Goal: Information Seeking & Learning: Check status

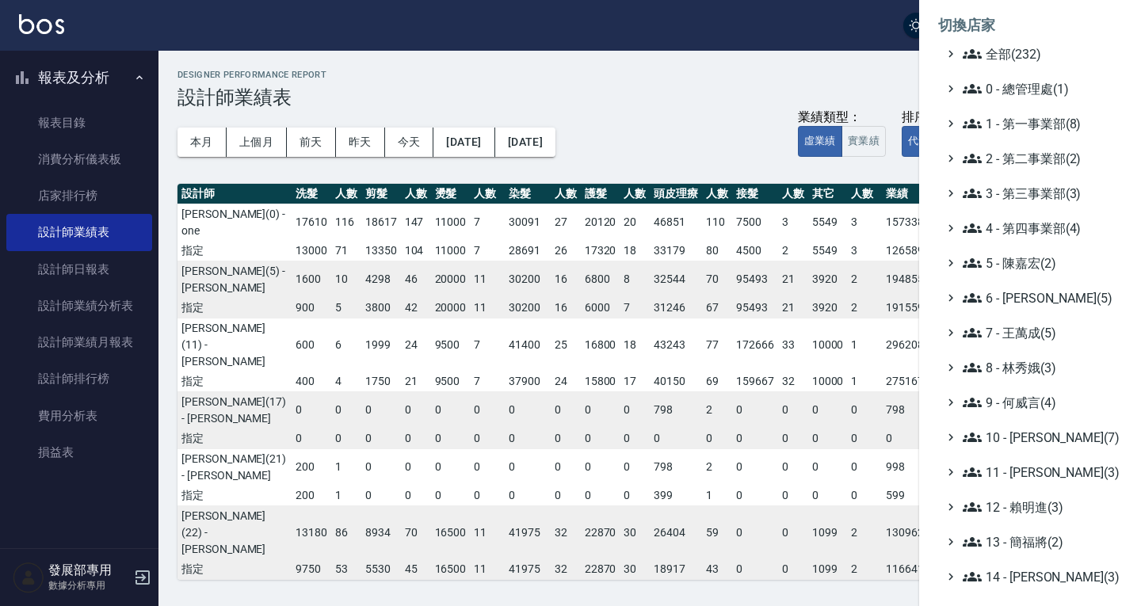
scroll to position [0, 24]
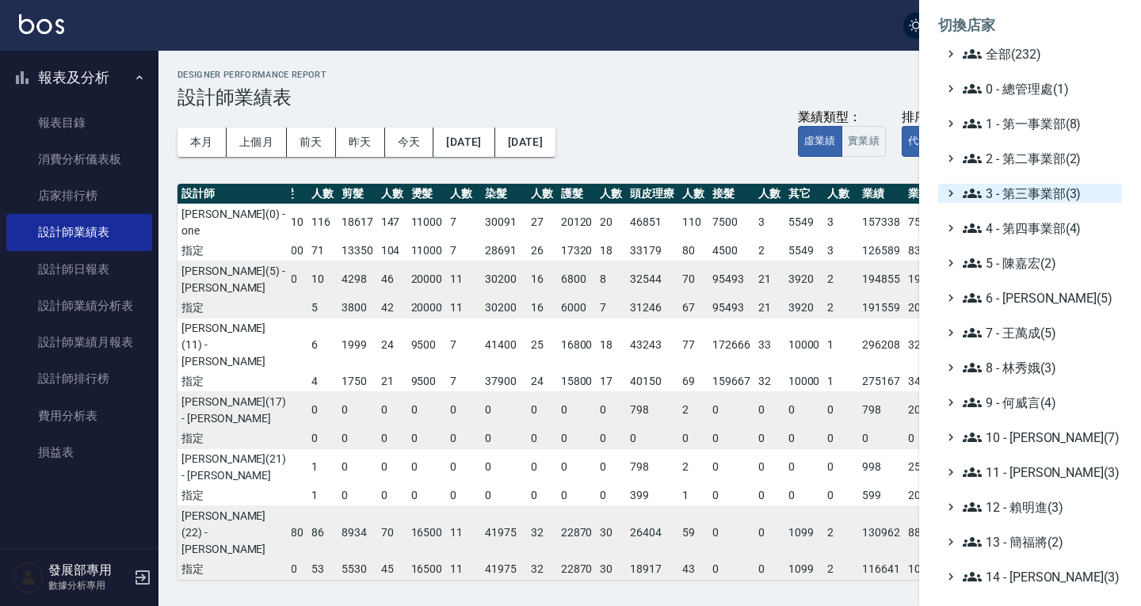
click at [1013, 200] on span "3 - 第三事業部(3)" at bounding box center [1039, 193] width 153 height 19
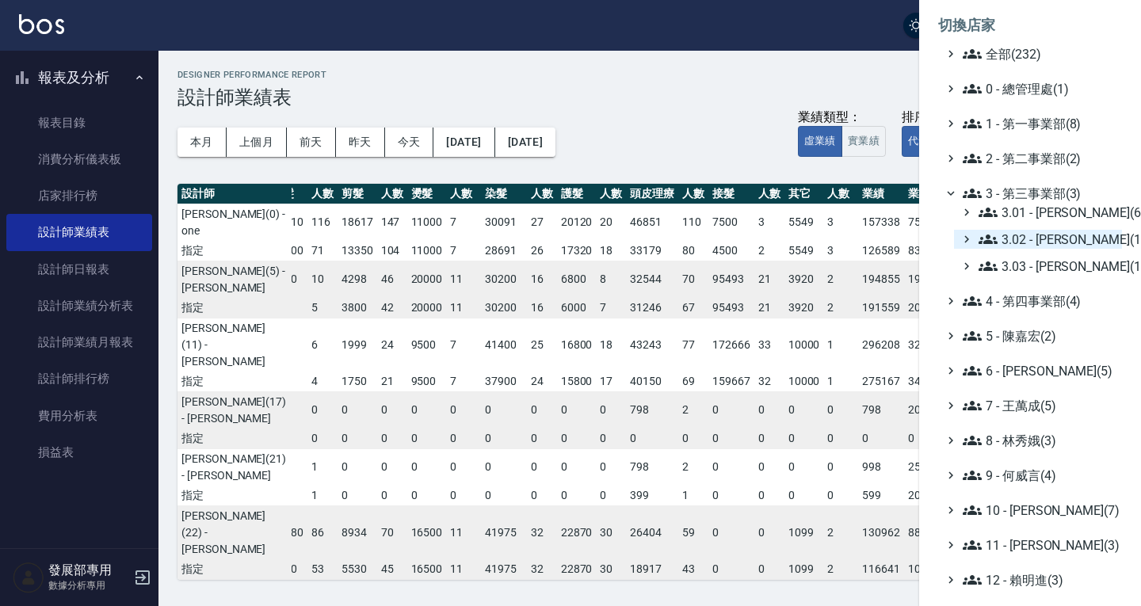
click at [1028, 237] on span "3.02 - 王麗滿(1)" at bounding box center [1047, 239] width 137 height 19
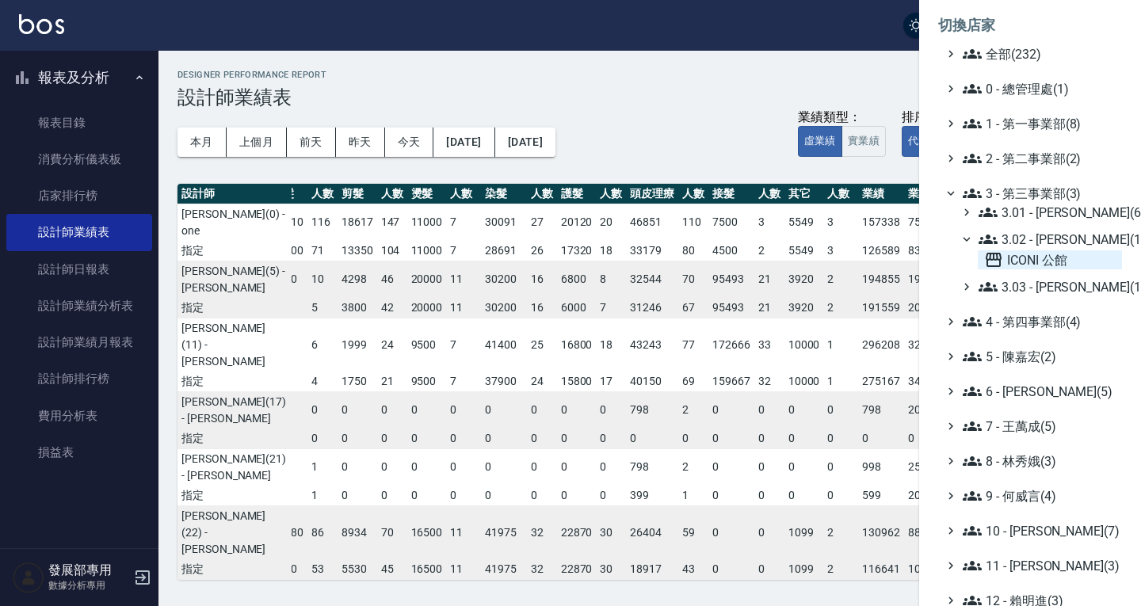
click at [1032, 258] on span "ICONI 公館" at bounding box center [1050, 259] width 132 height 19
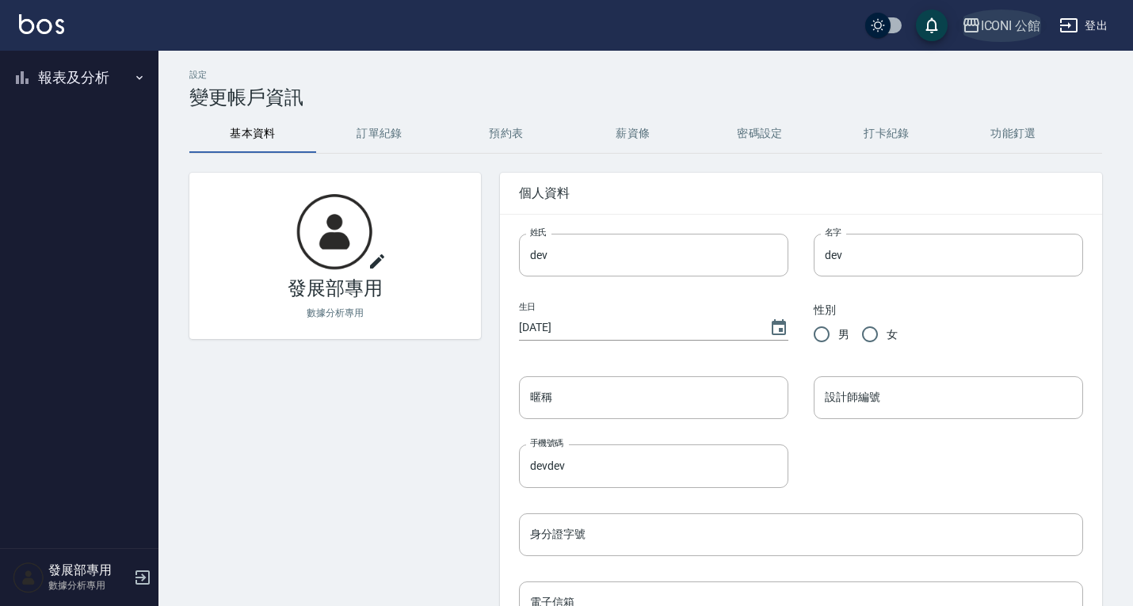
click at [1002, 21] on div "ICONI 公館" at bounding box center [1011, 26] width 60 height 20
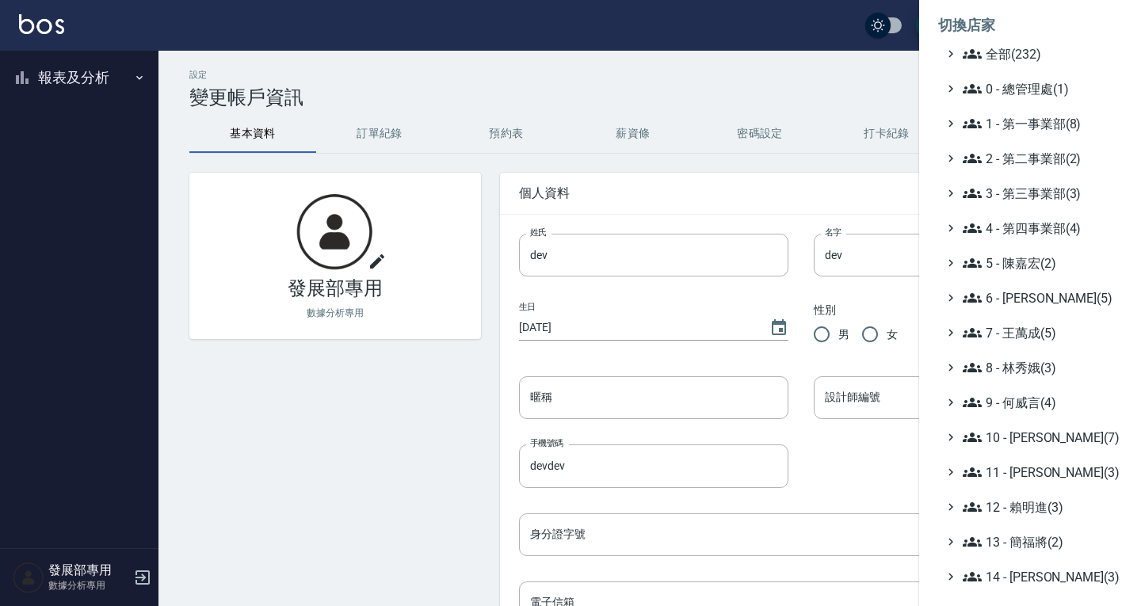
click at [773, 69] on div at bounding box center [570, 303] width 1141 height 606
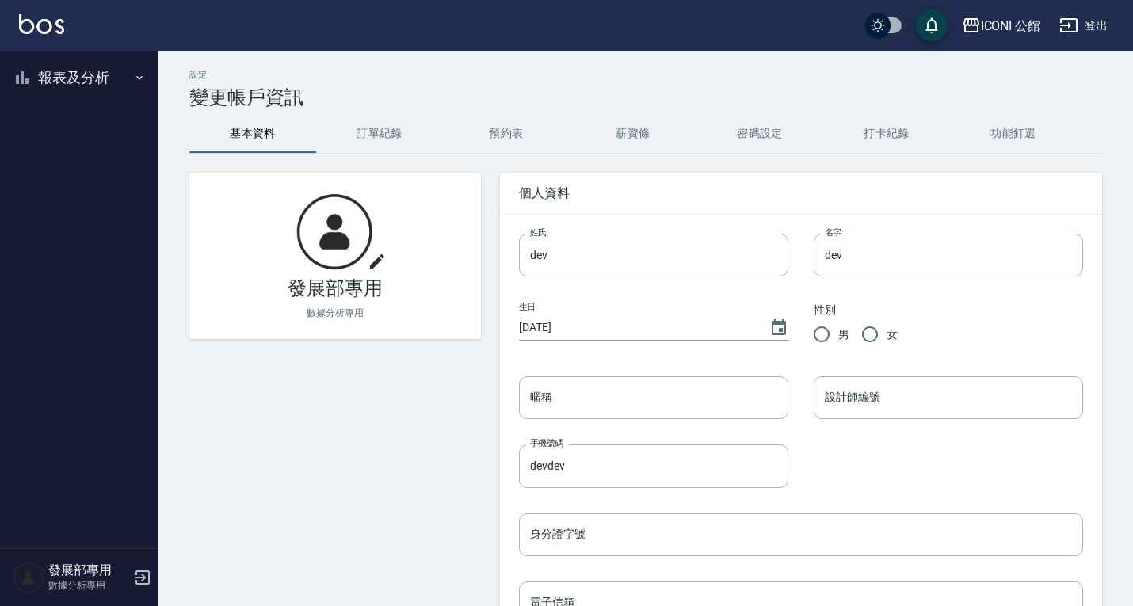
click at [106, 72] on button "報表及分析" at bounding box center [79, 77] width 146 height 41
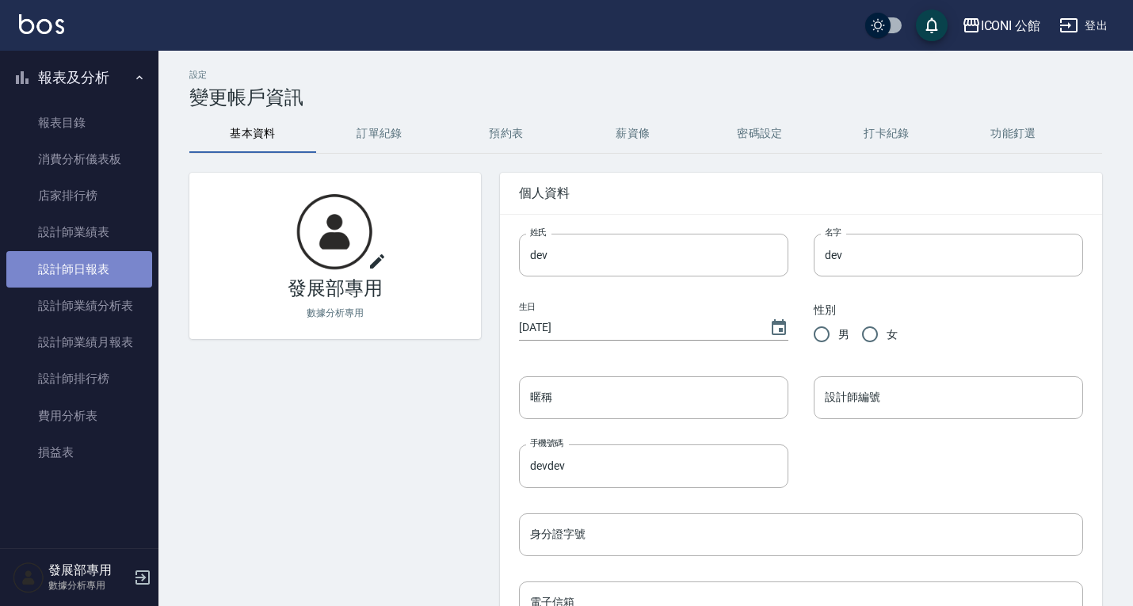
click at [101, 267] on link "設計師日報表" at bounding box center [79, 269] width 146 height 36
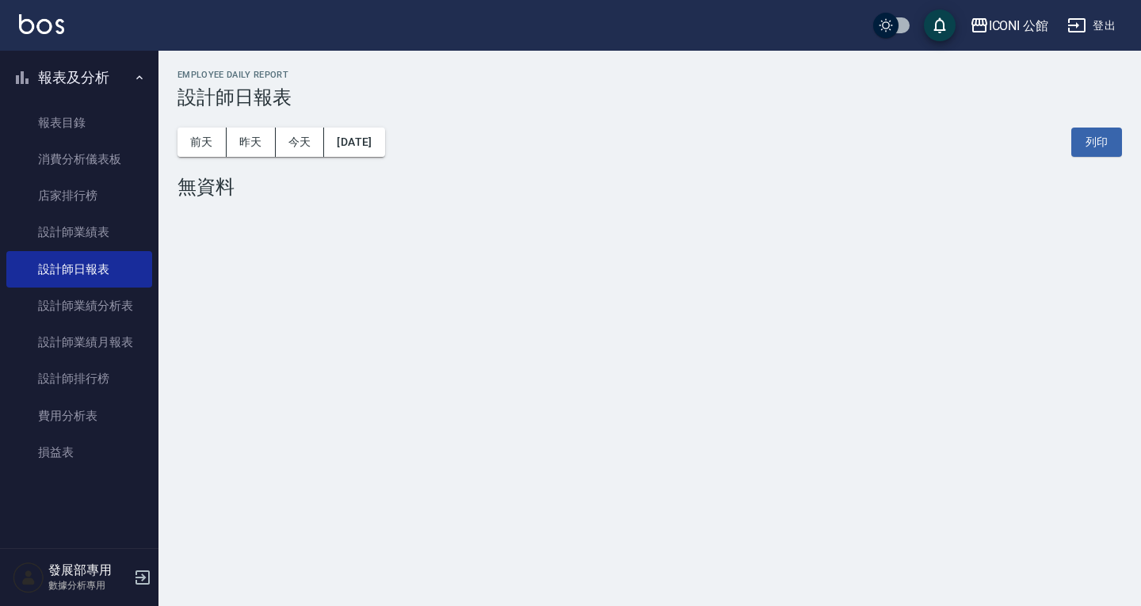
click at [368, 159] on div "[DATE] [DATE] [DATE] [DATE] 列印" at bounding box center [649, 142] width 944 height 67
click at [373, 147] on button "[DATE]" at bounding box center [354, 142] width 60 height 29
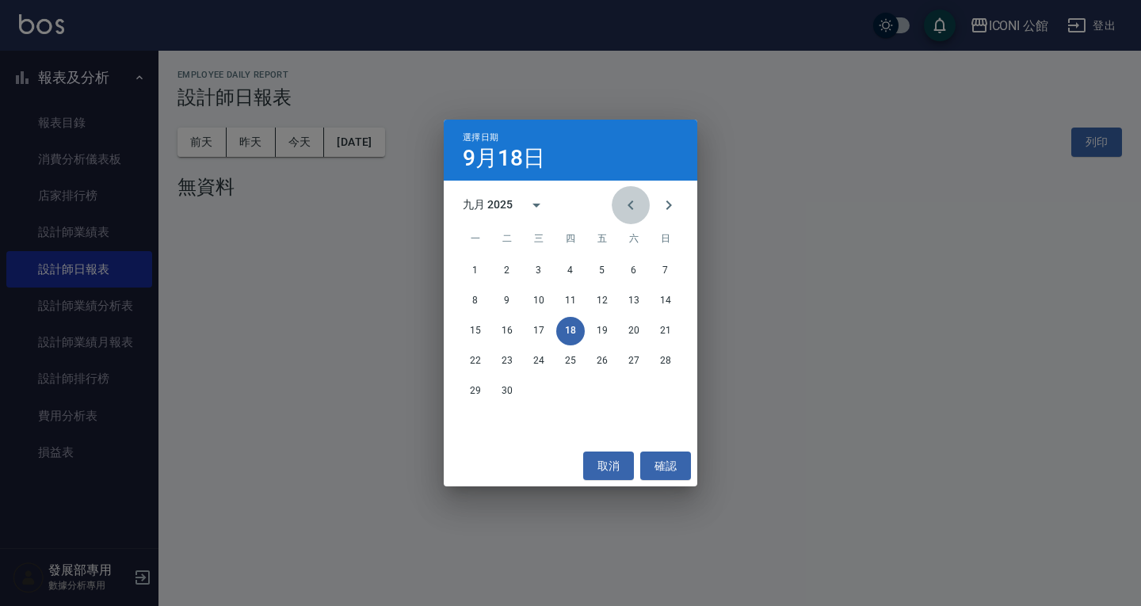
click at [616, 206] on button "Previous month" at bounding box center [631, 205] width 38 height 38
click at [624, 205] on icon "Previous month" at bounding box center [630, 205] width 19 height 19
click at [506, 270] on button "1" at bounding box center [507, 271] width 29 height 29
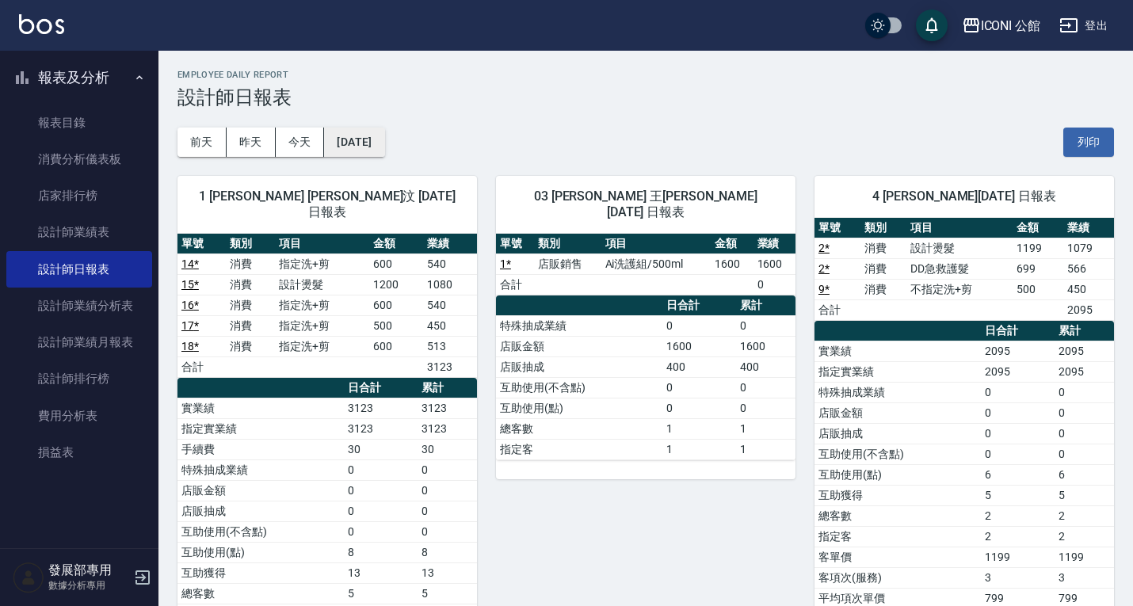
click at [361, 137] on button "[DATE]" at bounding box center [354, 142] width 60 height 29
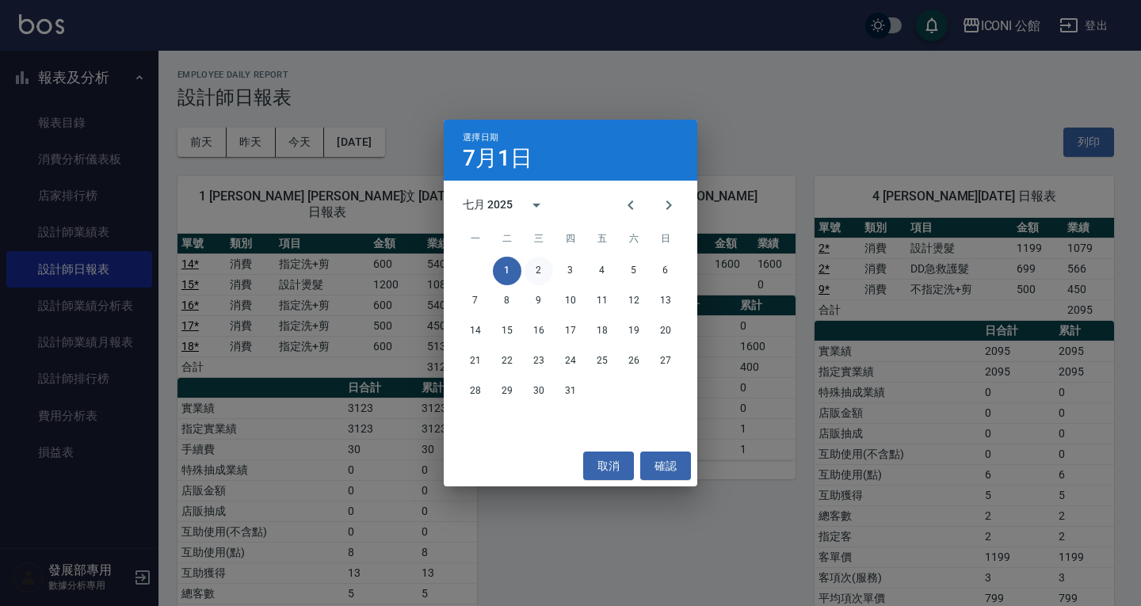
click at [543, 272] on button "2" at bounding box center [539, 271] width 29 height 29
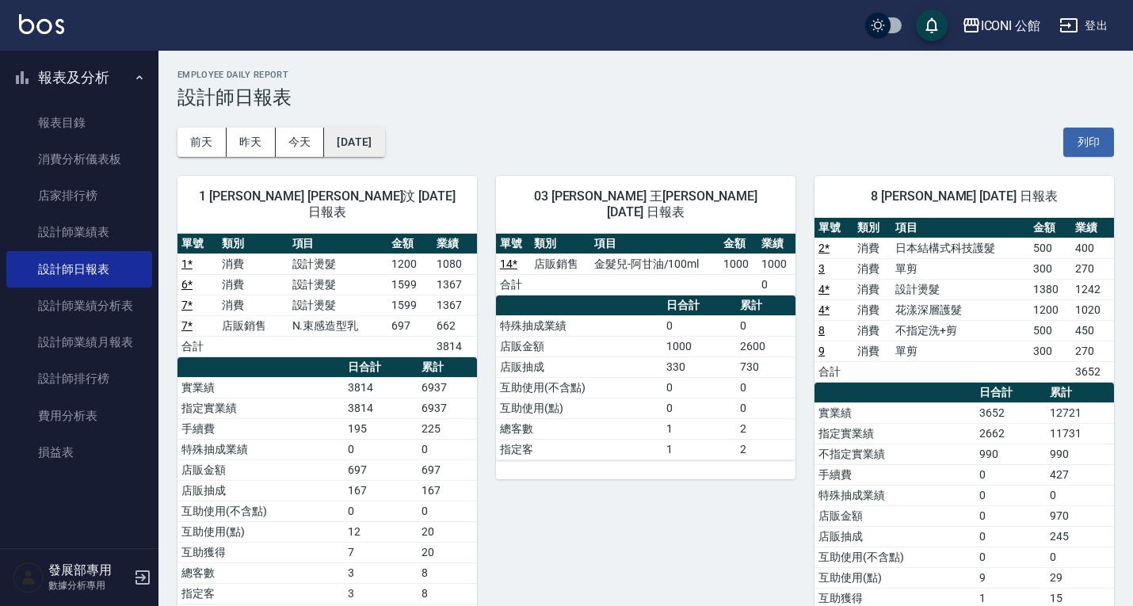
click at [381, 142] on button "[DATE]" at bounding box center [354, 142] width 60 height 29
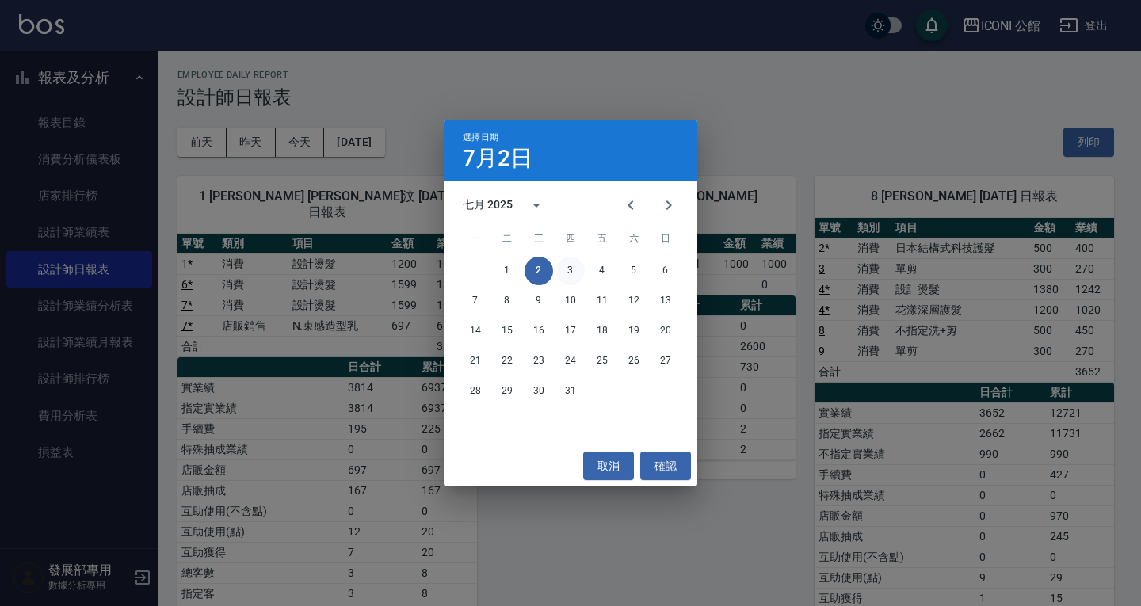
click at [573, 269] on button "3" at bounding box center [570, 271] width 29 height 29
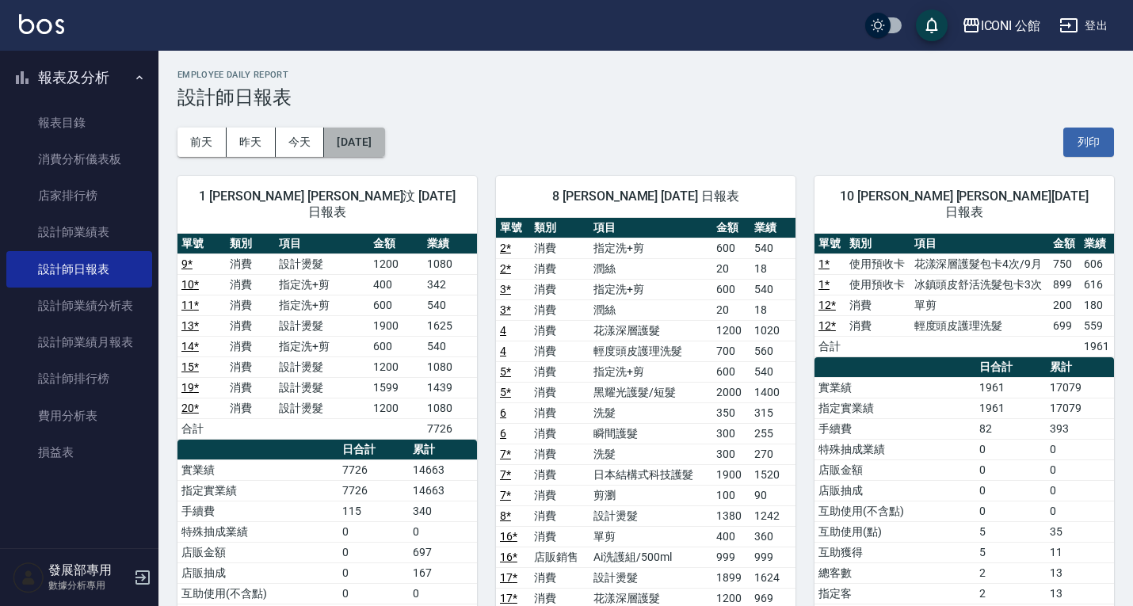
click at [373, 142] on button "[DATE]" at bounding box center [354, 142] width 60 height 29
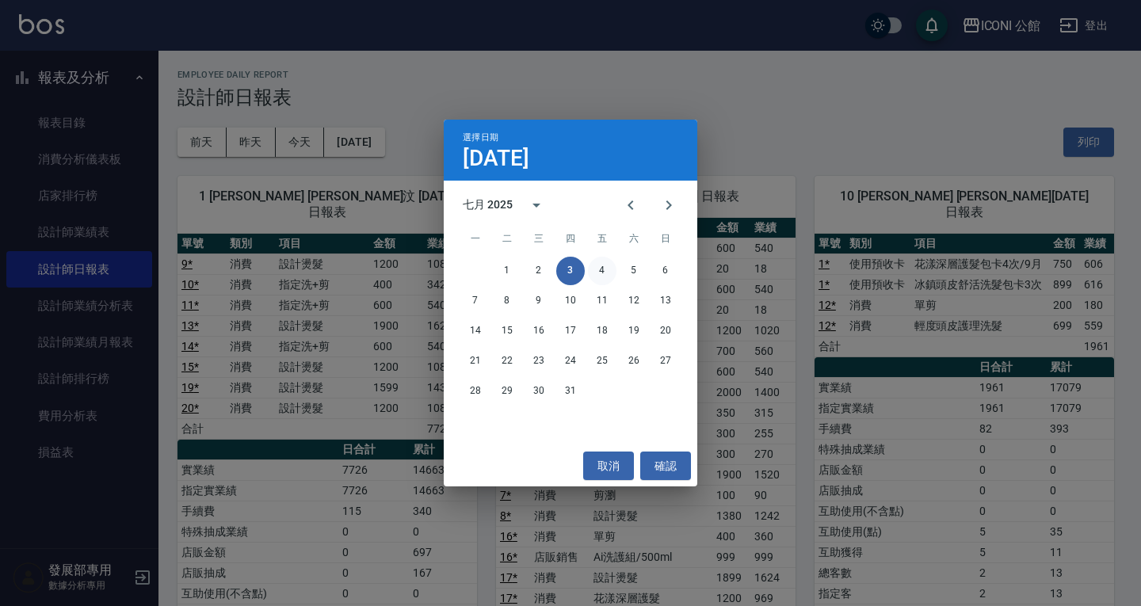
click at [600, 276] on button "4" at bounding box center [602, 271] width 29 height 29
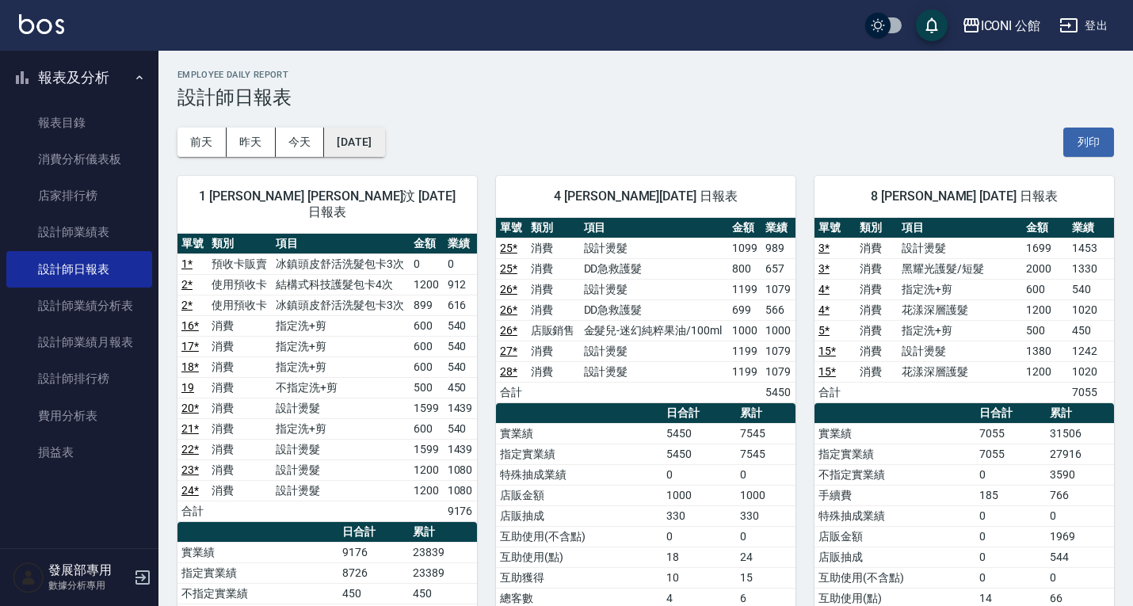
click at [376, 138] on button "[DATE]" at bounding box center [354, 142] width 60 height 29
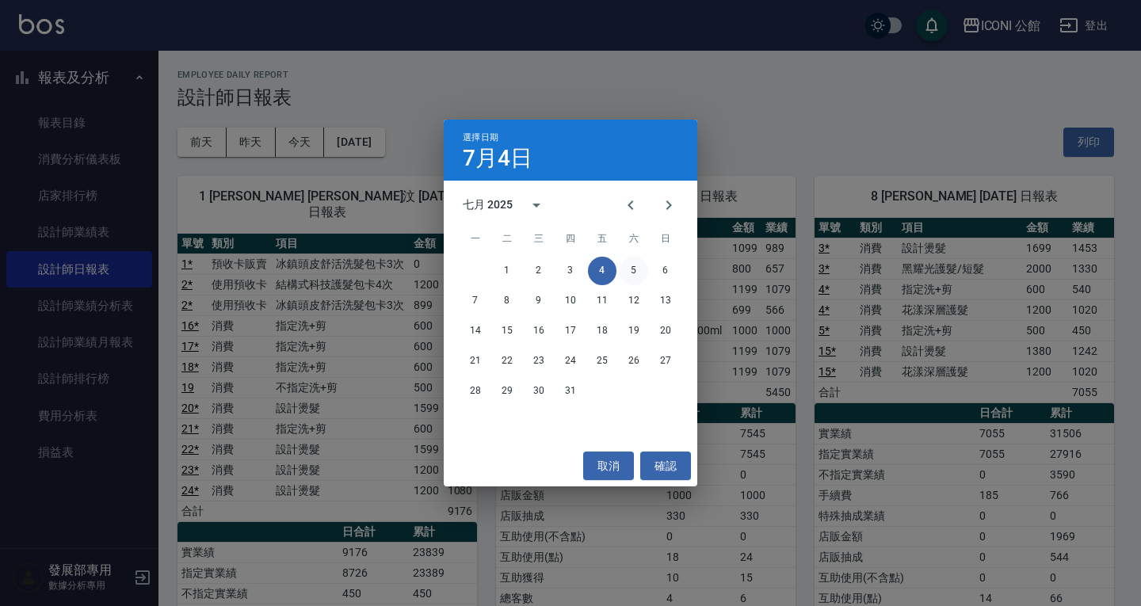
click at [622, 272] on button "5" at bounding box center [634, 271] width 29 height 29
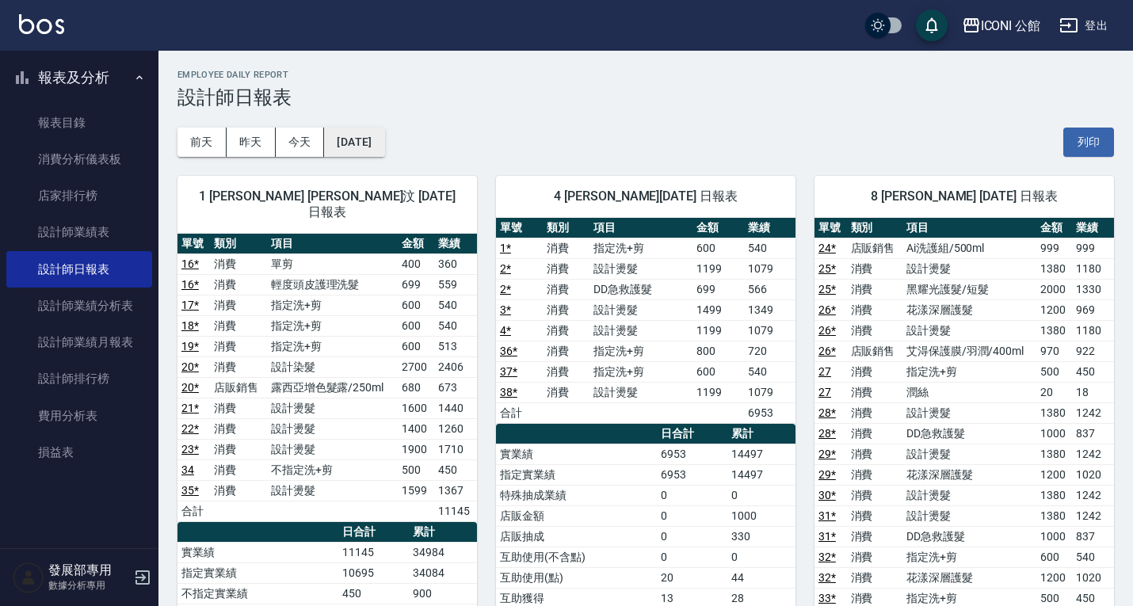
click at [384, 148] on button "[DATE]" at bounding box center [354, 142] width 60 height 29
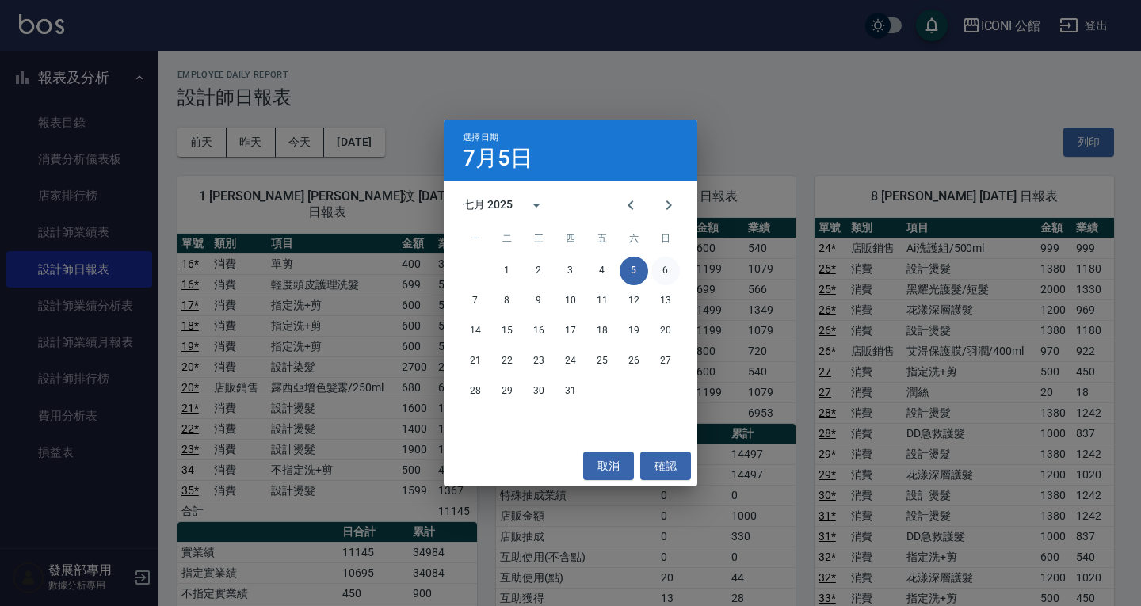
click at [658, 269] on button "6" at bounding box center [665, 271] width 29 height 29
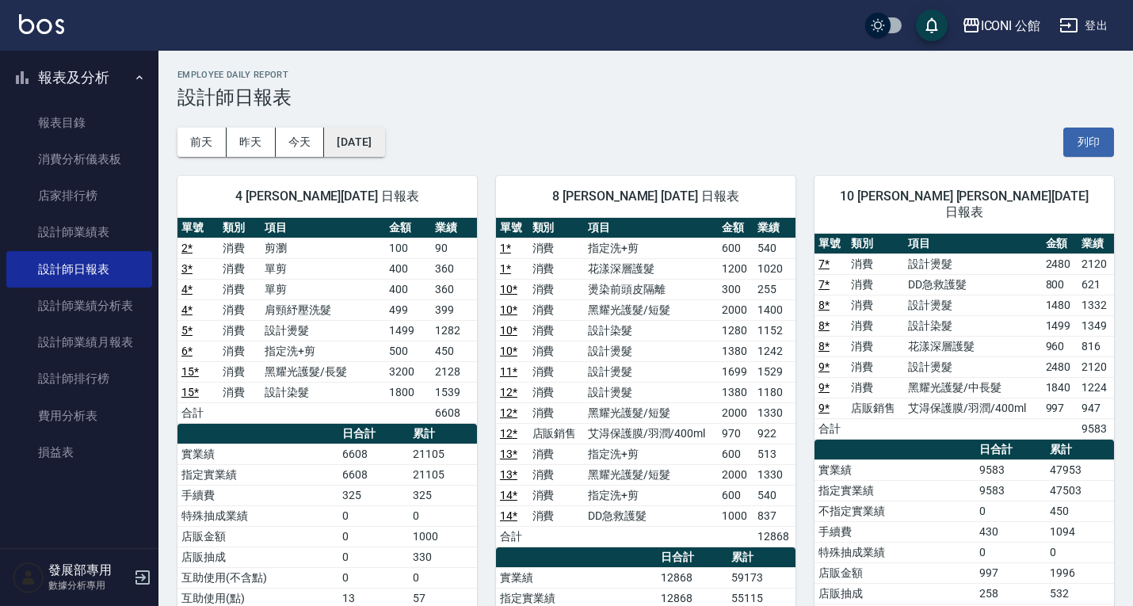
click at [384, 132] on button "[DATE]" at bounding box center [354, 142] width 60 height 29
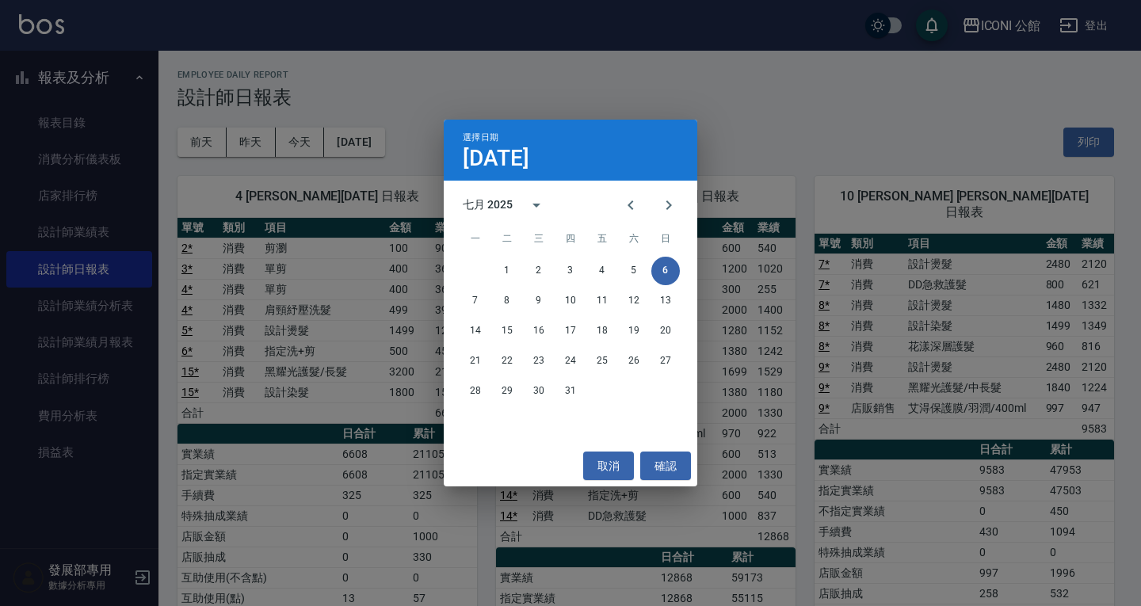
drag, startPoint x: 680, startPoint y: 67, endPoint x: 643, endPoint y: 94, distance: 46.0
click at [680, 67] on div "選擇日期 [DATE] 七月 2025 一 二 三 四 五 六 日 1 2 3 4 5 6 7 8 9 10 11 12 13 14 15 16 17 18 …" at bounding box center [570, 303] width 1141 height 606
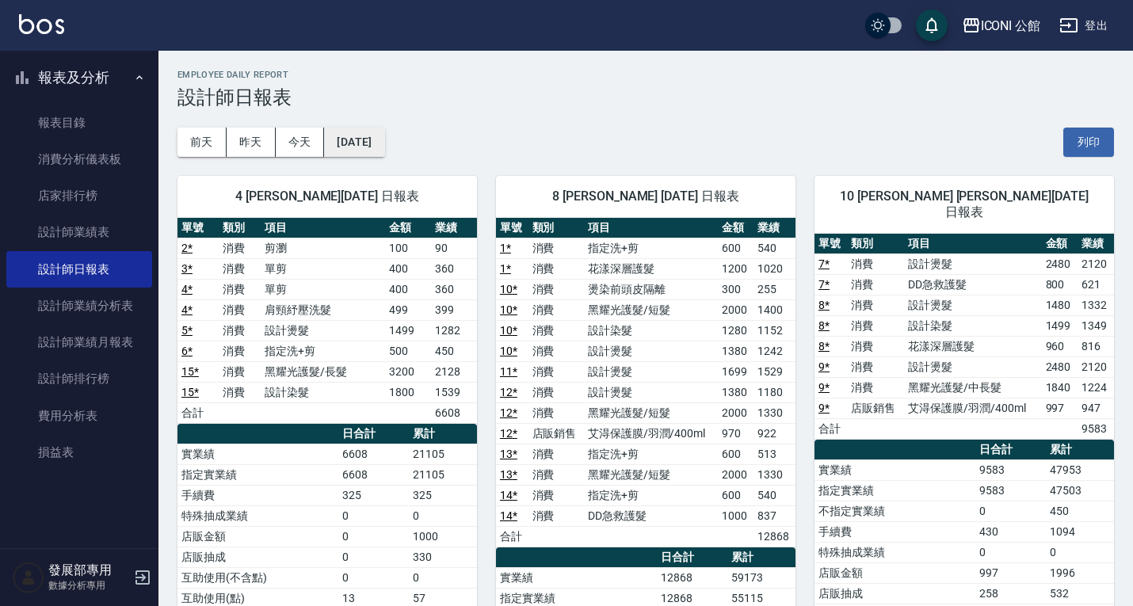
click at [368, 145] on button "[DATE]" at bounding box center [354, 142] width 60 height 29
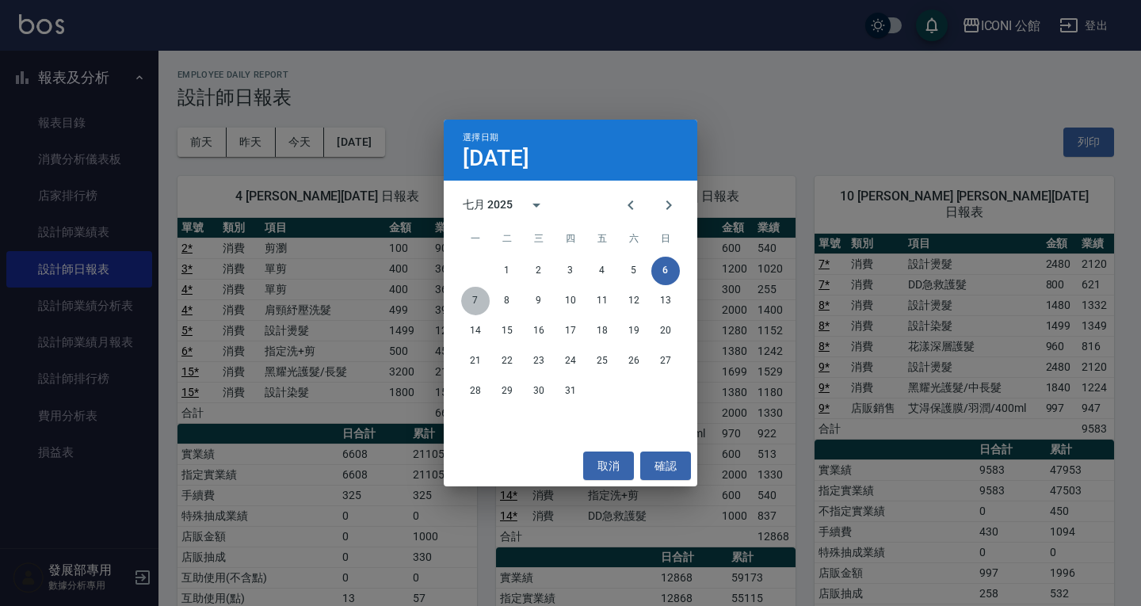
click at [472, 300] on button "7" at bounding box center [475, 301] width 29 height 29
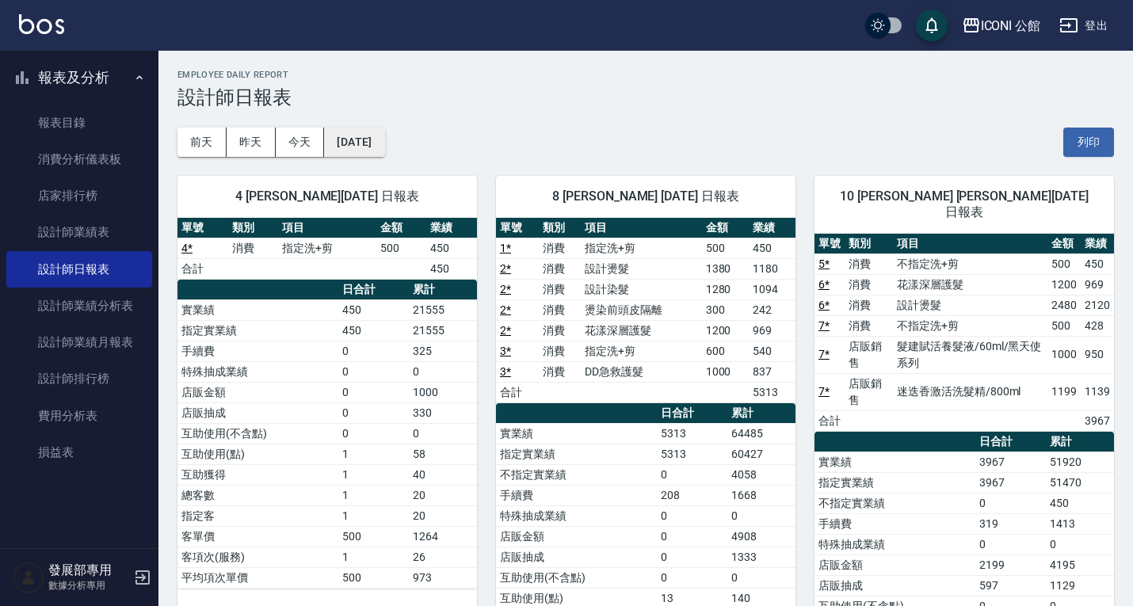
click at [380, 146] on button "[DATE]" at bounding box center [354, 142] width 60 height 29
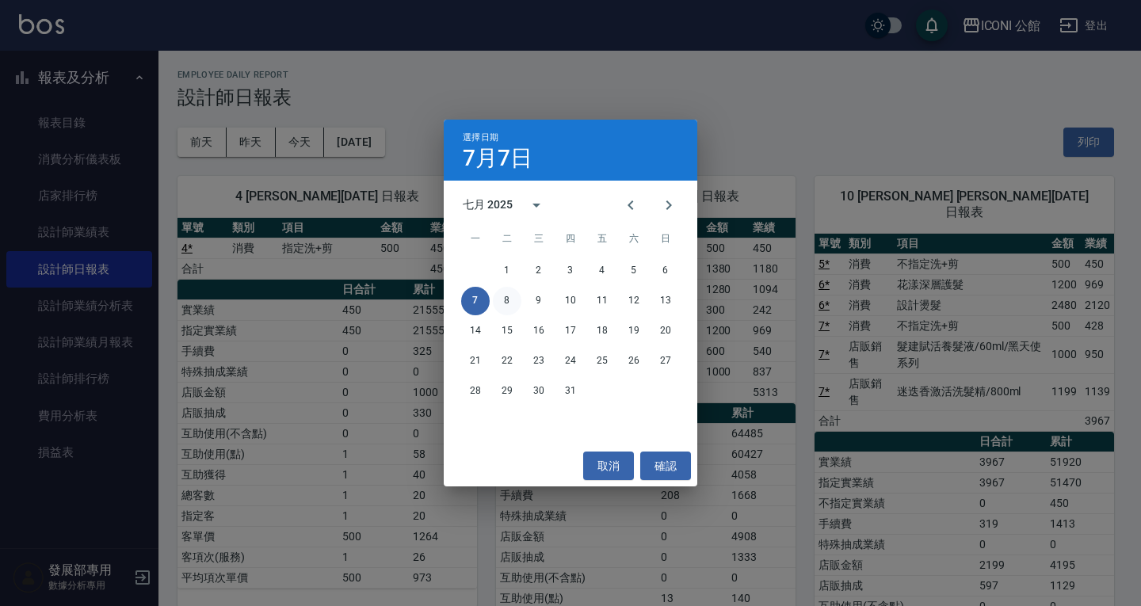
click at [506, 298] on button "8" at bounding box center [507, 301] width 29 height 29
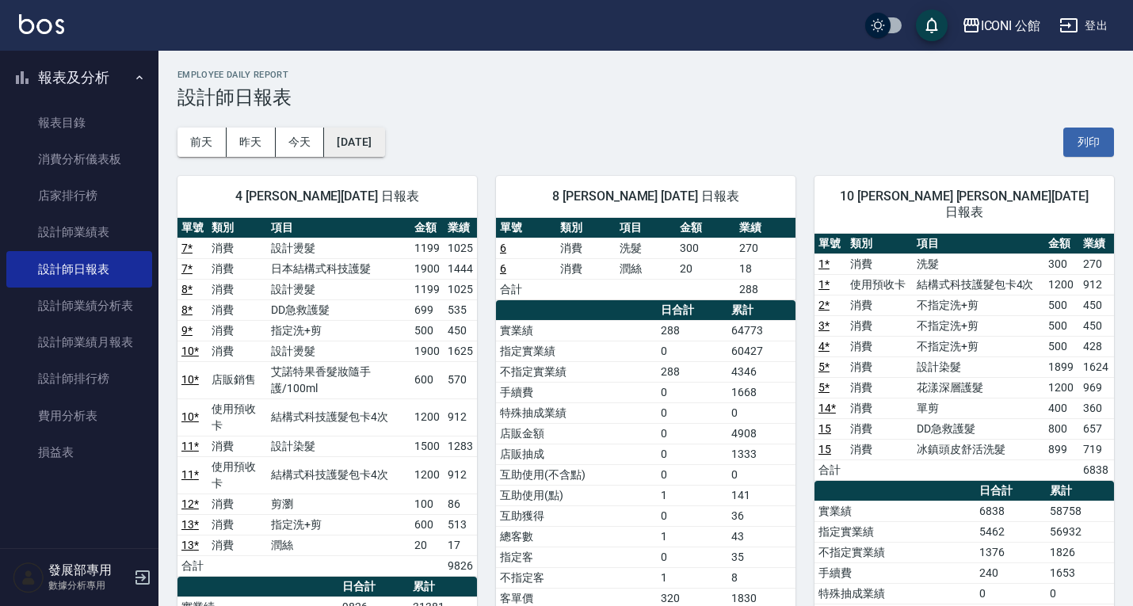
click at [368, 135] on button "[DATE]" at bounding box center [354, 142] width 60 height 29
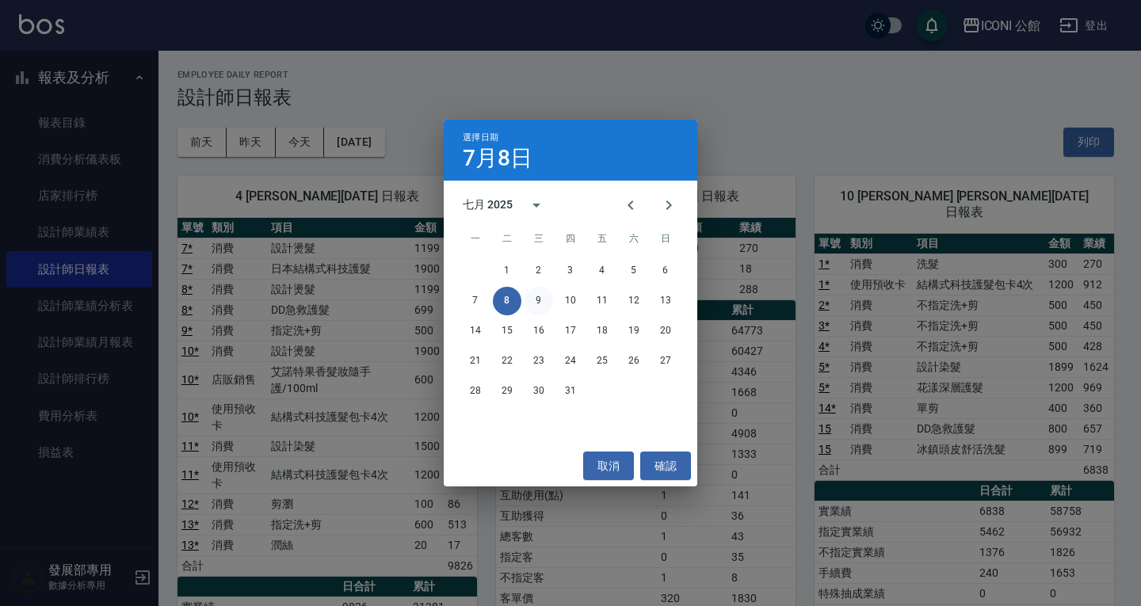
click at [537, 299] on button "9" at bounding box center [539, 301] width 29 height 29
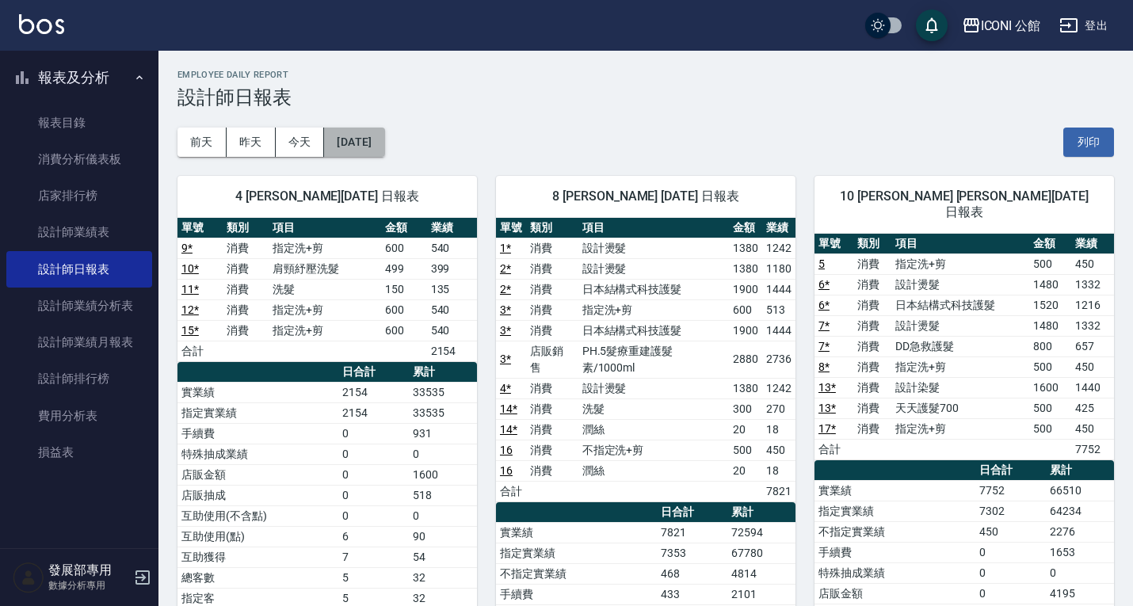
click at [384, 149] on button "[DATE]" at bounding box center [354, 142] width 60 height 29
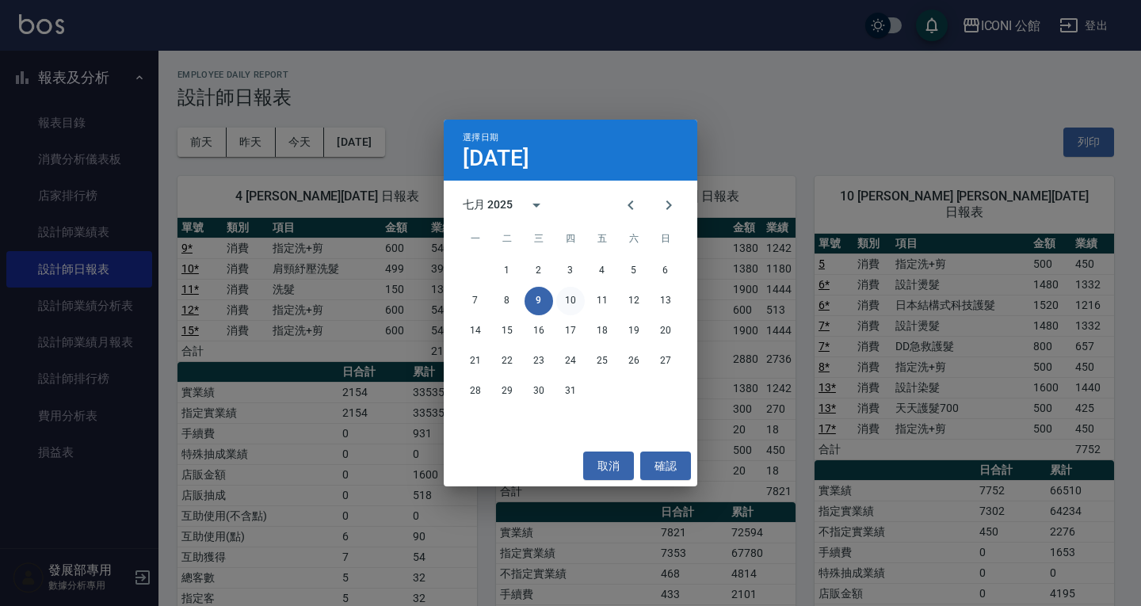
click at [571, 303] on button "10" at bounding box center [570, 301] width 29 height 29
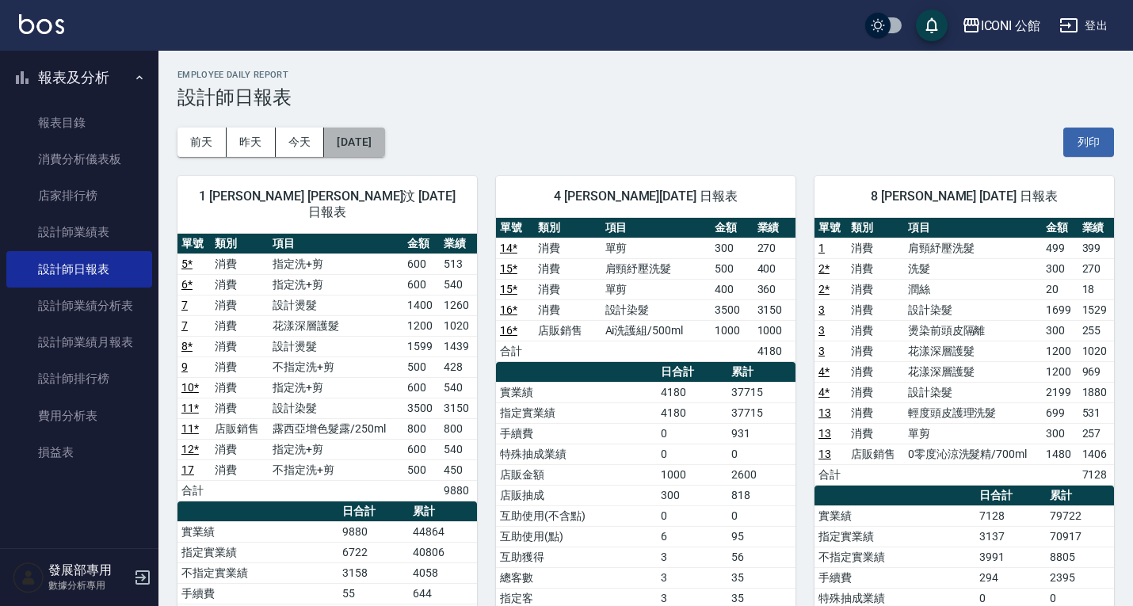
click at [381, 142] on button "[DATE]" at bounding box center [354, 142] width 60 height 29
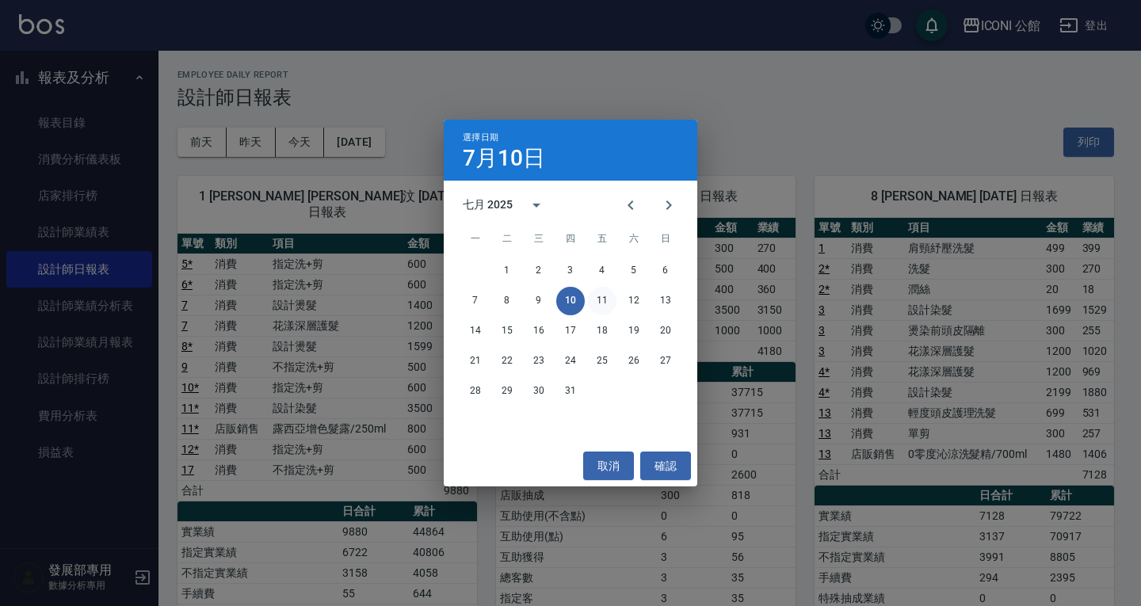
click at [600, 296] on button "11" at bounding box center [602, 301] width 29 height 29
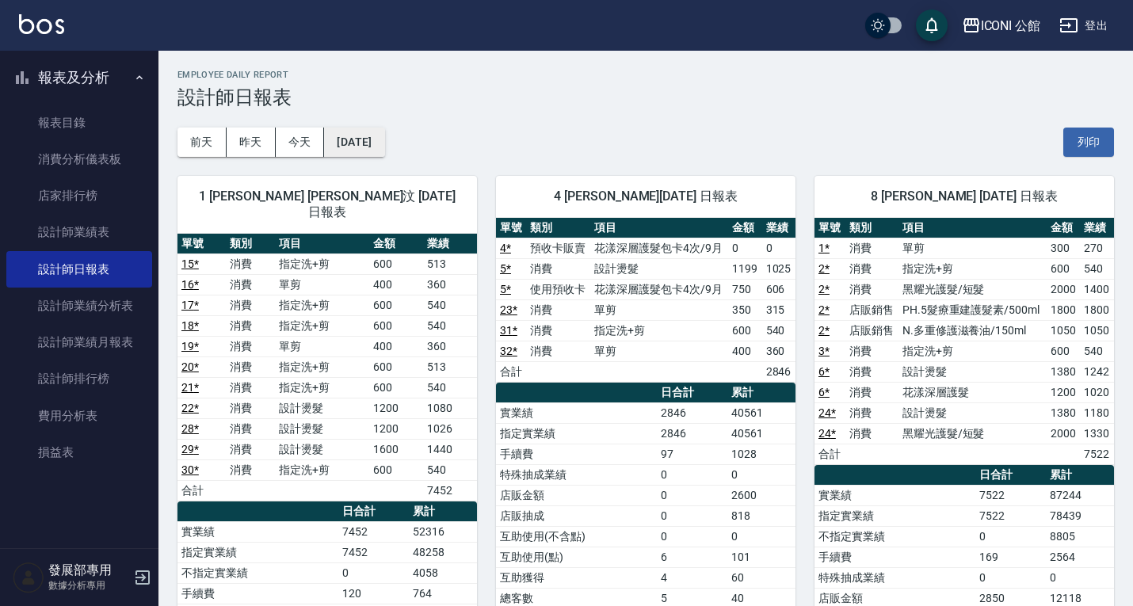
click at [355, 136] on button "[DATE]" at bounding box center [354, 142] width 60 height 29
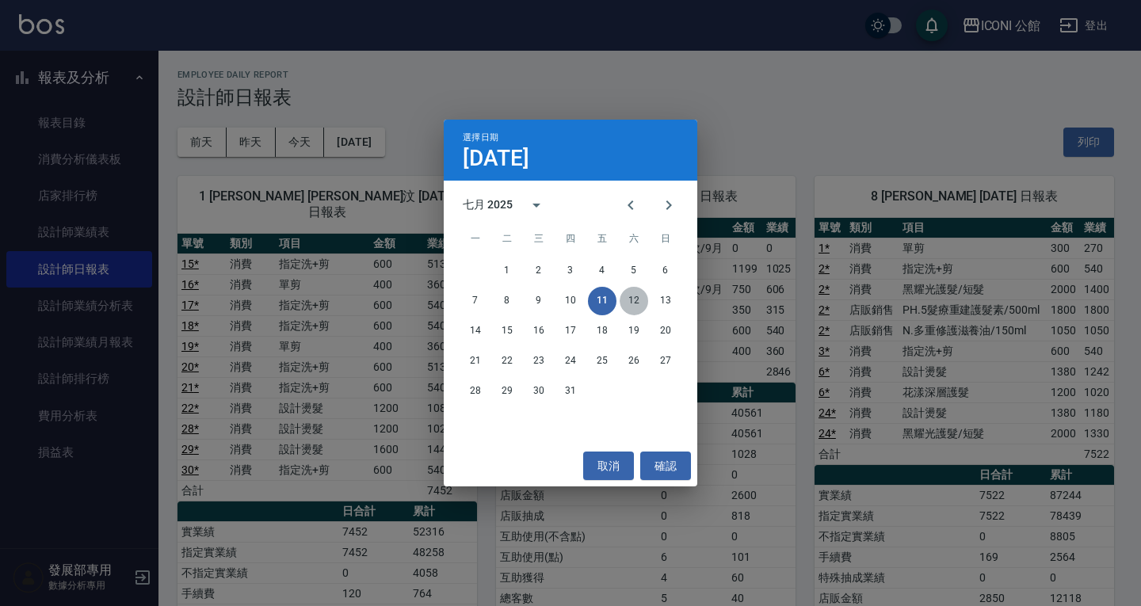
click at [636, 304] on button "12" at bounding box center [634, 301] width 29 height 29
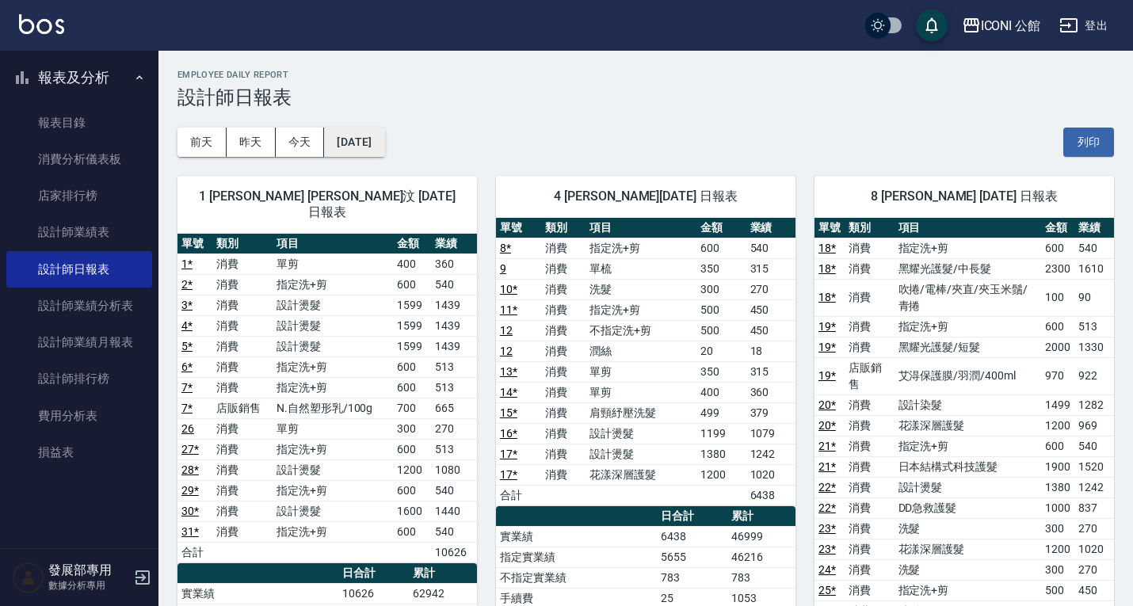
click at [373, 142] on button "[DATE]" at bounding box center [354, 142] width 60 height 29
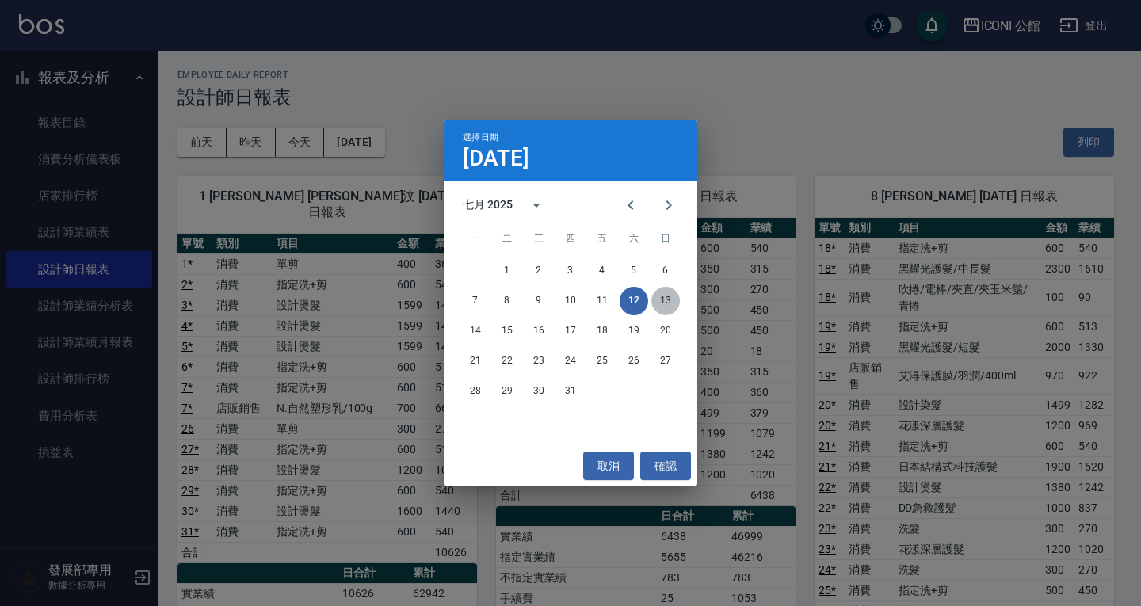
click at [677, 300] on button "13" at bounding box center [665, 301] width 29 height 29
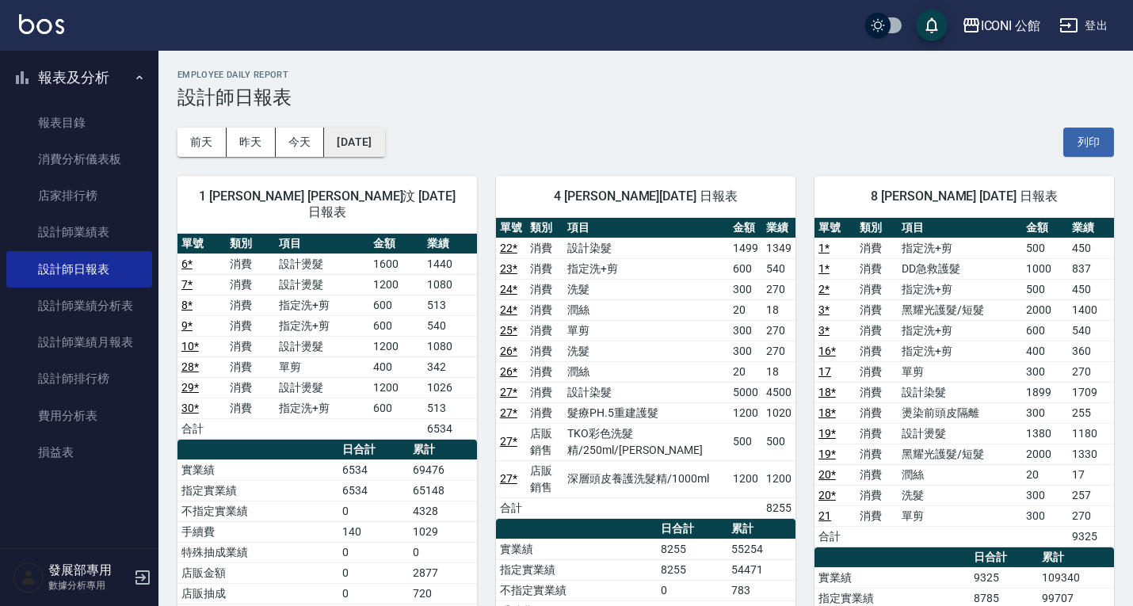
click at [364, 138] on button "[DATE]" at bounding box center [354, 142] width 60 height 29
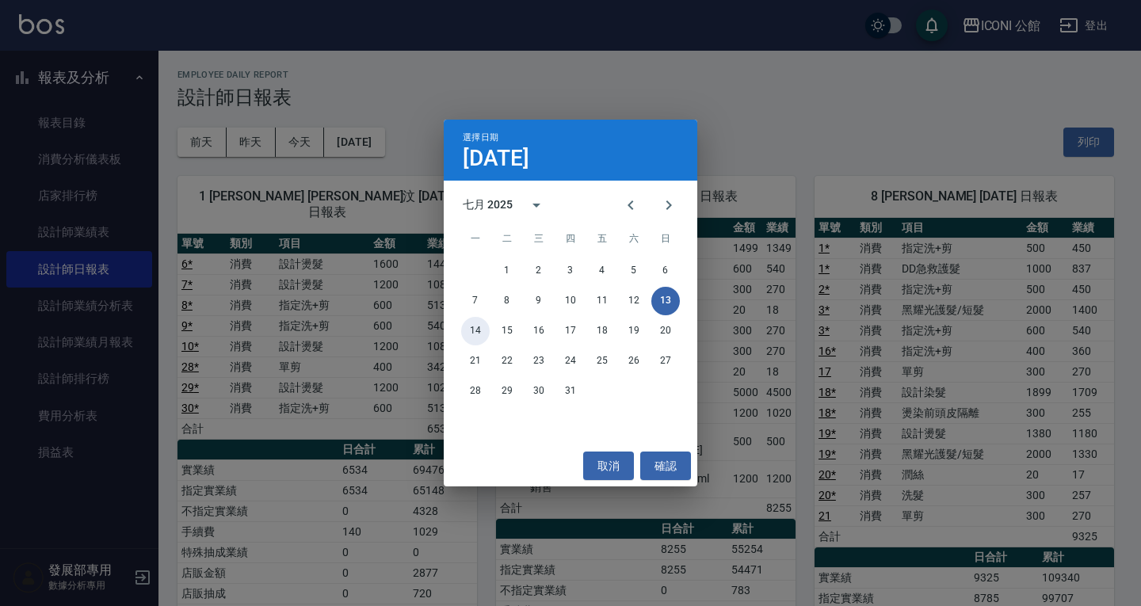
click at [486, 326] on button "14" at bounding box center [475, 331] width 29 height 29
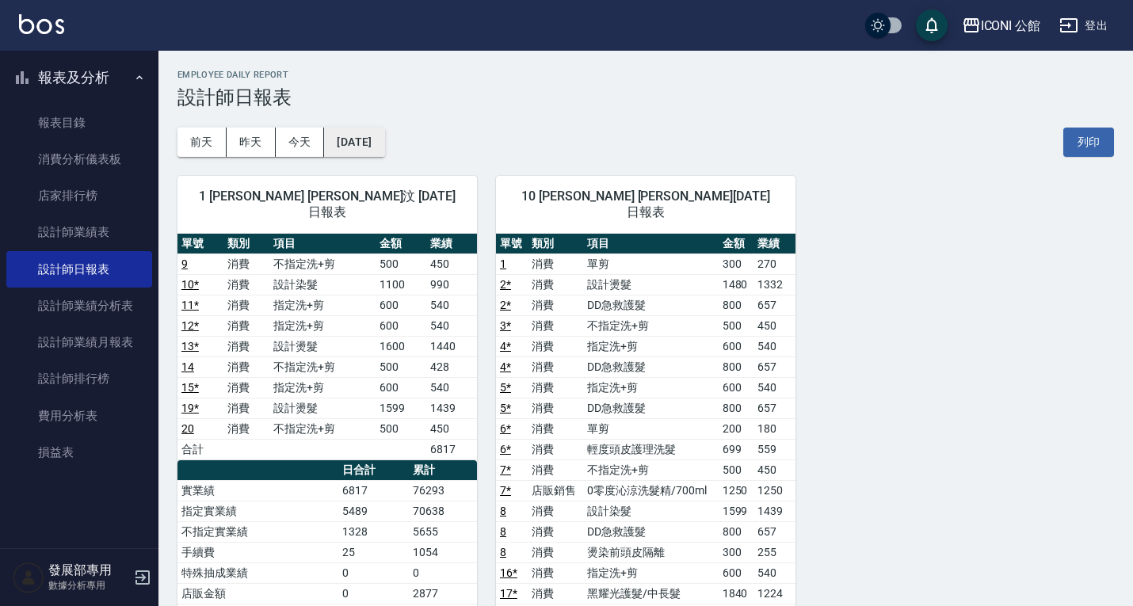
click at [384, 147] on button "[DATE]" at bounding box center [354, 142] width 60 height 29
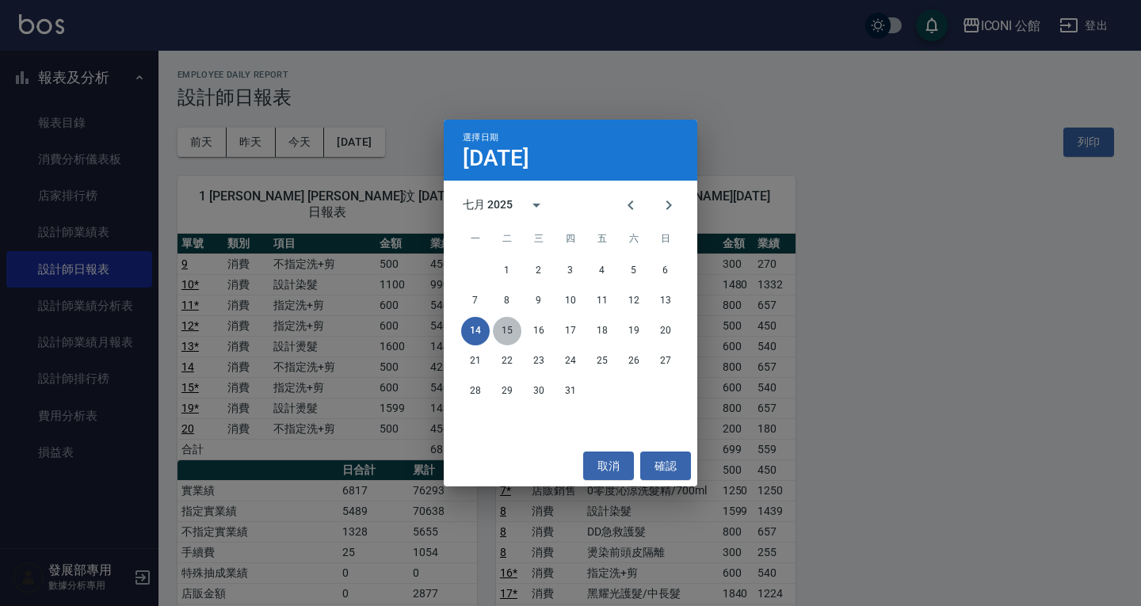
click at [510, 326] on button "15" at bounding box center [507, 331] width 29 height 29
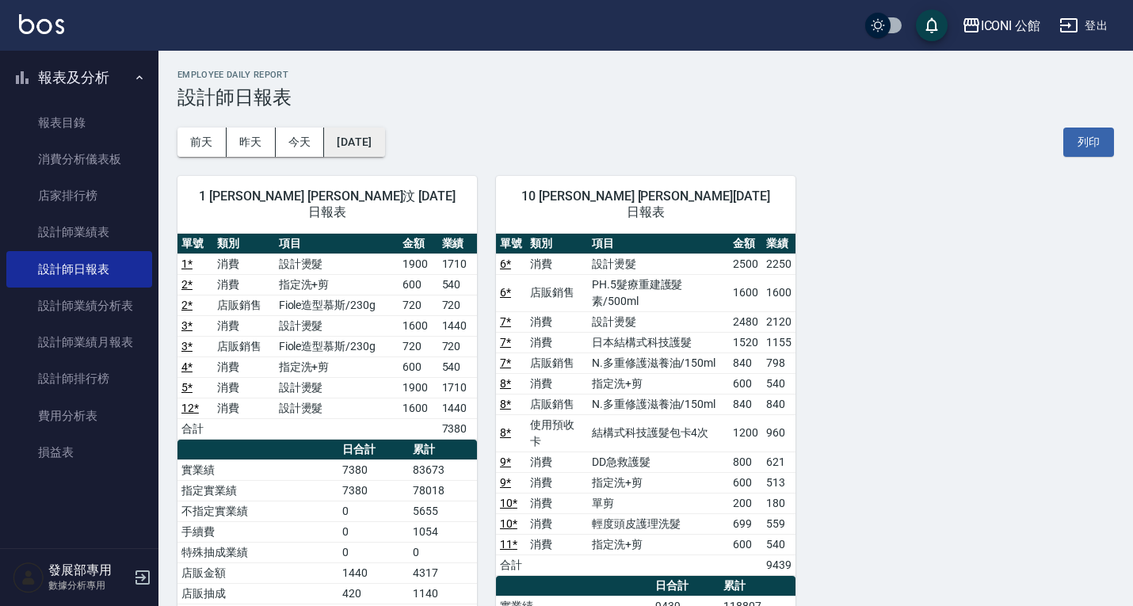
click at [379, 139] on button "[DATE]" at bounding box center [354, 142] width 60 height 29
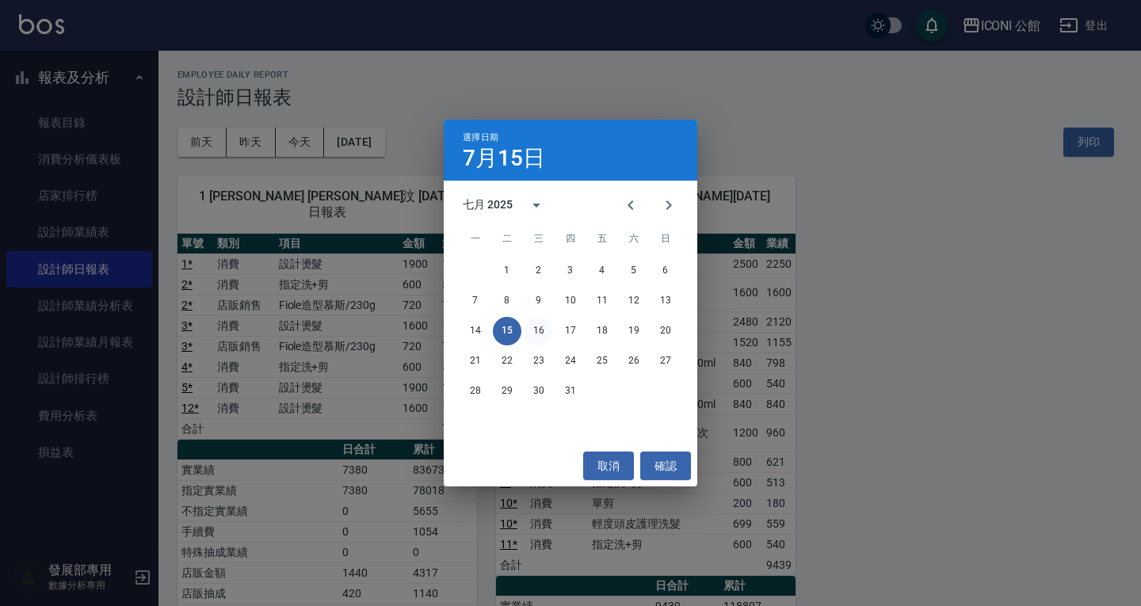
click at [538, 336] on button "16" at bounding box center [539, 331] width 29 height 29
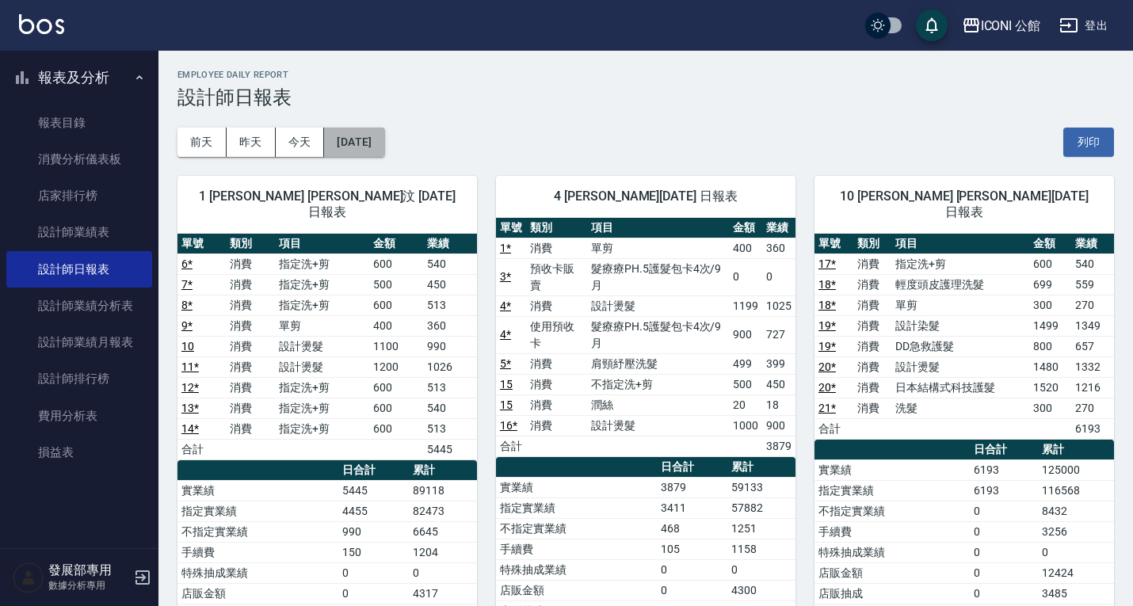
click at [383, 133] on button "[DATE]" at bounding box center [354, 142] width 60 height 29
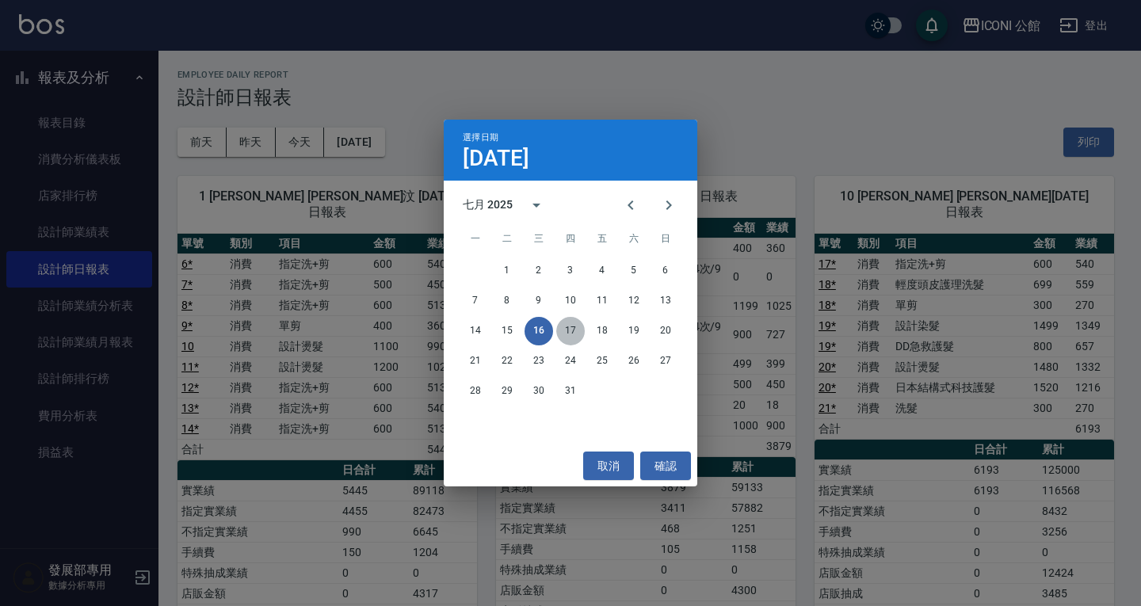
click at [573, 327] on button "17" at bounding box center [570, 331] width 29 height 29
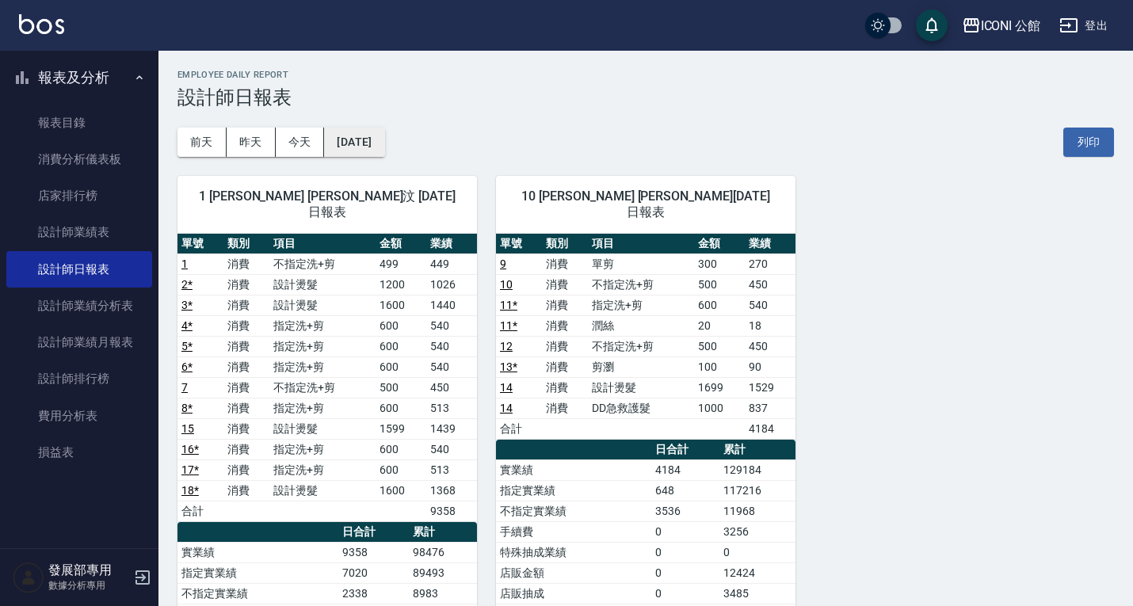
click at [384, 138] on button "[DATE]" at bounding box center [354, 142] width 60 height 29
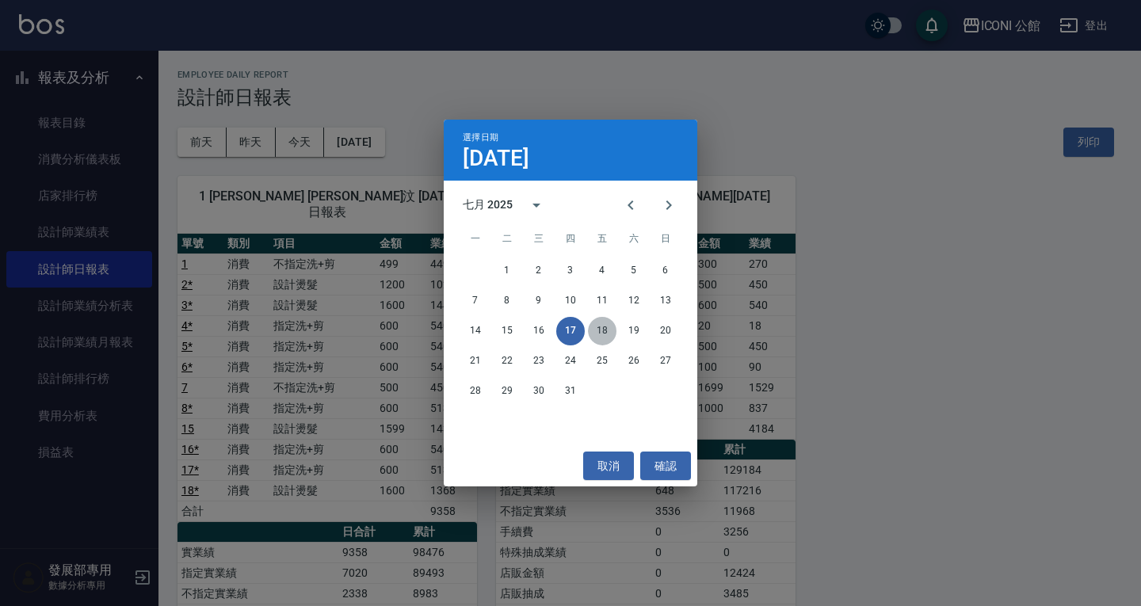
click at [604, 326] on button "18" at bounding box center [602, 331] width 29 height 29
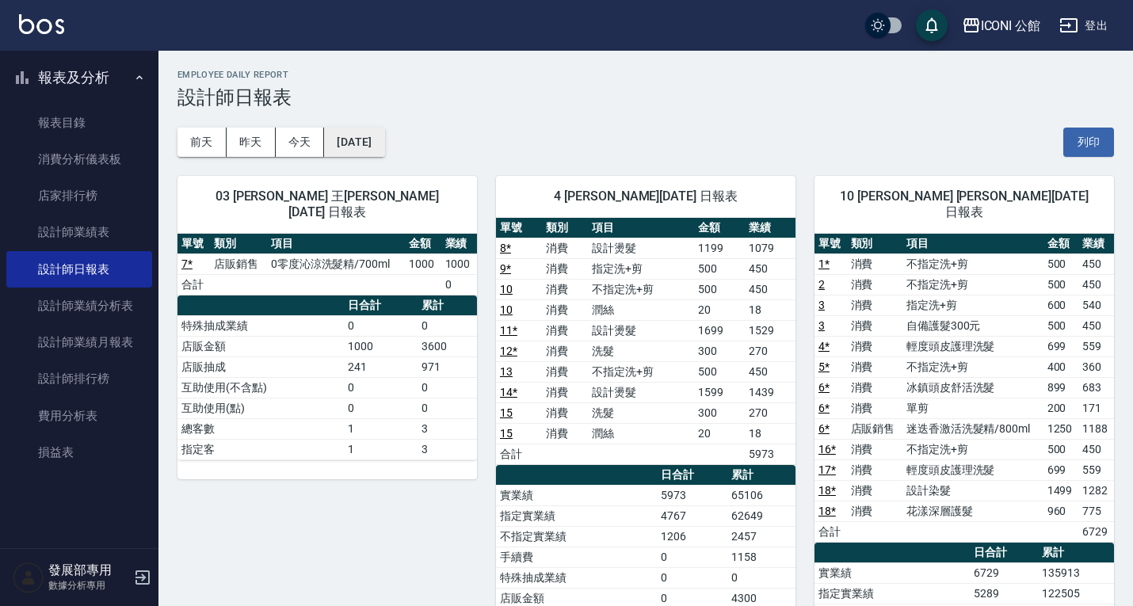
click at [374, 145] on button "[DATE]" at bounding box center [354, 142] width 60 height 29
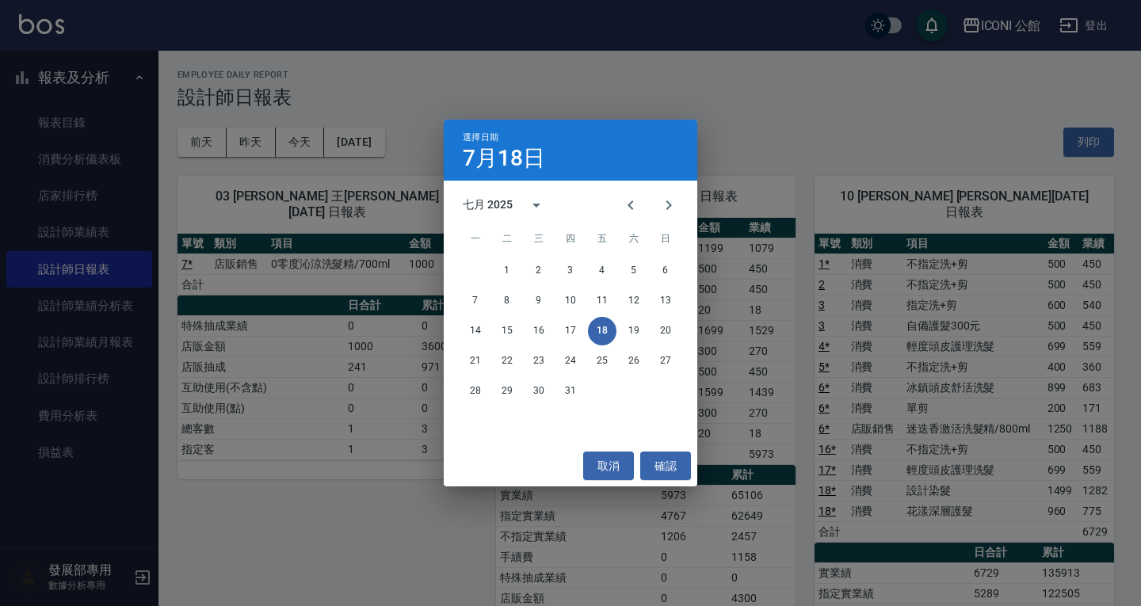
click at [578, 62] on div "選擇日期 [DATE] 七月 2025 一 二 三 四 五 六 日 1 2 3 4 5 6 7 8 9 10 11 12 13 14 15 16 17 18 …" at bounding box center [570, 303] width 1141 height 606
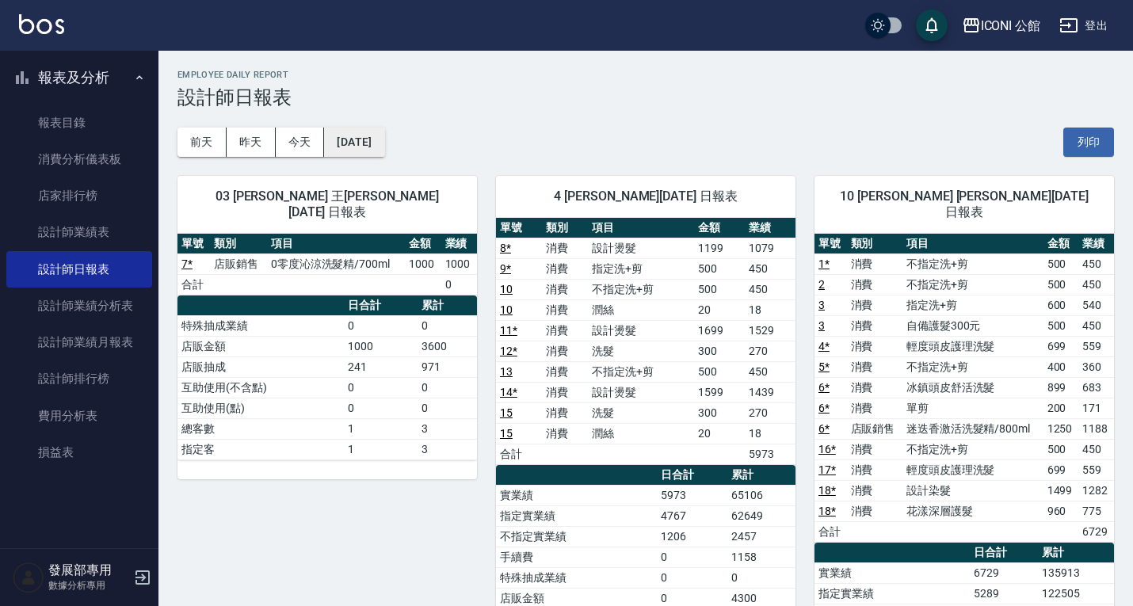
click at [360, 139] on button "[DATE]" at bounding box center [354, 142] width 60 height 29
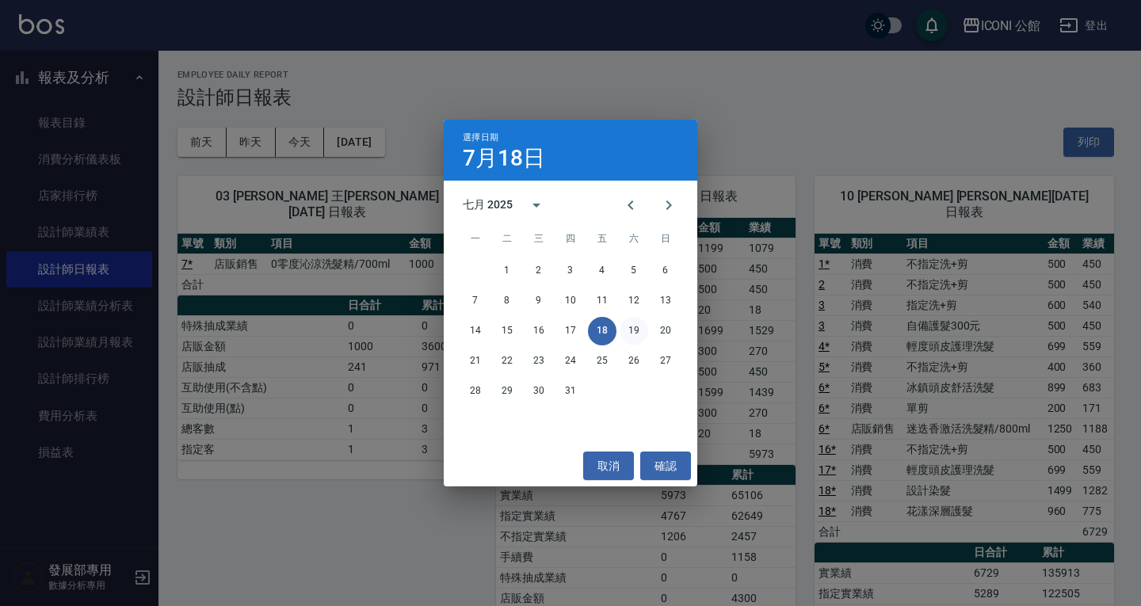
click at [635, 323] on button "19" at bounding box center [634, 331] width 29 height 29
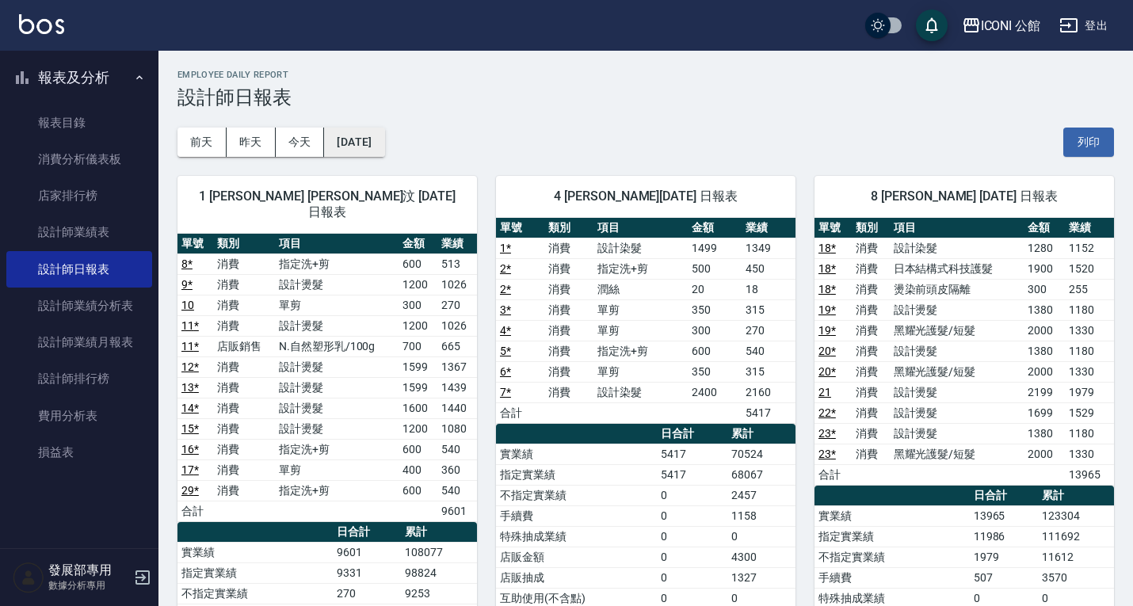
click at [374, 140] on button "[DATE]" at bounding box center [354, 142] width 60 height 29
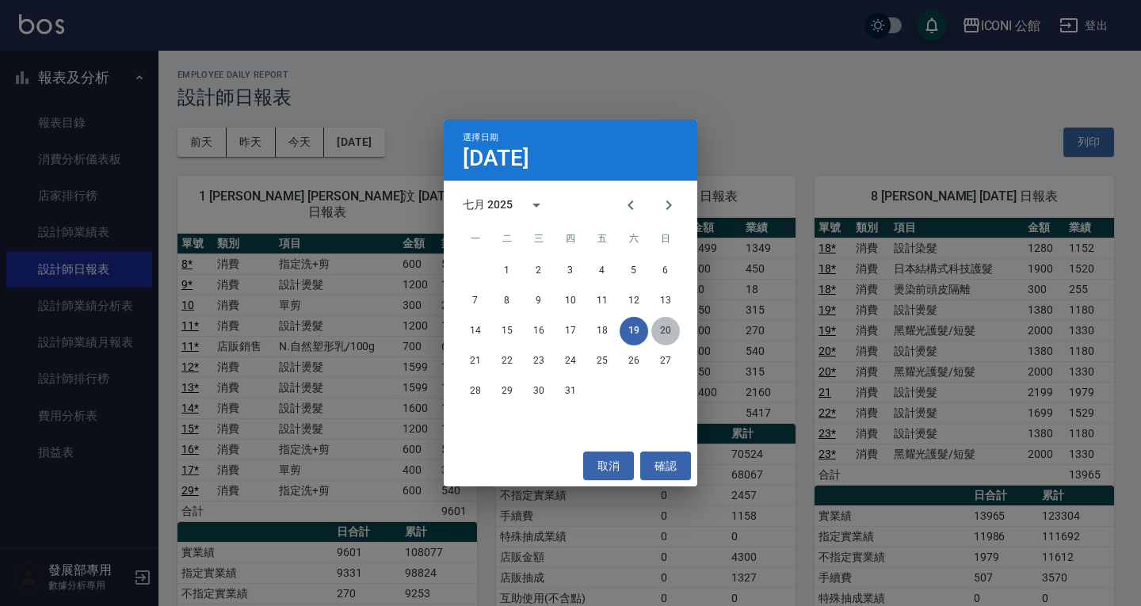
click at [666, 330] on button "20" at bounding box center [665, 331] width 29 height 29
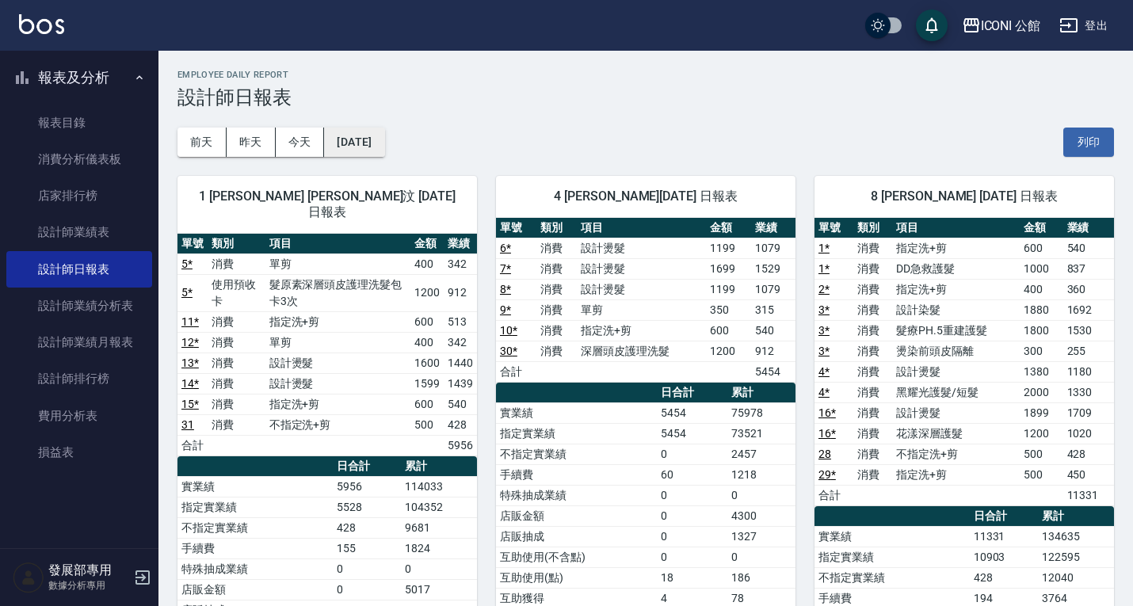
click at [384, 130] on button "[DATE]" at bounding box center [354, 142] width 60 height 29
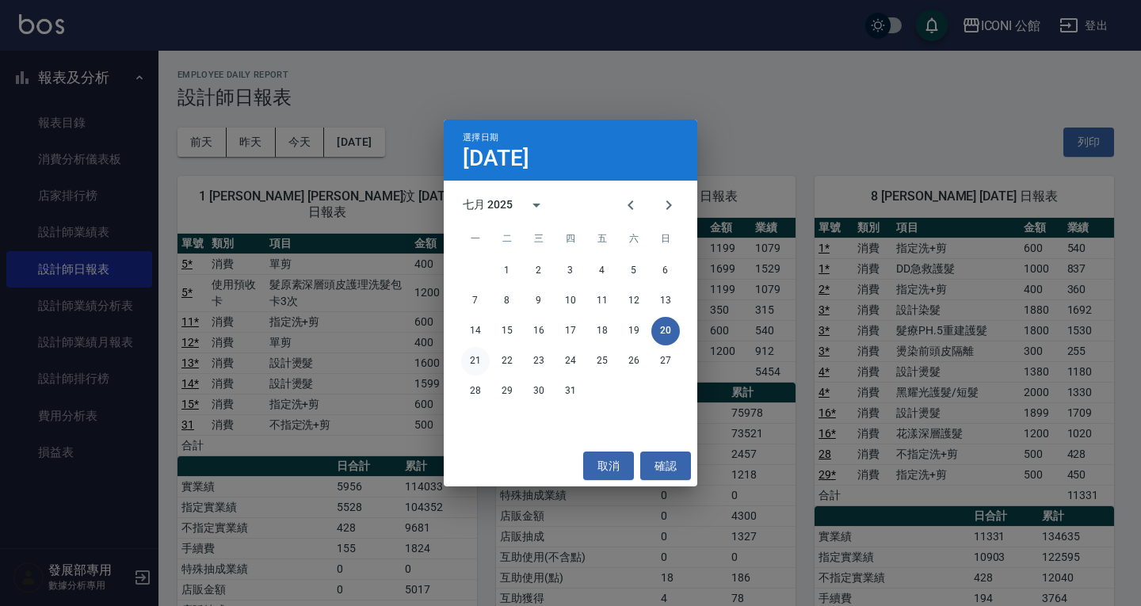
click at [472, 362] on button "21" at bounding box center [475, 361] width 29 height 29
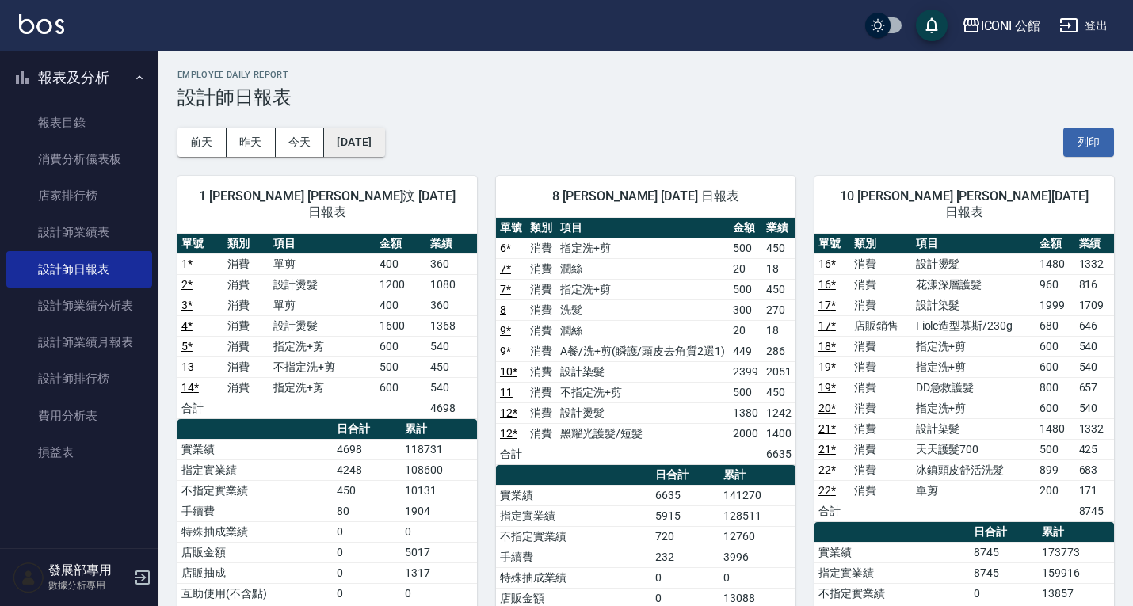
click at [384, 143] on button "[DATE]" at bounding box center [354, 142] width 60 height 29
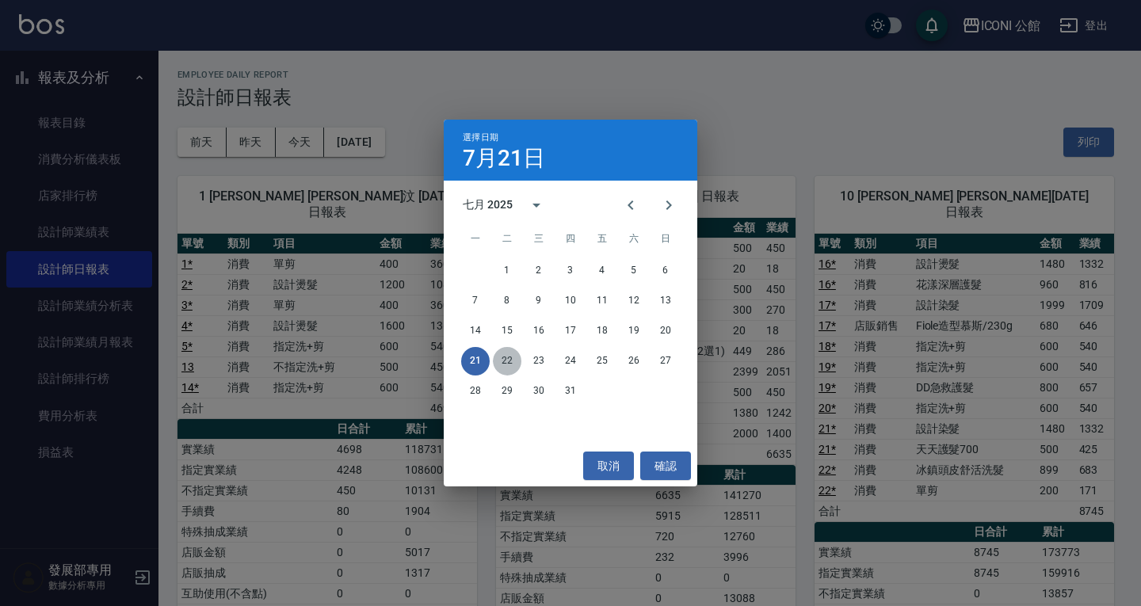
click at [505, 361] on button "22" at bounding box center [507, 361] width 29 height 29
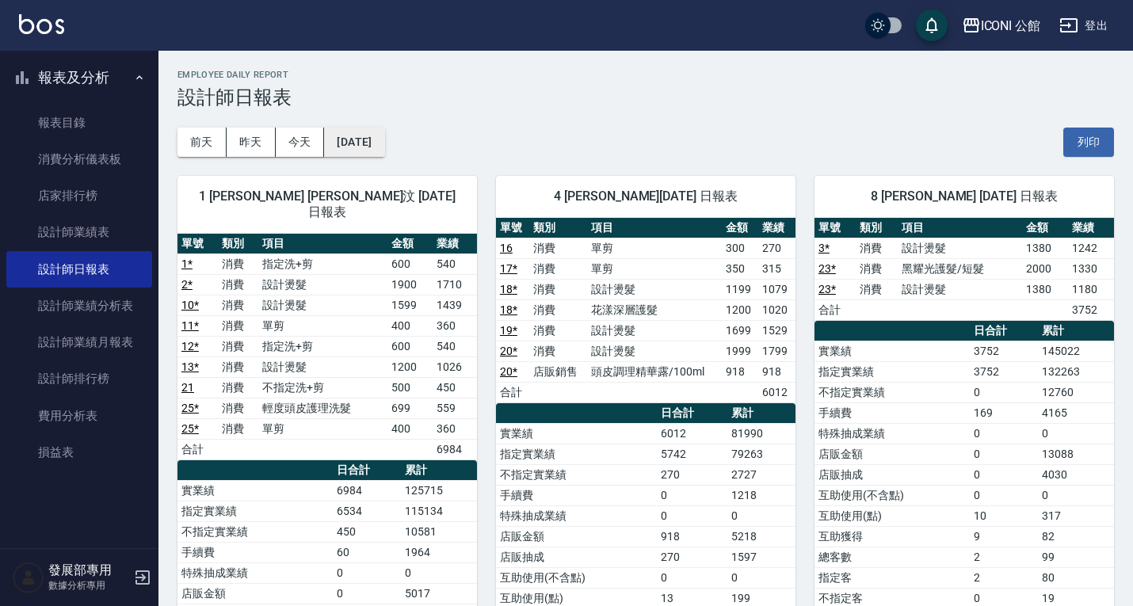
click at [383, 139] on button "[DATE]" at bounding box center [354, 142] width 60 height 29
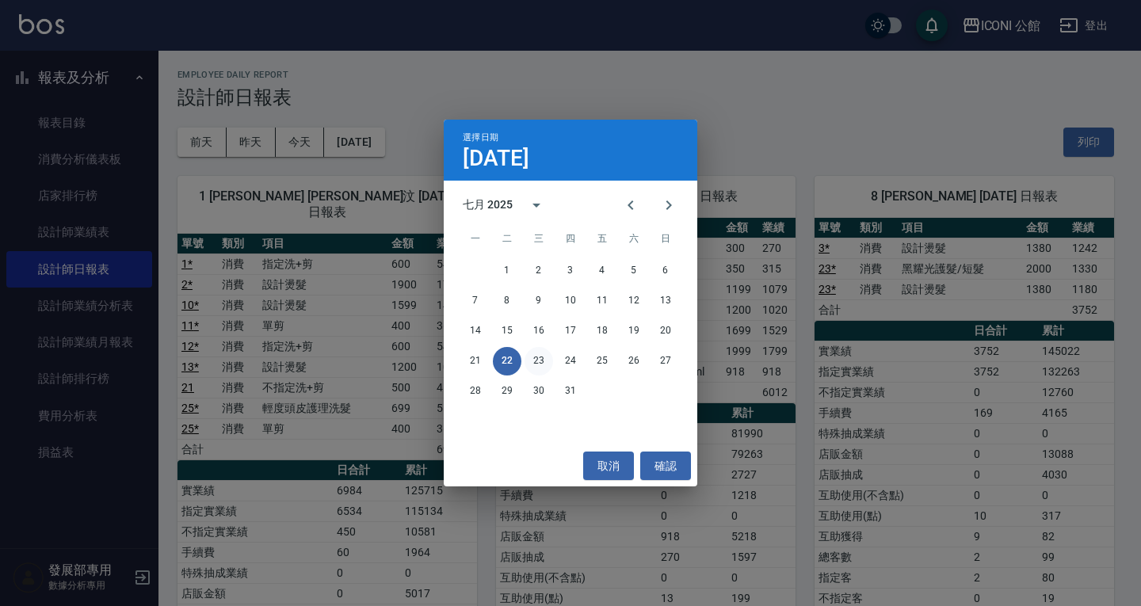
click at [537, 363] on button "23" at bounding box center [539, 361] width 29 height 29
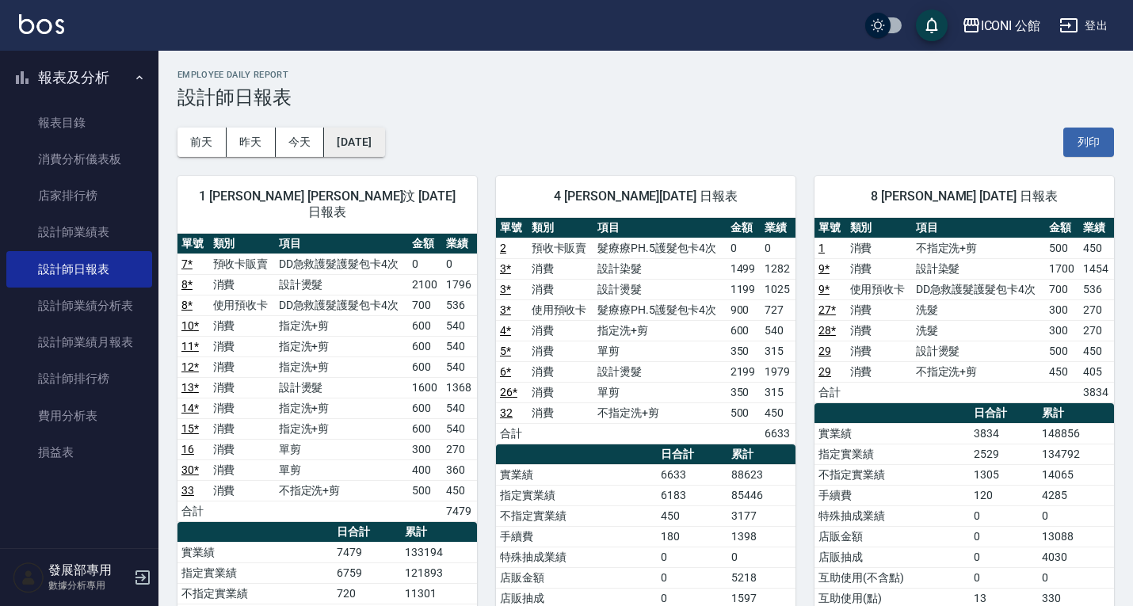
click at [382, 132] on button "[DATE]" at bounding box center [354, 142] width 60 height 29
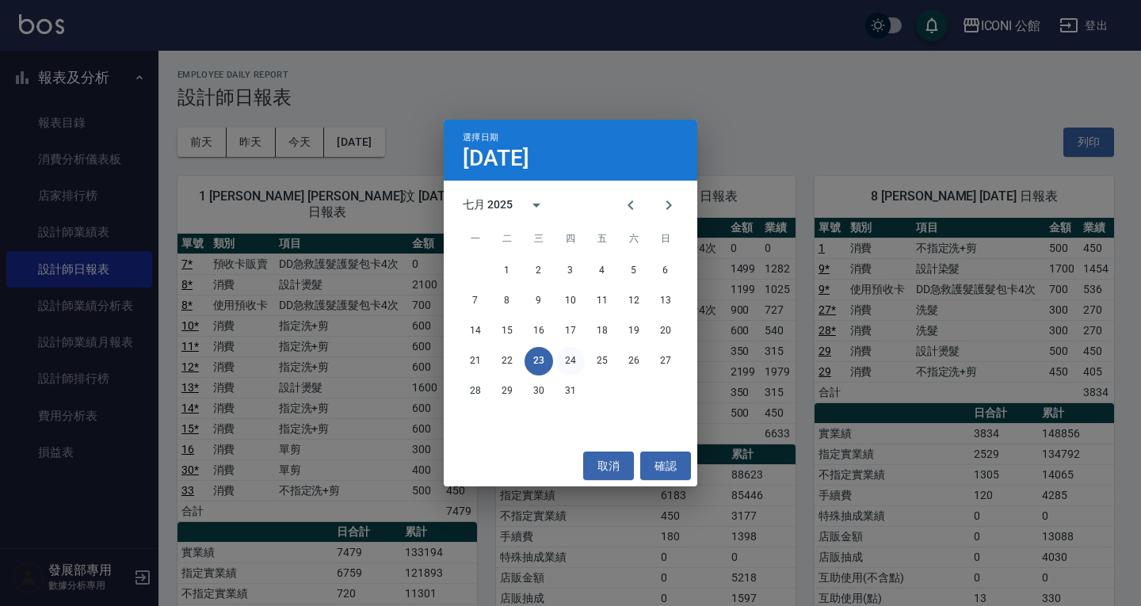
click at [563, 357] on button "24" at bounding box center [570, 361] width 29 height 29
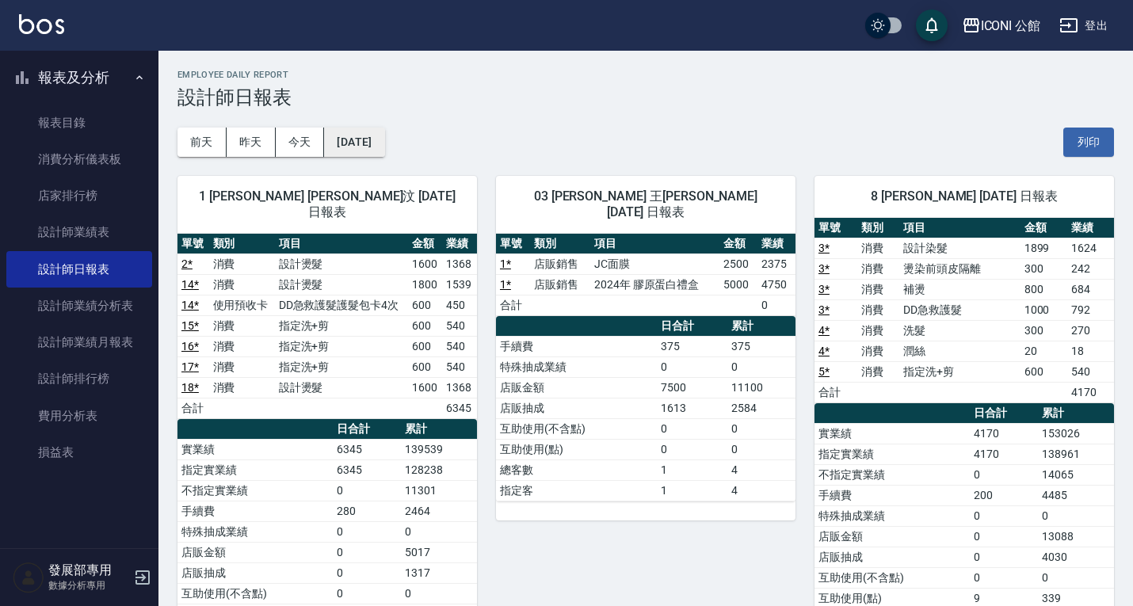
click at [384, 136] on button "[DATE]" at bounding box center [354, 142] width 60 height 29
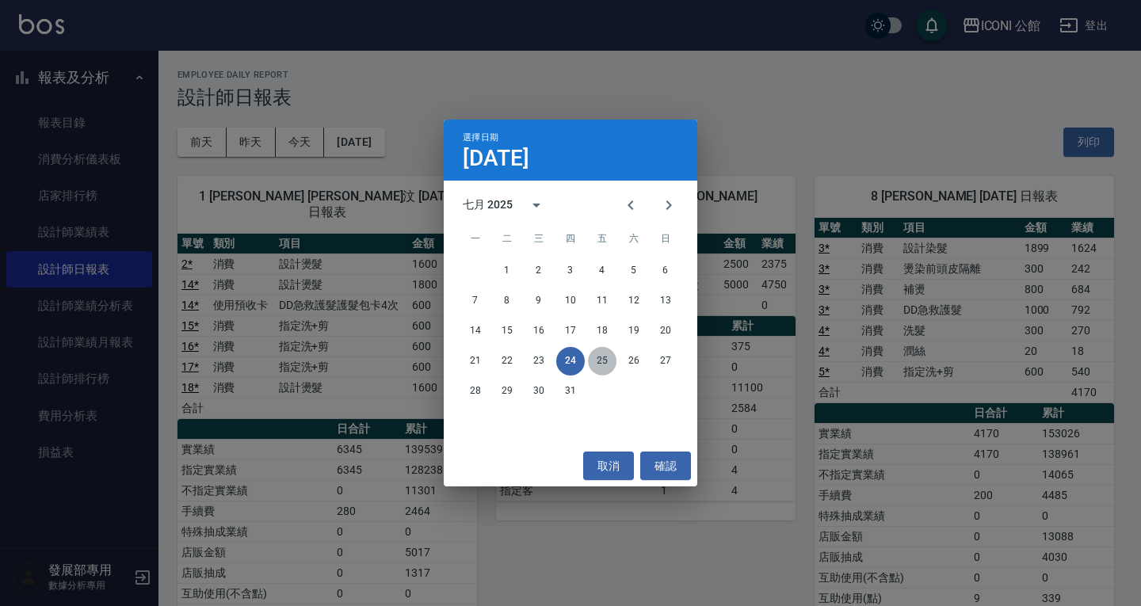
click at [600, 361] on button "25" at bounding box center [602, 361] width 29 height 29
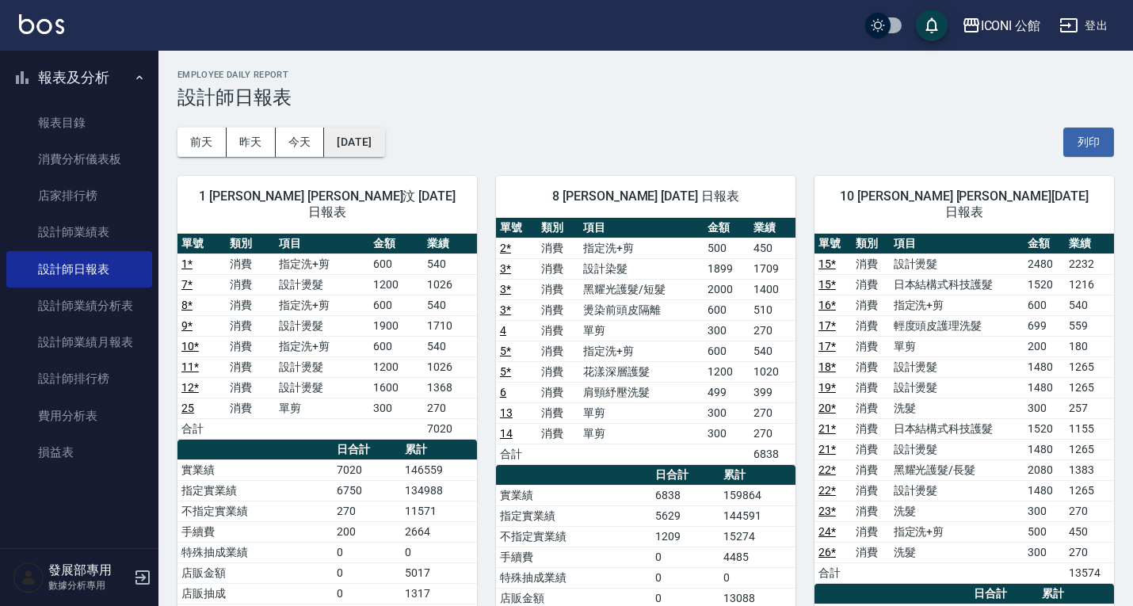
click at [363, 134] on button "[DATE]" at bounding box center [354, 142] width 60 height 29
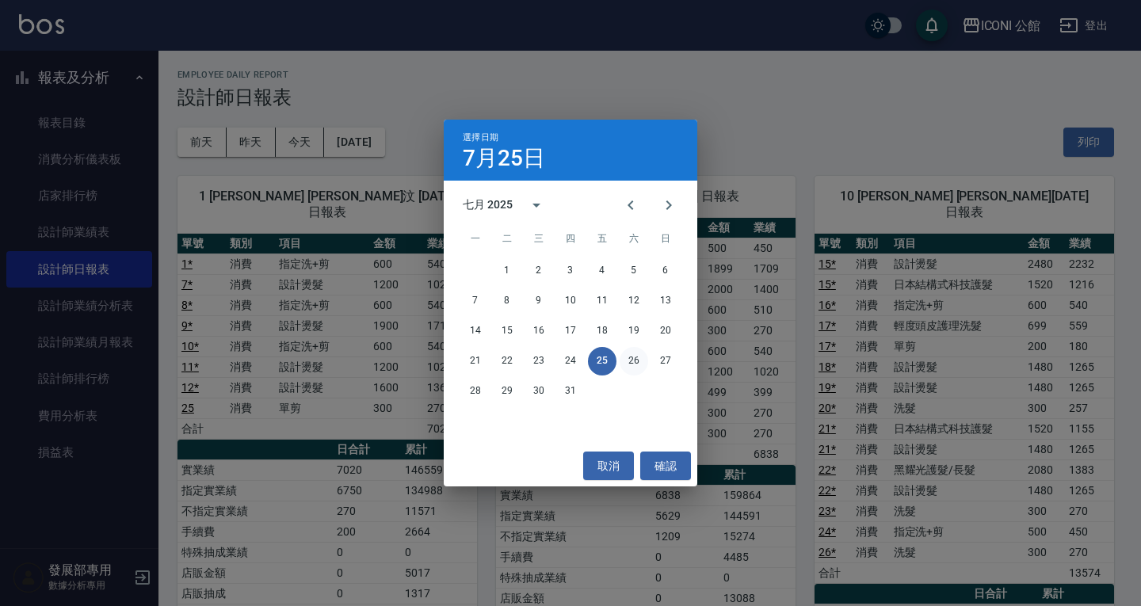
click at [633, 355] on button "26" at bounding box center [634, 361] width 29 height 29
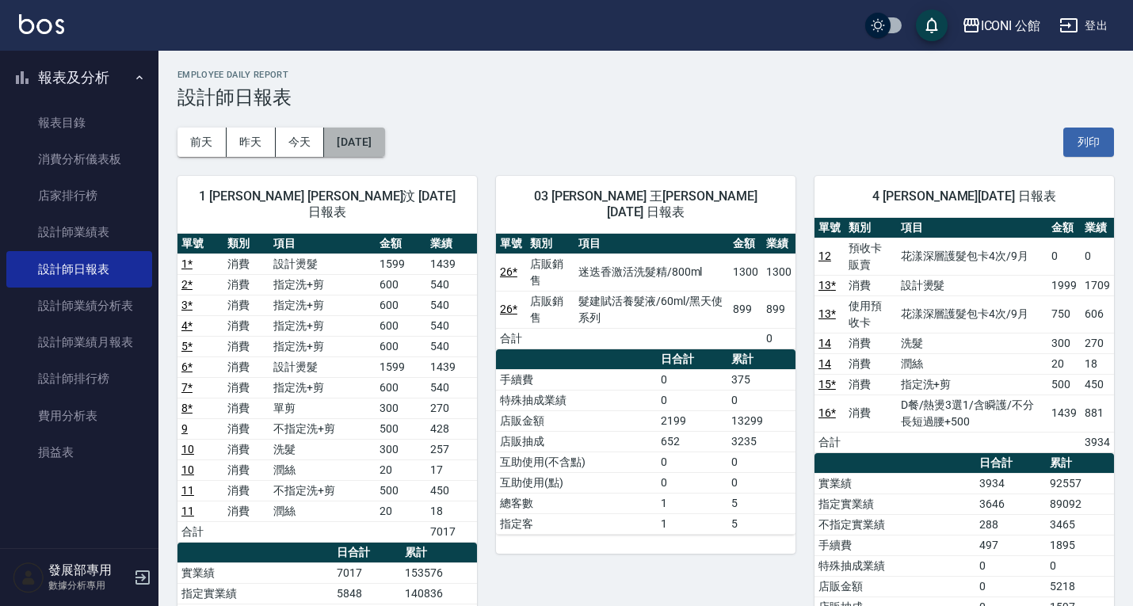
click at [384, 136] on button "[DATE]" at bounding box center [354, 142] width 60 height 29
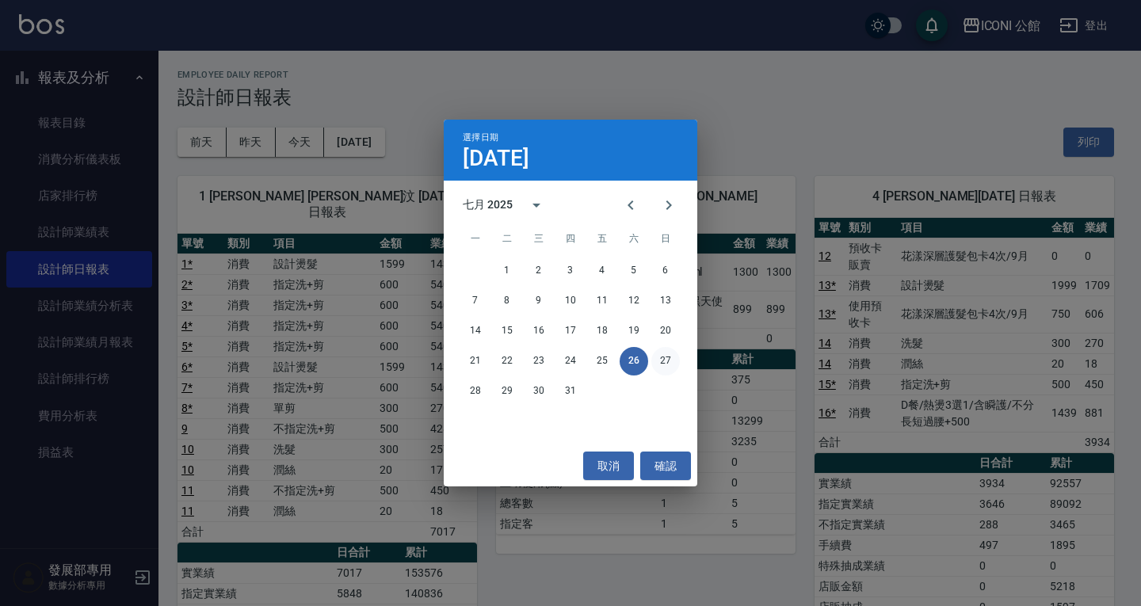
click at [660, 362] on button "27" at bounding box center [665, 361] width 29 height 29
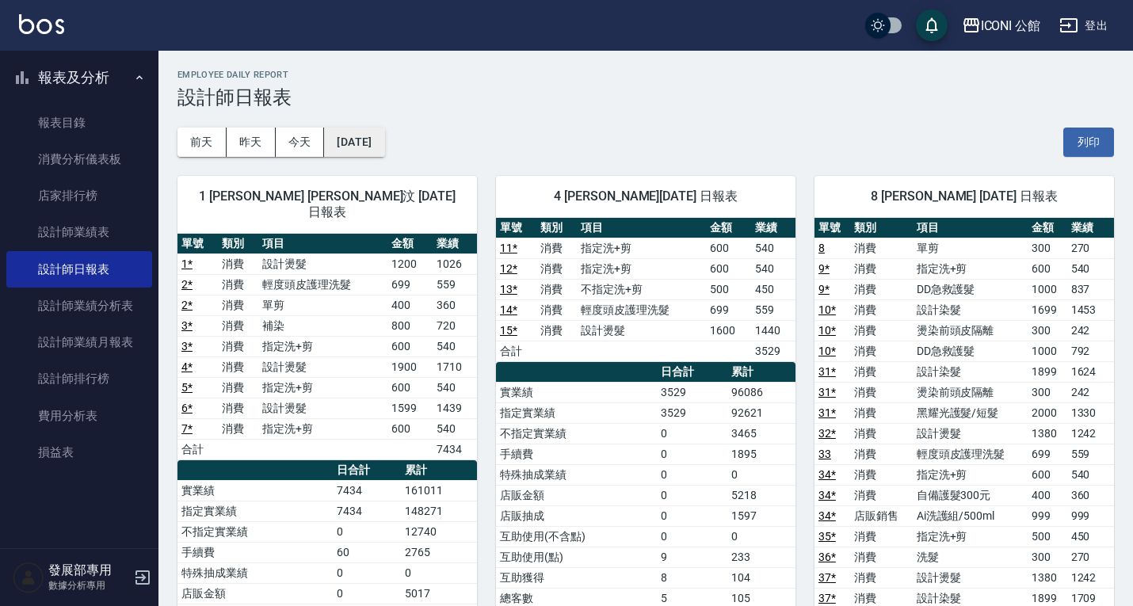
click at [356, 141] on button "[DATE]" at bounding box center [354, 142] width 60 height 29
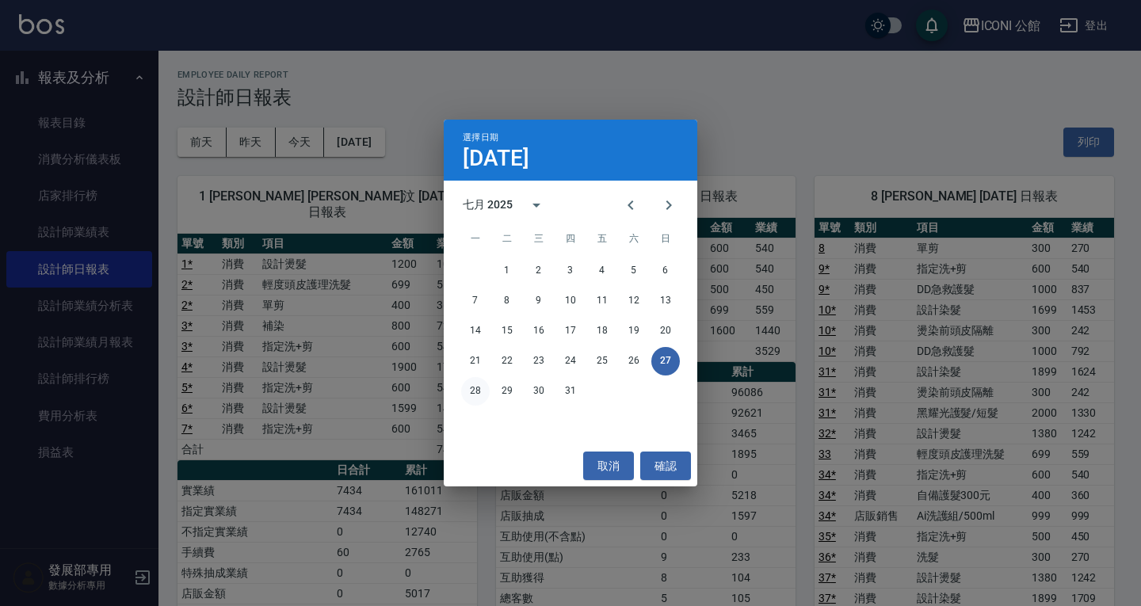
click at [477, 395] on button "28" at bounding box center [475, 391] width 29 height 29
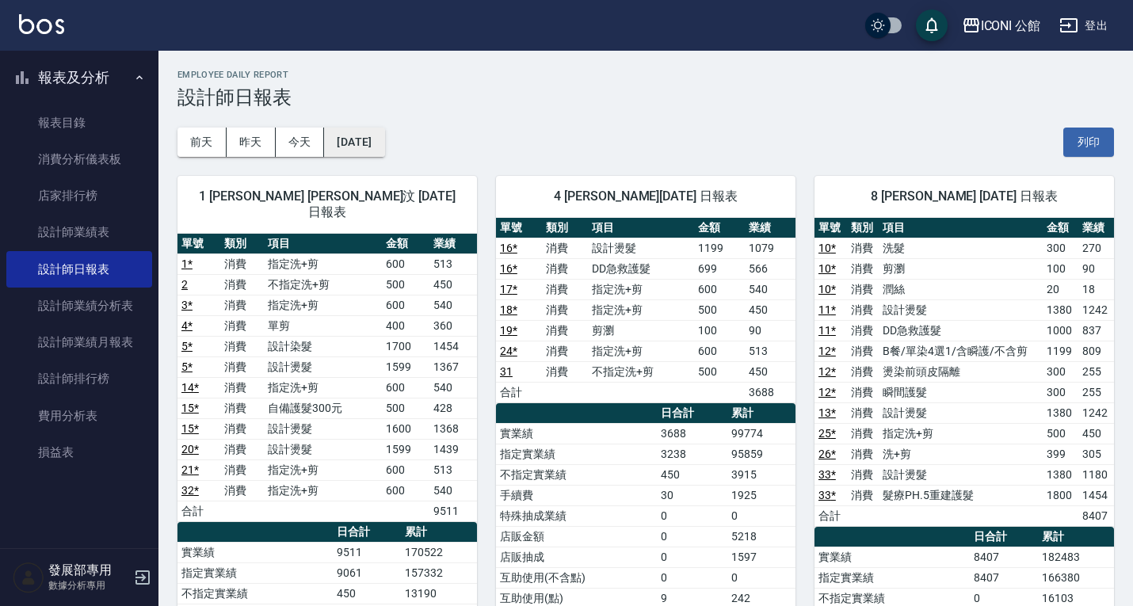
click at [356, 143] on button "[DATE]" at bounding box center [354, 142] width 60 height 29
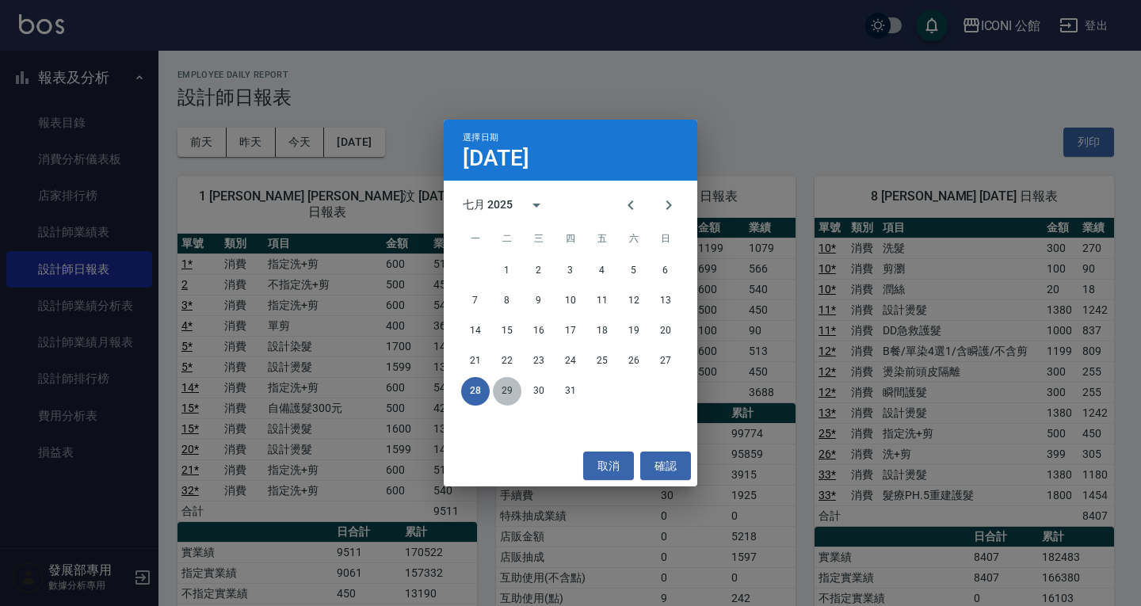
click at [517, 391] on button "29" at bounding box center [507, 391] width 29 height 29
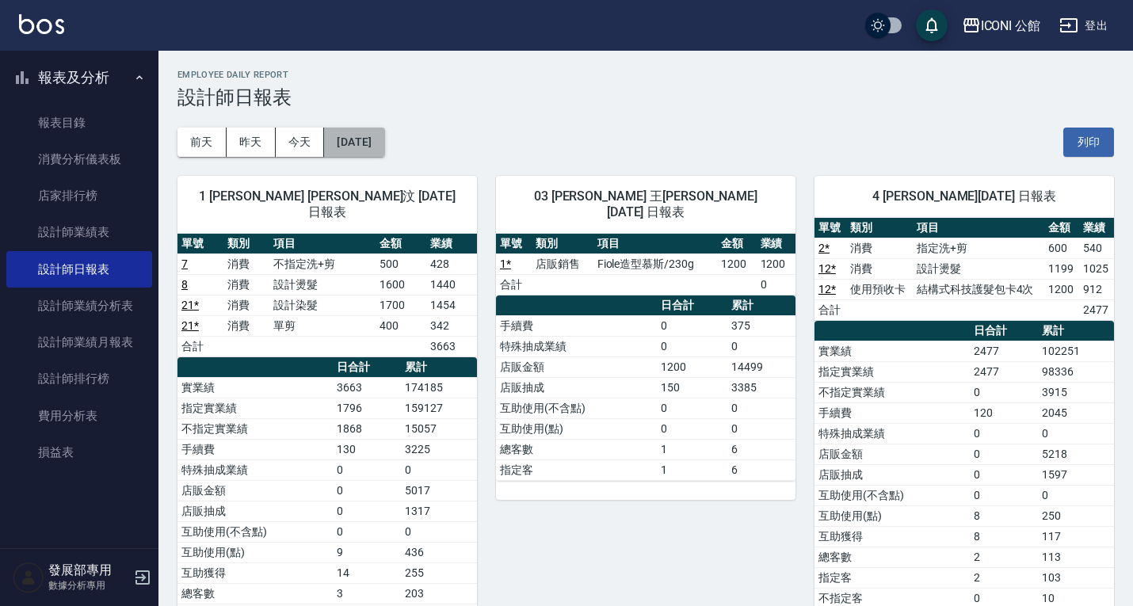
click at [384, 139] on button "[DATE]" at bounding box center [354, 142] width 60 height 29
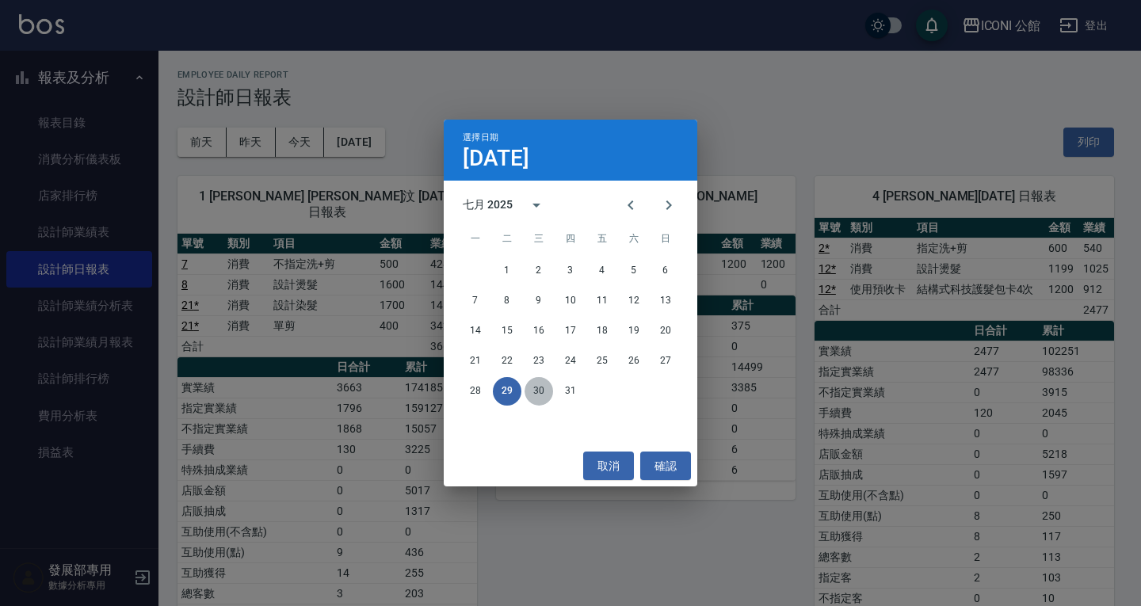
click at [536, 393] on button "30" at bounding box center [539, 391] width 29 height 29
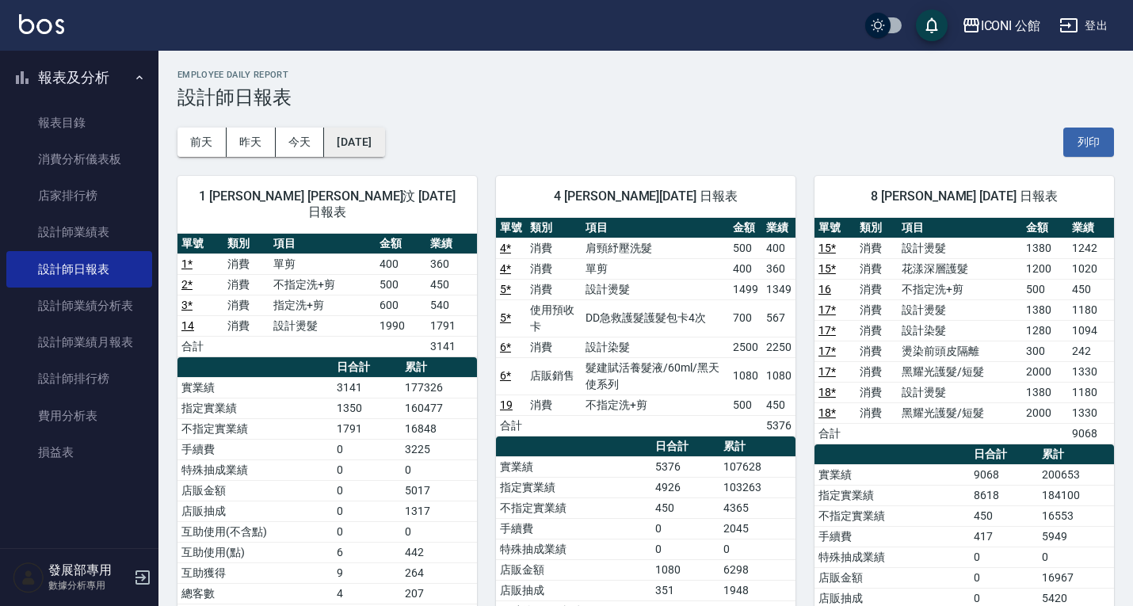
click at [380, 131] on button "[DATE]" at bounding box center [354, 142] width 60 height 29
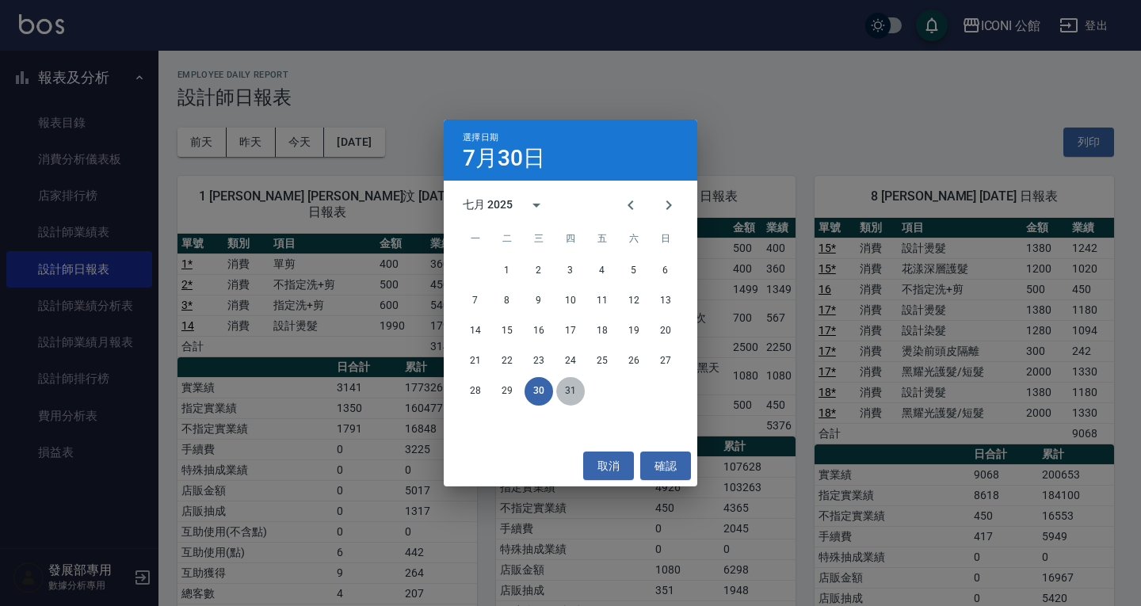
click at [570, 399] on button "31" at bounding box center [570, 391] width 29 height 29
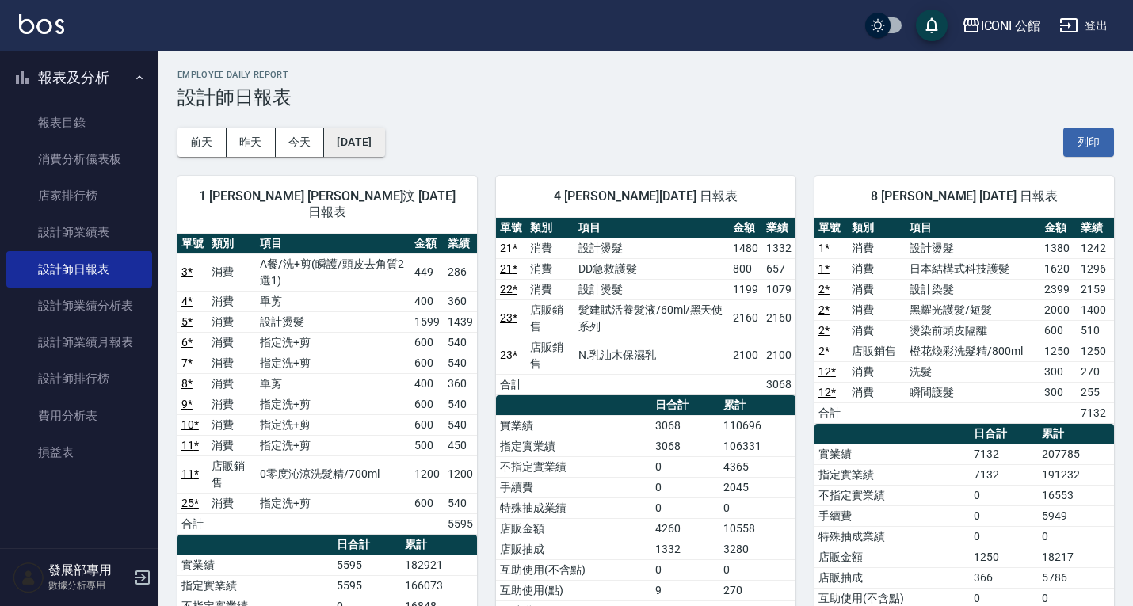
click at [384, 151] on button "[DATE]" at bounding box center [354, 142] width 60 height 29
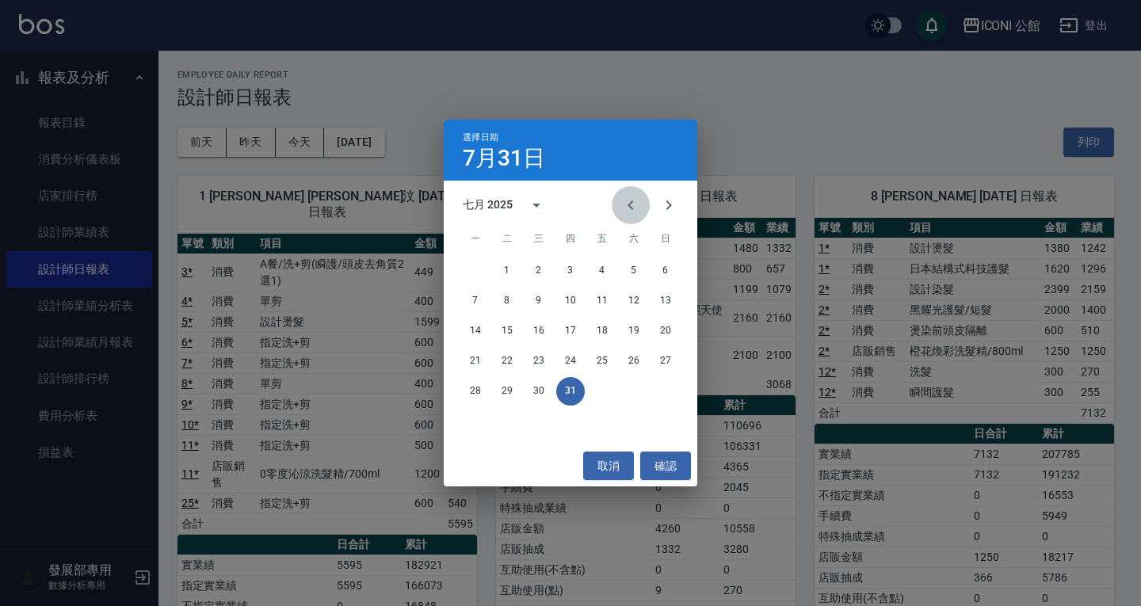
click at [620, 202] on button "Previous month" at bounding box center [631, 205] width 38 height 38
click at [469, 417] on button "30" at bounding box center [475, 421] width 29 height 29
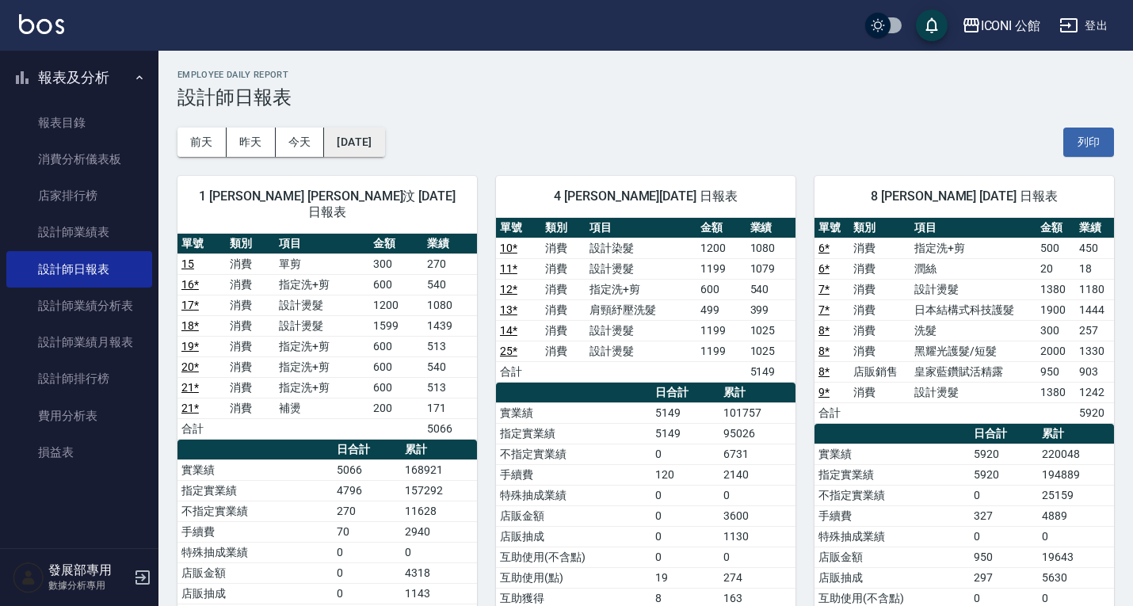
click at [369, 138] on button "[DATE]" at bounding box center [354, 142] width 60 height 29
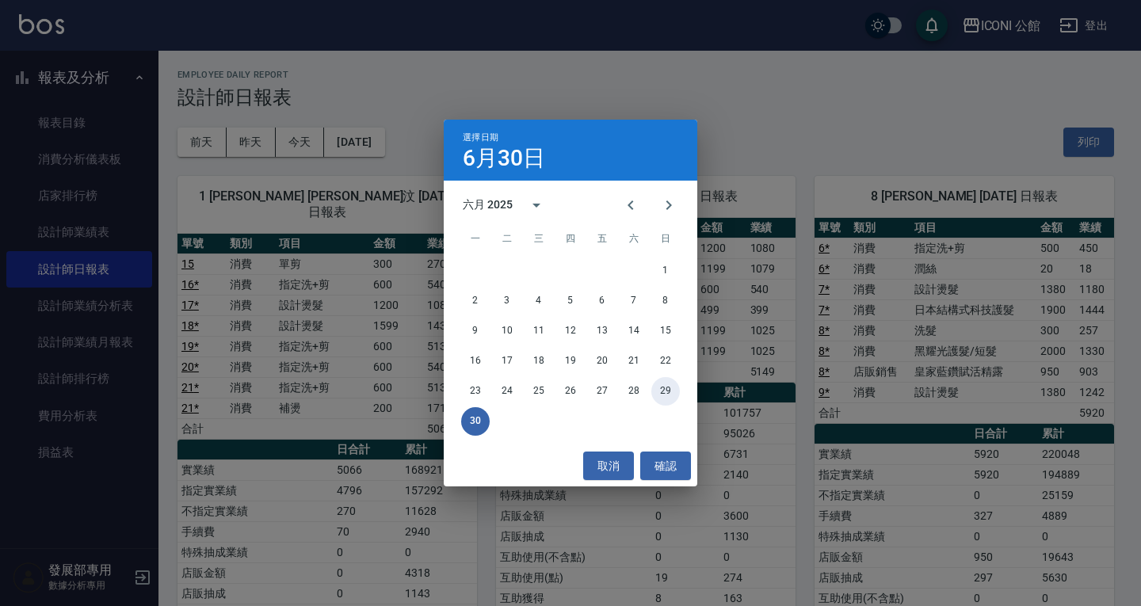
click at [665, 394] on button "29" at bounding box center [665, 391] width 29 height 29
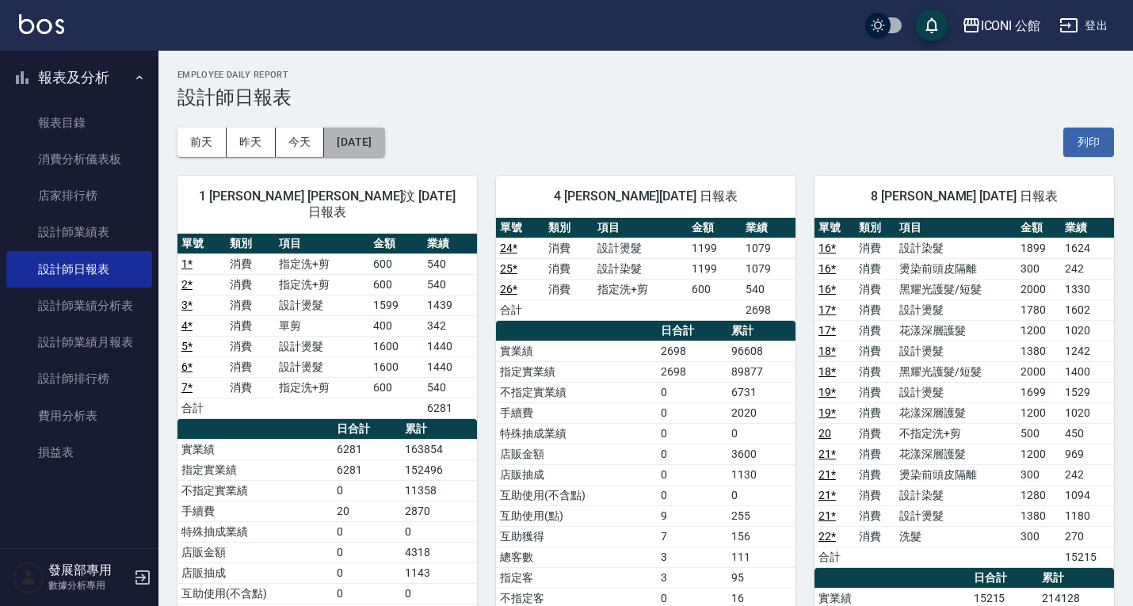
click at [384, 135] on button "[DATE]" at bounding box center [354, 142] width 60 height 29
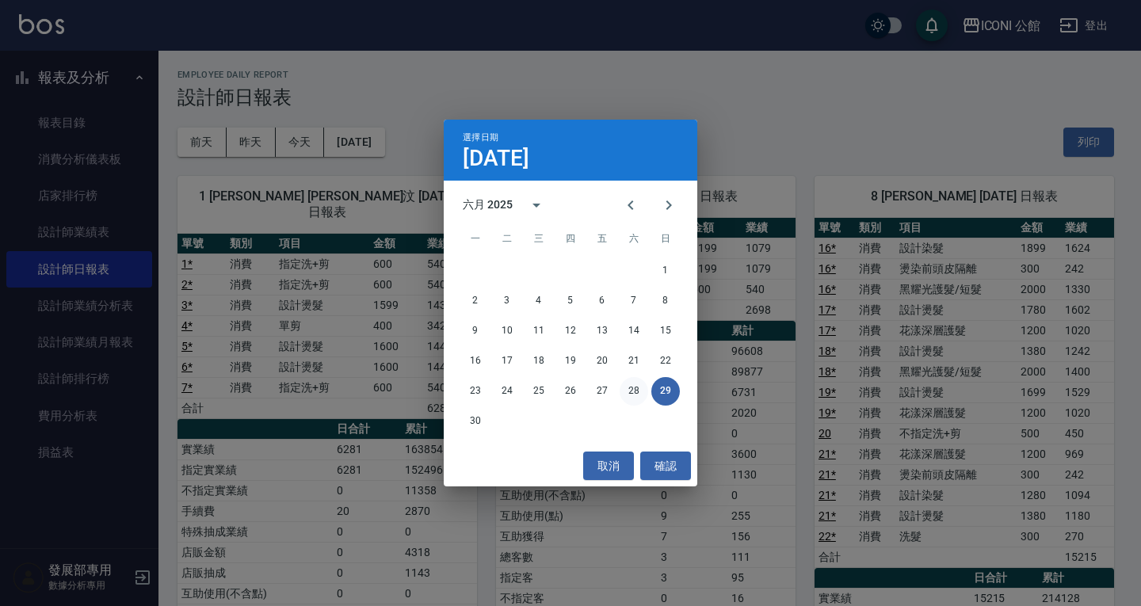
click at [629, 391] on button "28" at bounding box center [634, 391] width 29 height 29
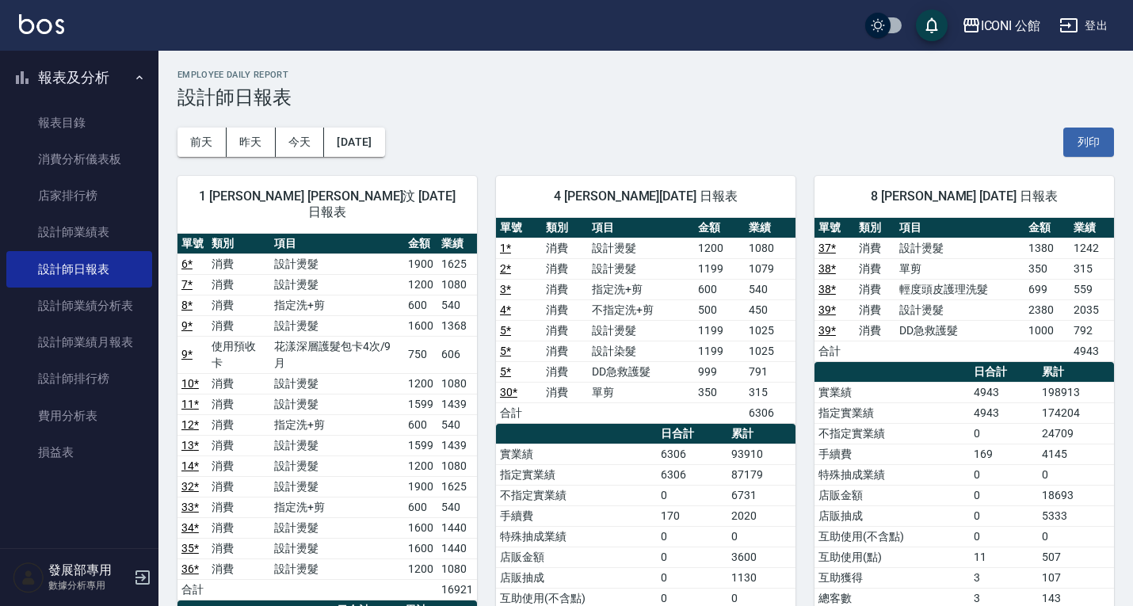
click at [362, 123] on div "[DATE] [DATE] [DATE] [DATE] 列印" at bounding box center [645, 142] width 937 height 67
click at [384, 140] on button "[DATE]" at bounding box center [354, 142] width 60 height 29
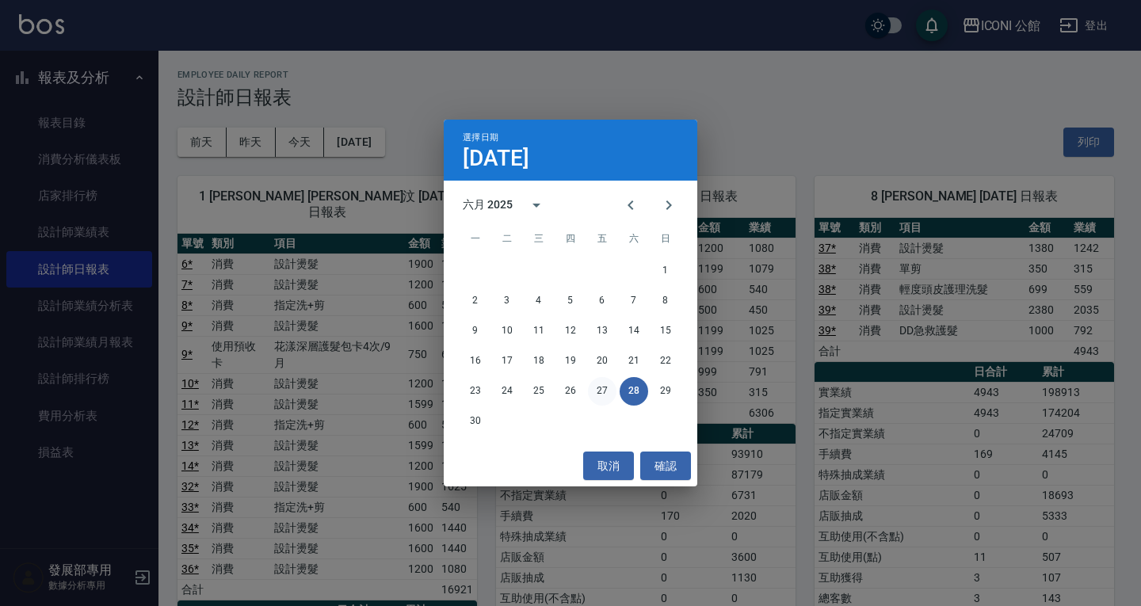
click at [592, 390] on button "27" at bounding box center [602, 391] width 29 height 29
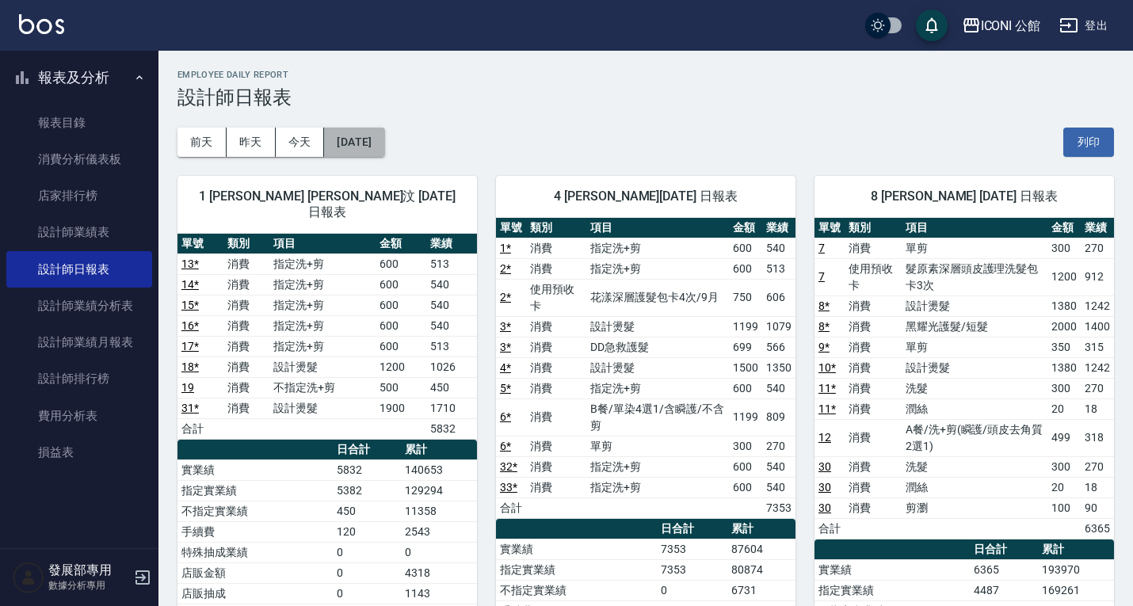
click at [384, 151] on button "[DATE]" at bounding box center [354, 142] width 60 height 29
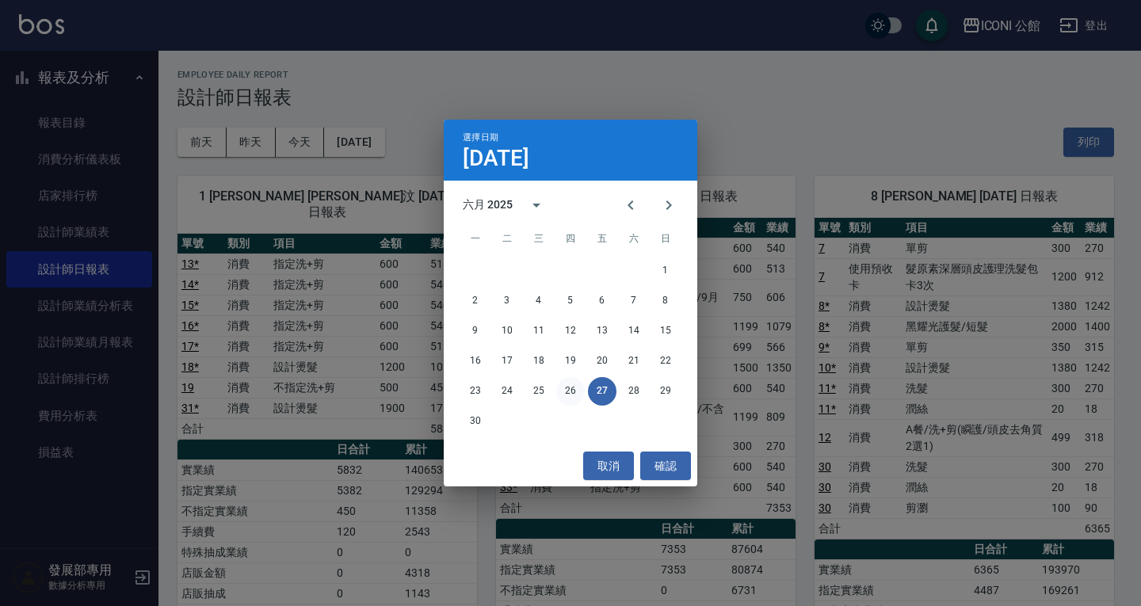
click at [561, 389] on button "26" at bounding box center [570, 391] width 29 height 29
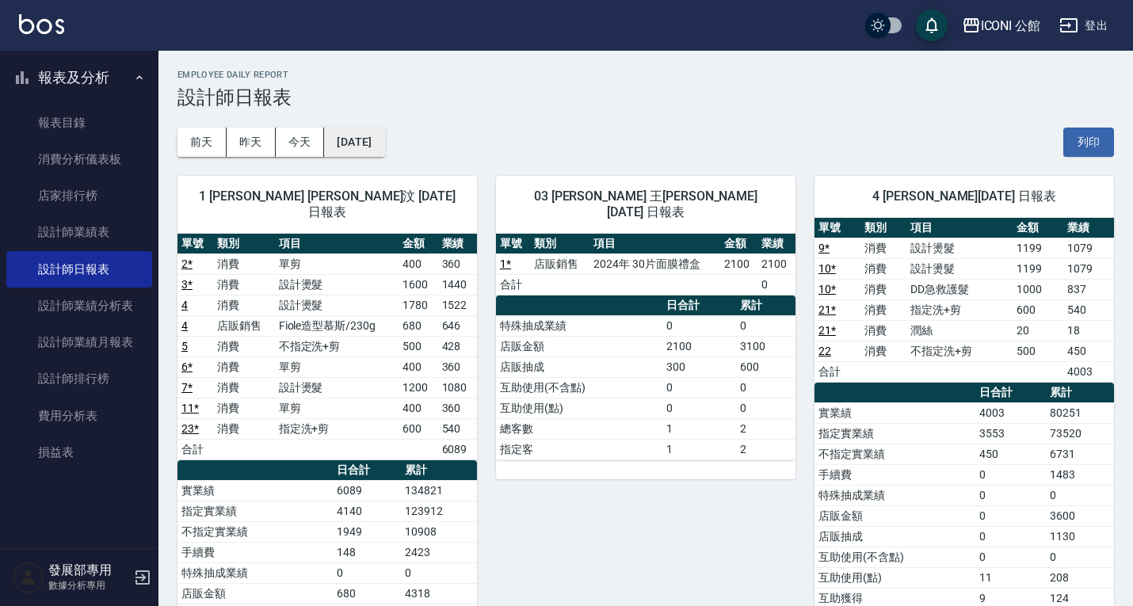
click at [384, 143] on button "[DATE]" at bounding box center [354, 142] width 60 height 29
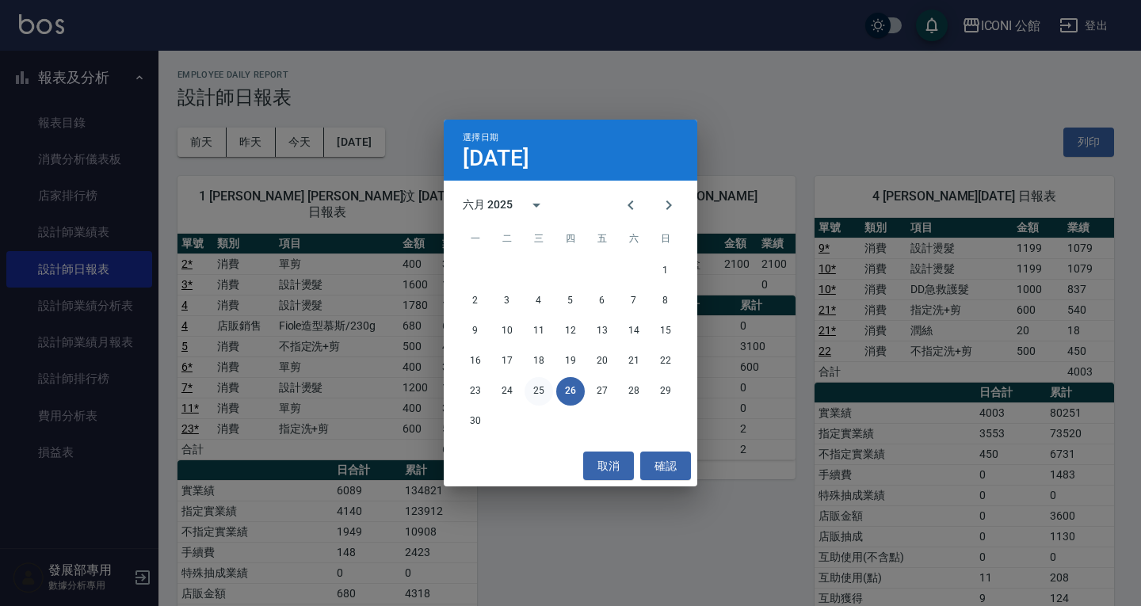
click at [541, 387] on button "25" at bounding box center [539, 391] width 29 height 29
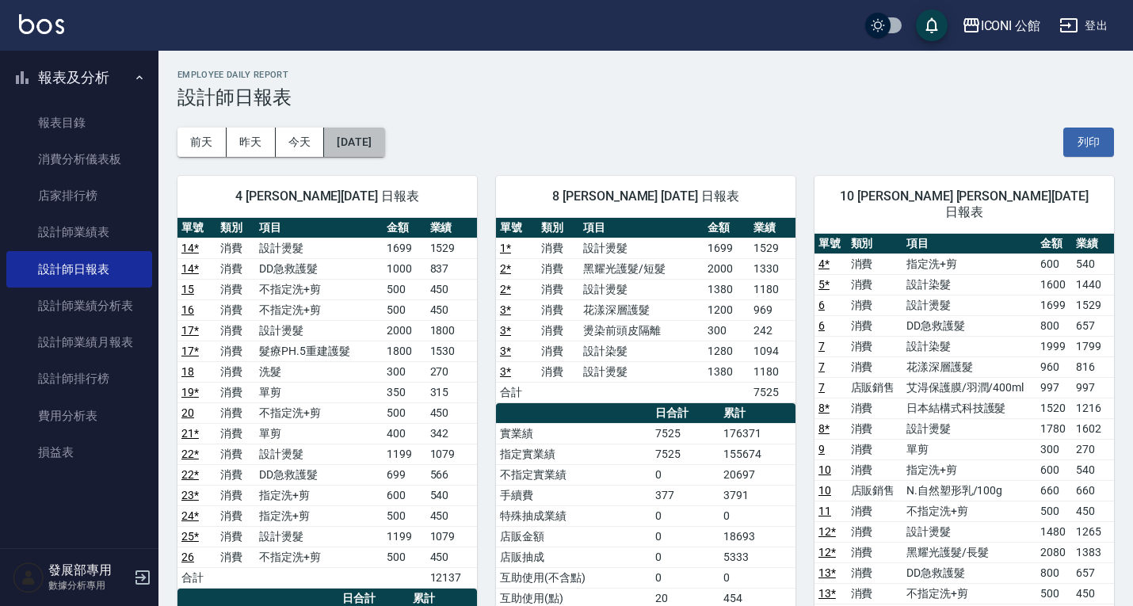
click at [384, 144] on button "[DATE]" at bounding box center [354, 142] width 60 height 29
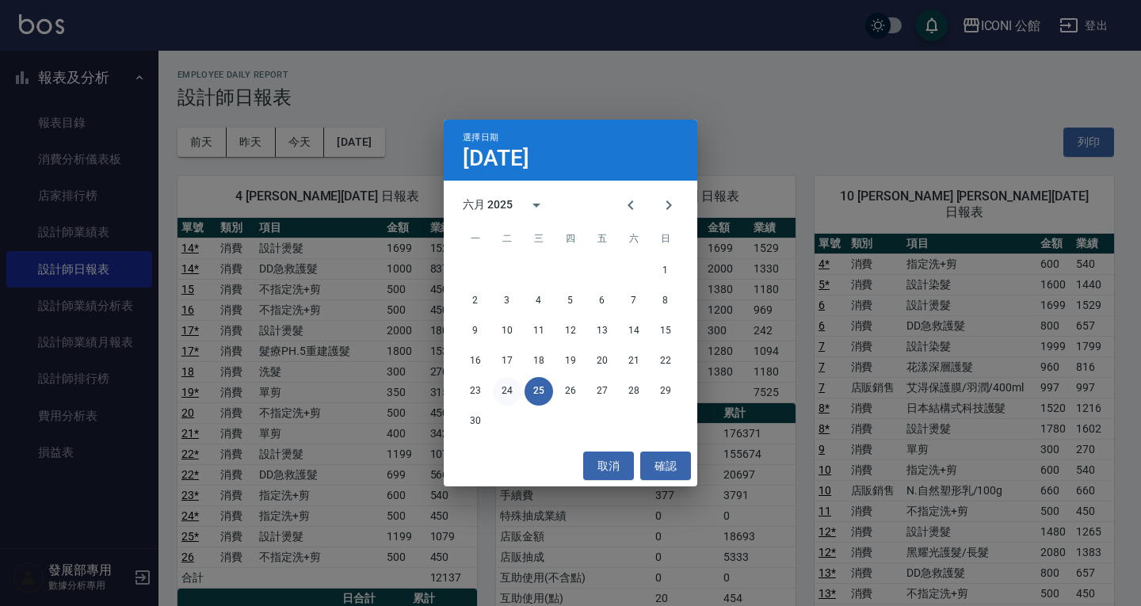
click at [506, 397] on button "24" at bounding box center [507, 391] width 29 height 29
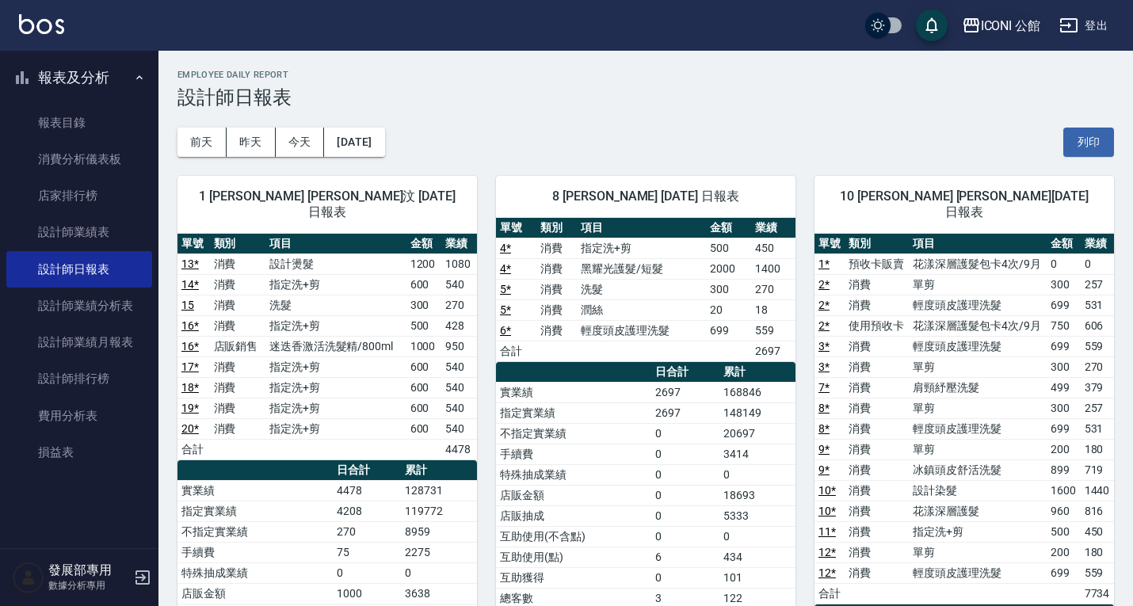
click at [998, 13] on button "ICONI 公館" at bounding box center [1002, 26] width 92 height 32
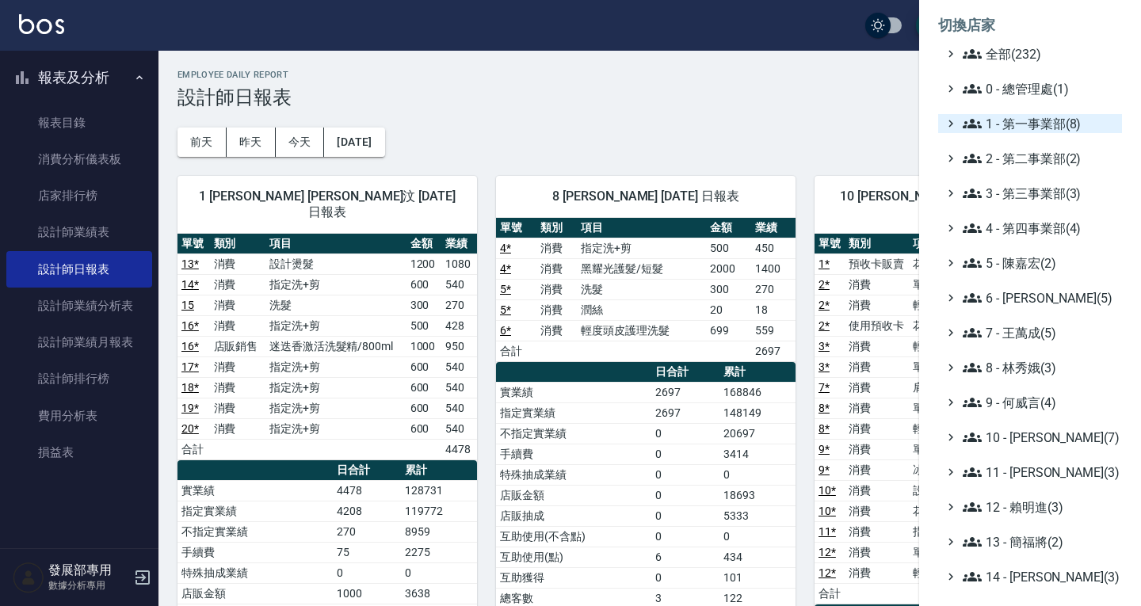
click at [1032, 129] on span "1 - 第一事業部(8)" at bounding box center [1039, 123] width 153 height 19
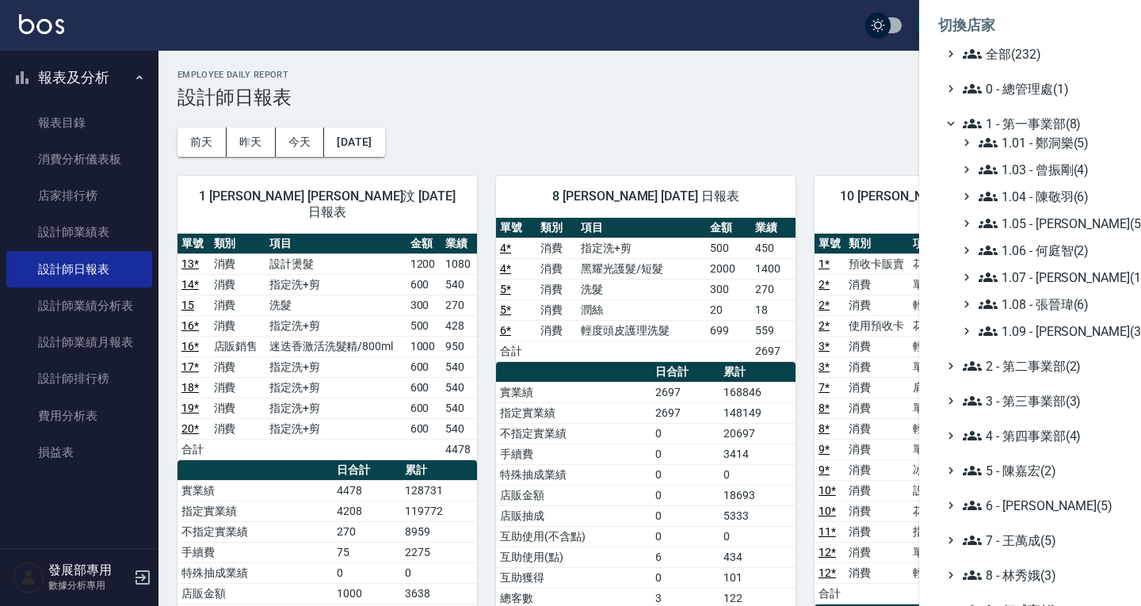
click at [1028, 120] on span "1 - 第一事業部(8)" at bounding box center [1039, 123] width 153 height 19
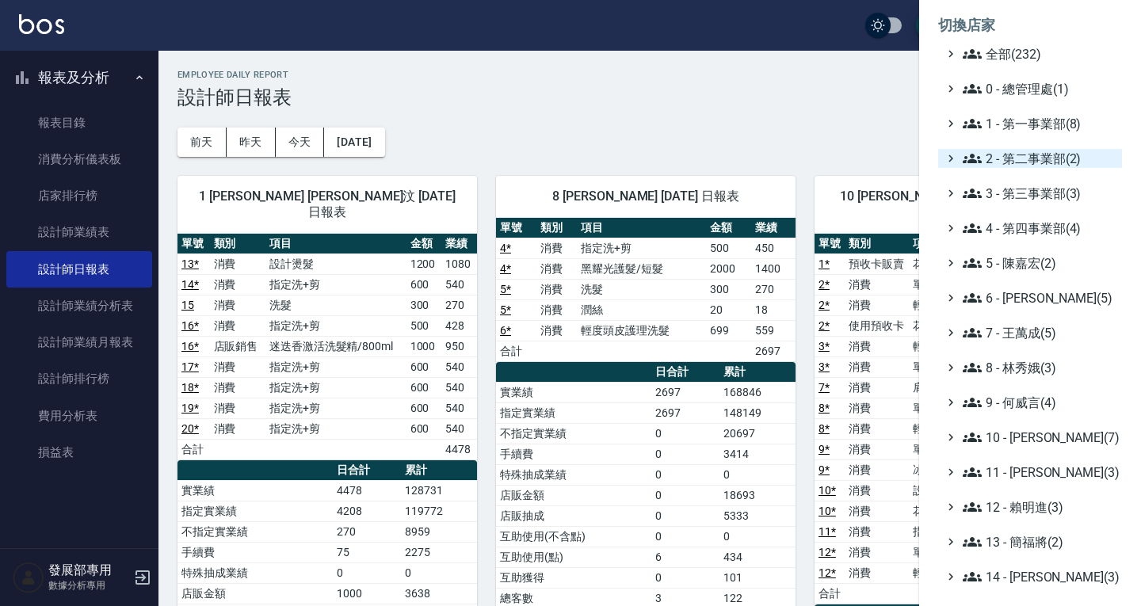
click at [1028, 161] on span "2 - 第二事業部(2)" at bounding box center [1039, 158] width 153 height 19
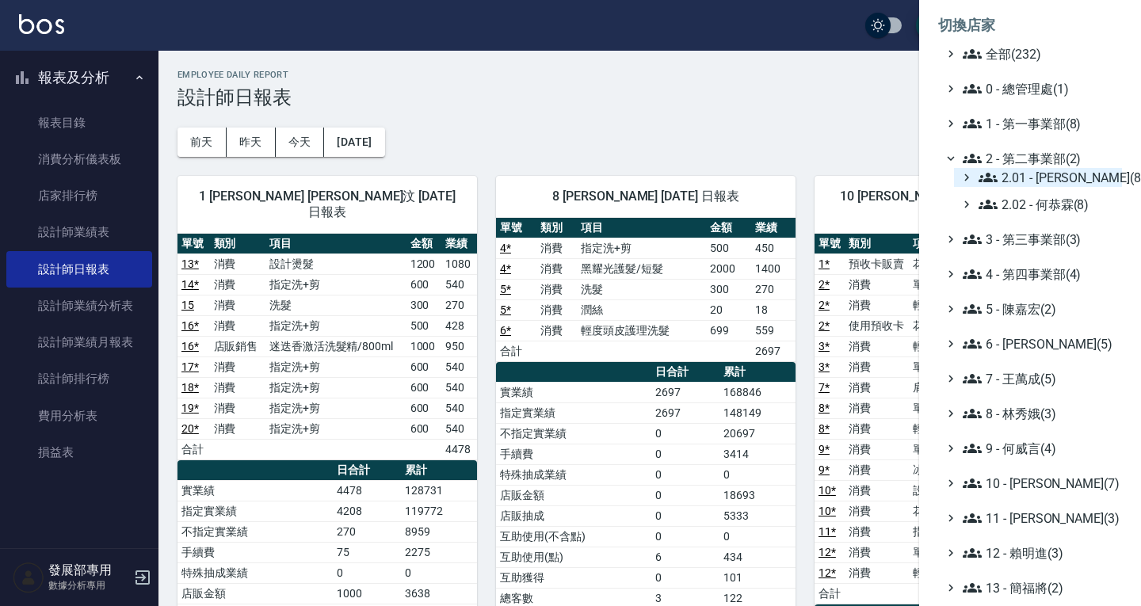
click at [1027, 176] on span "2.01 - [PERSON_NAME](8)" at bounding box center [1047, 177] width 137 height 19
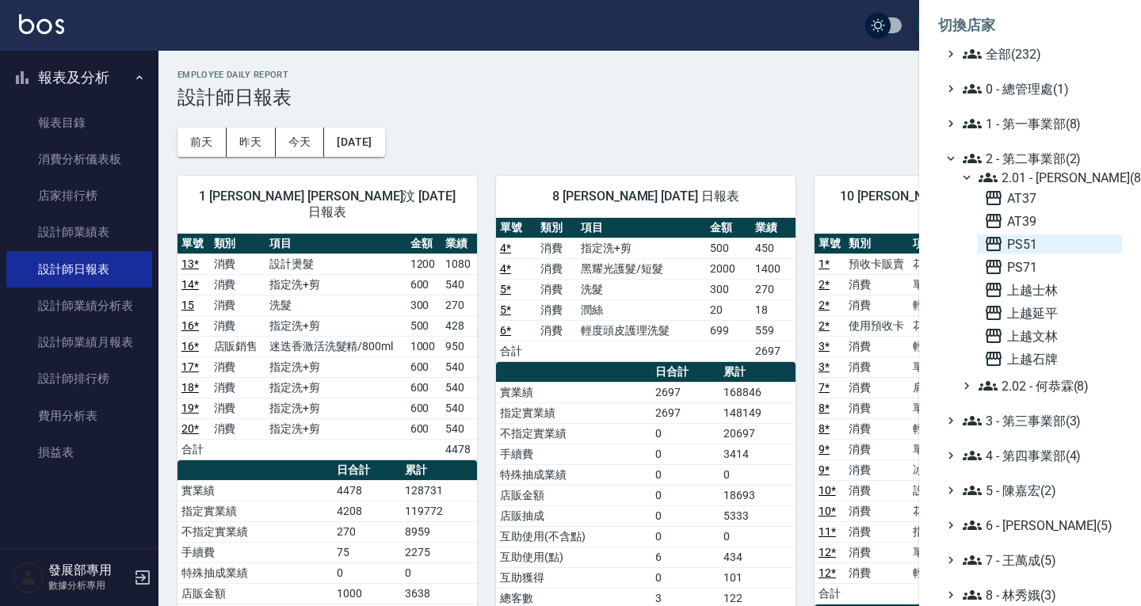
click at [1036, 243] on span "PS51" at bounding box center [1050, 244] width 132 height 19
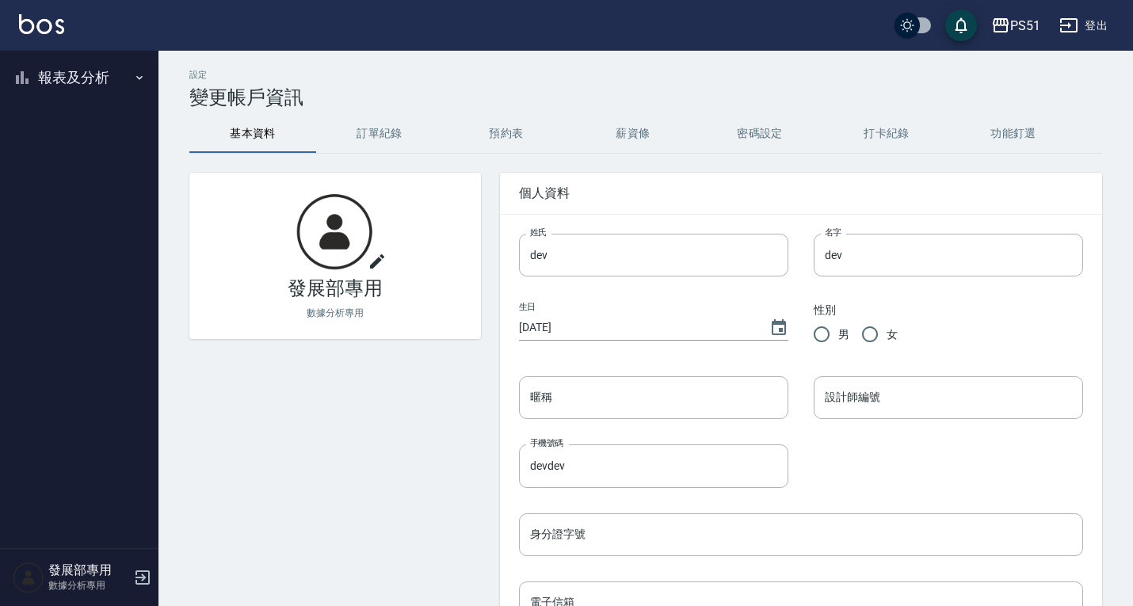
click at [86, 82] on button "報表及分析" at bounding box center [79, 77] width 146 height 41
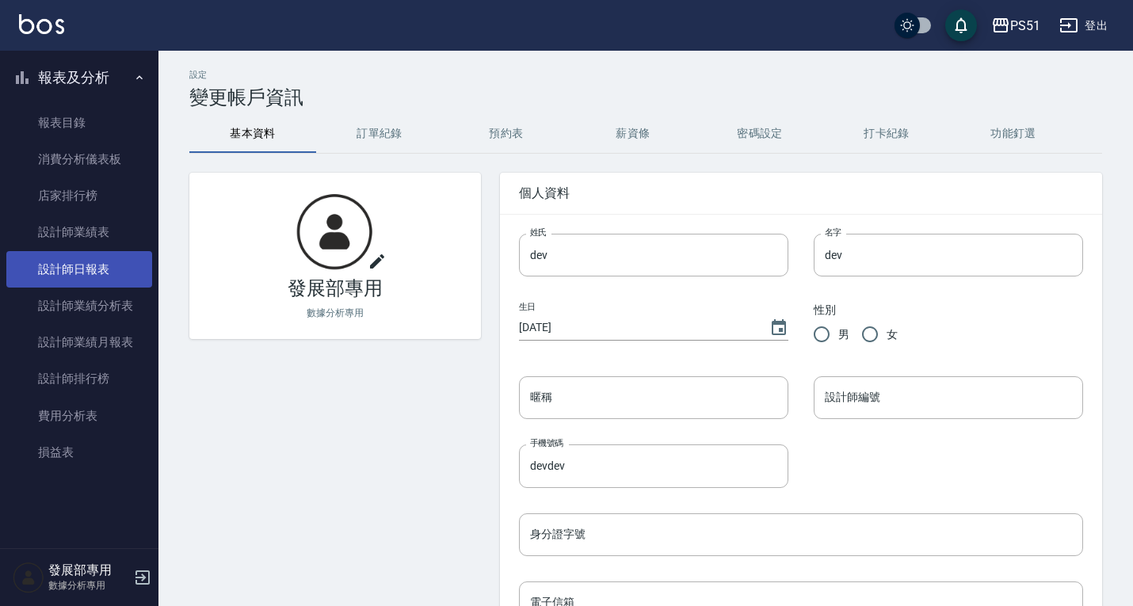
click at [103, 281] on link "設計師日報表" at bounding box center [79, 269] width 146 height 36
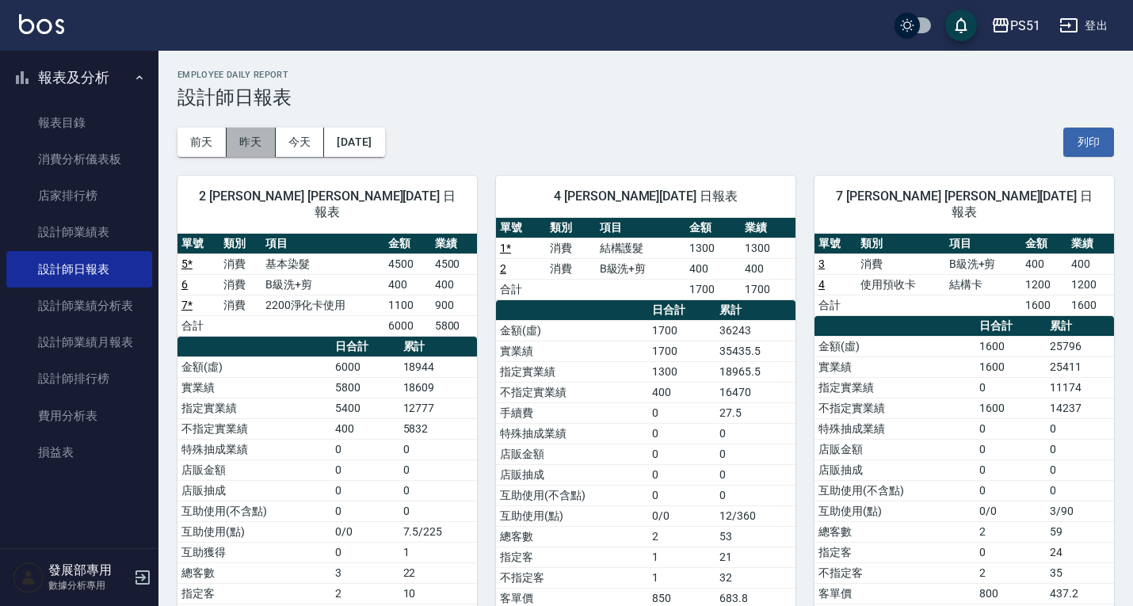
click at [244, 137] on button "昨天" at bounding box center [251, 142] width 49 height 29
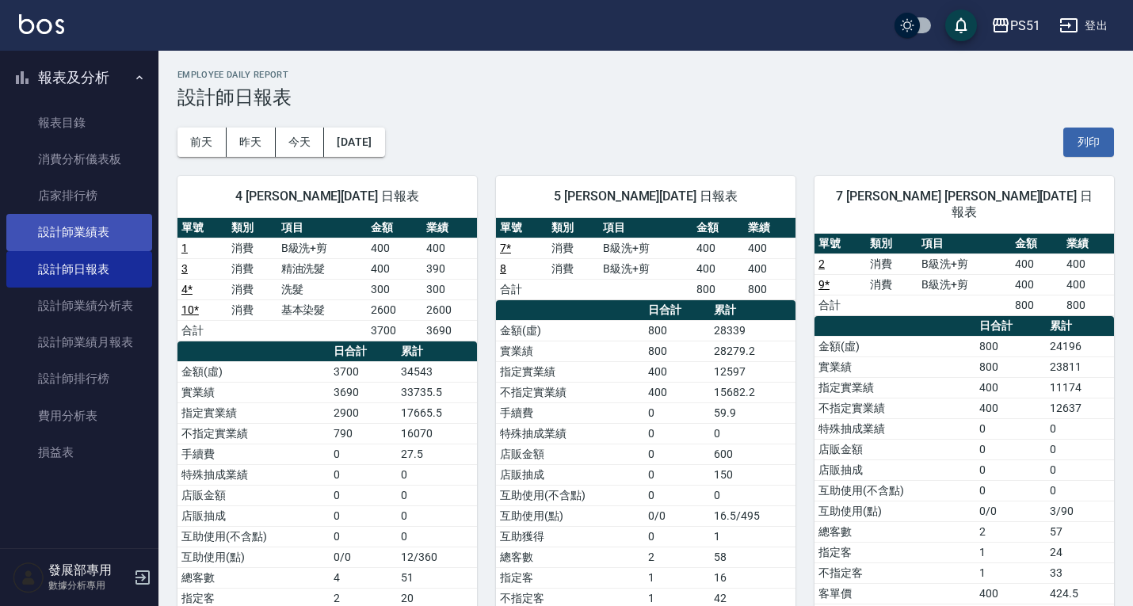
click at [105, 221] on link "設計師業績表" at bounding box center [79, 232] width 146 height 36
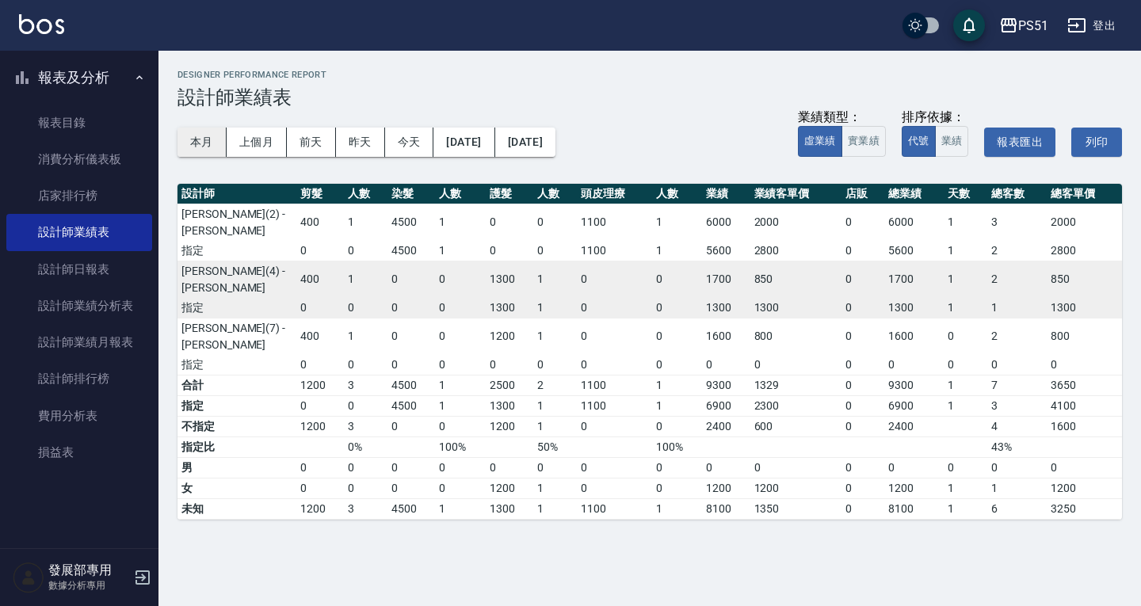
click at [198, 144] on button "本月" at bounding box center [201, 142] width 49 height 29
